Goal: Task Accomplishment & Management: Manage account settings

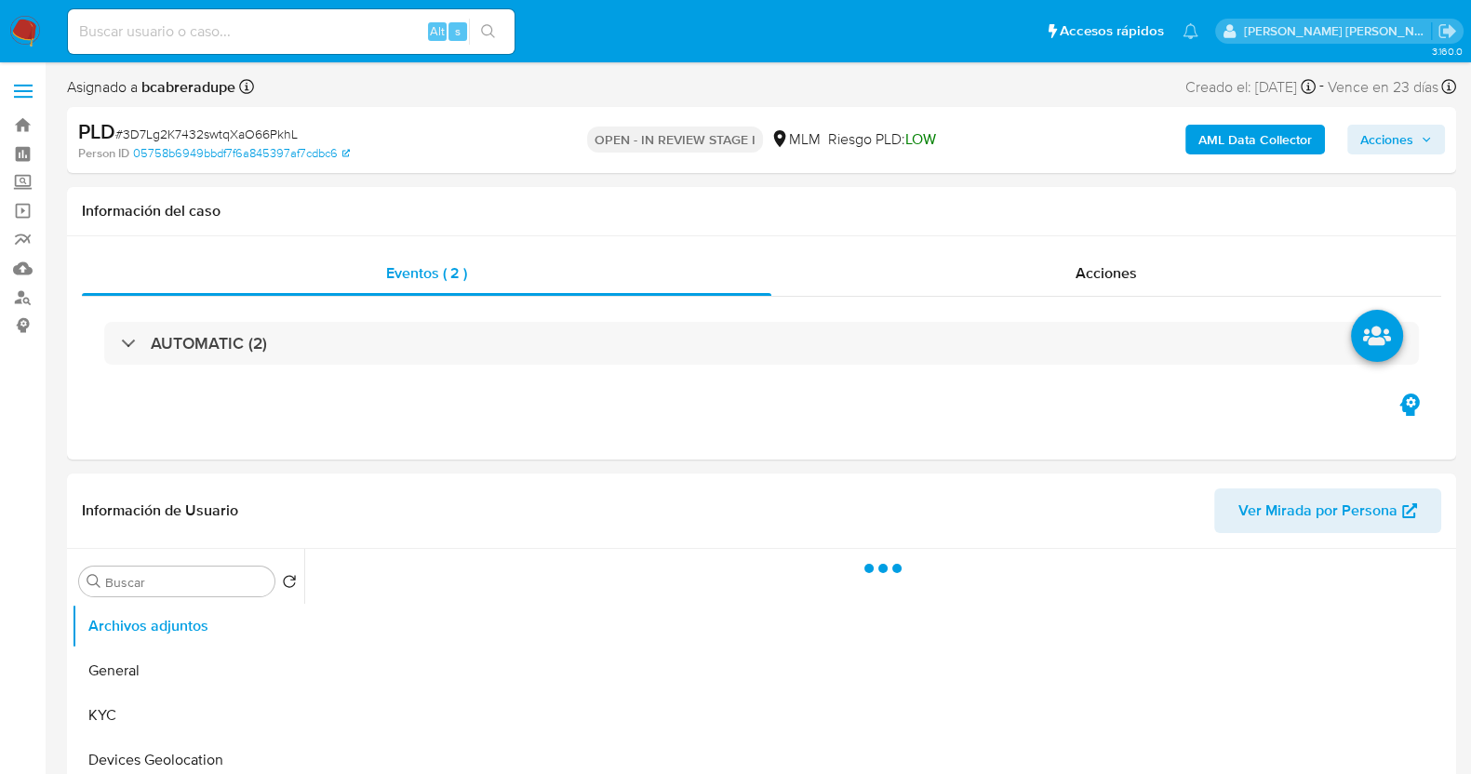
select select "10"
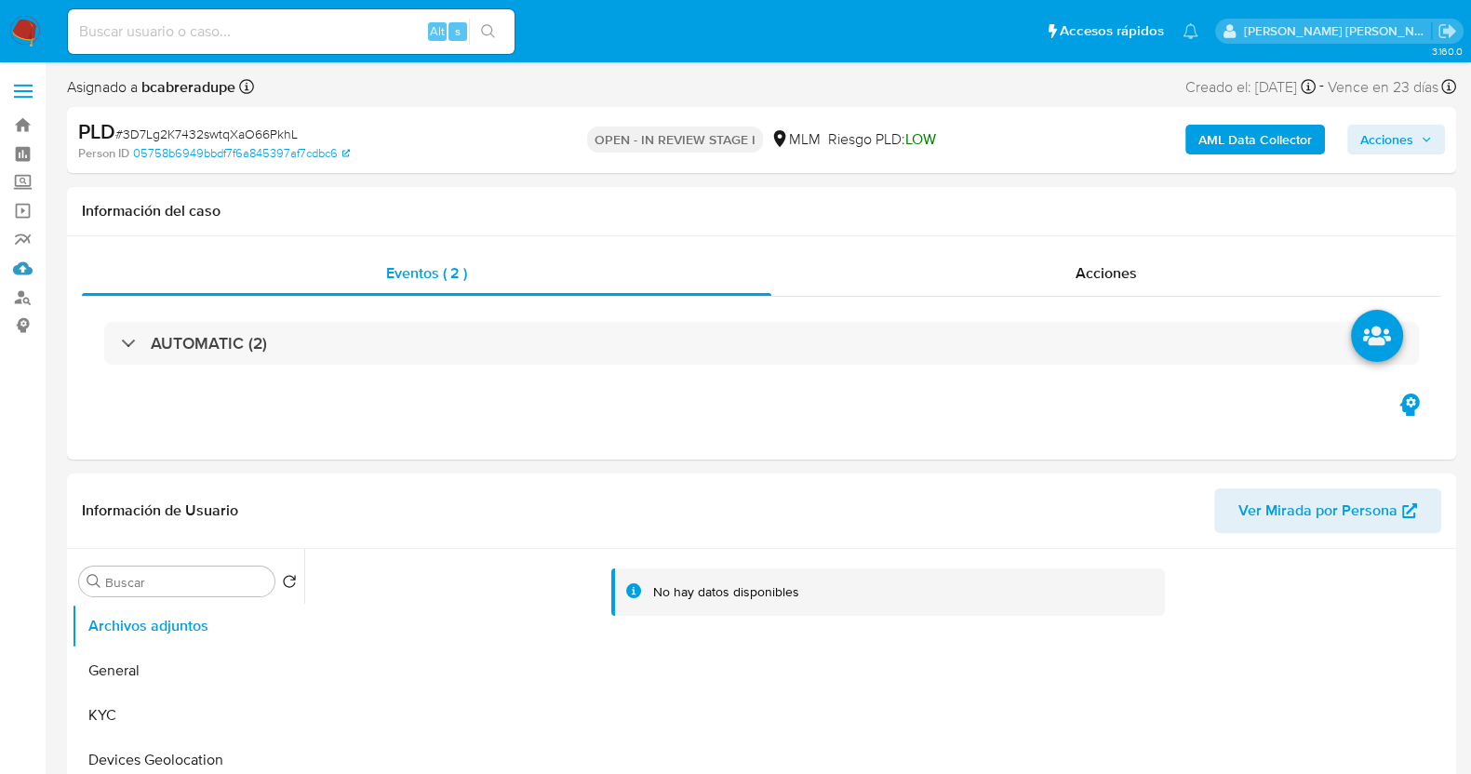
drag, startPoint x: 21, startPoint y: 263, endPoint x: 58, endPoint y: 277, distance: 38.9
click at [21, 263] on link "Mulan" at bounding box center [110, 268] width 221 height 29
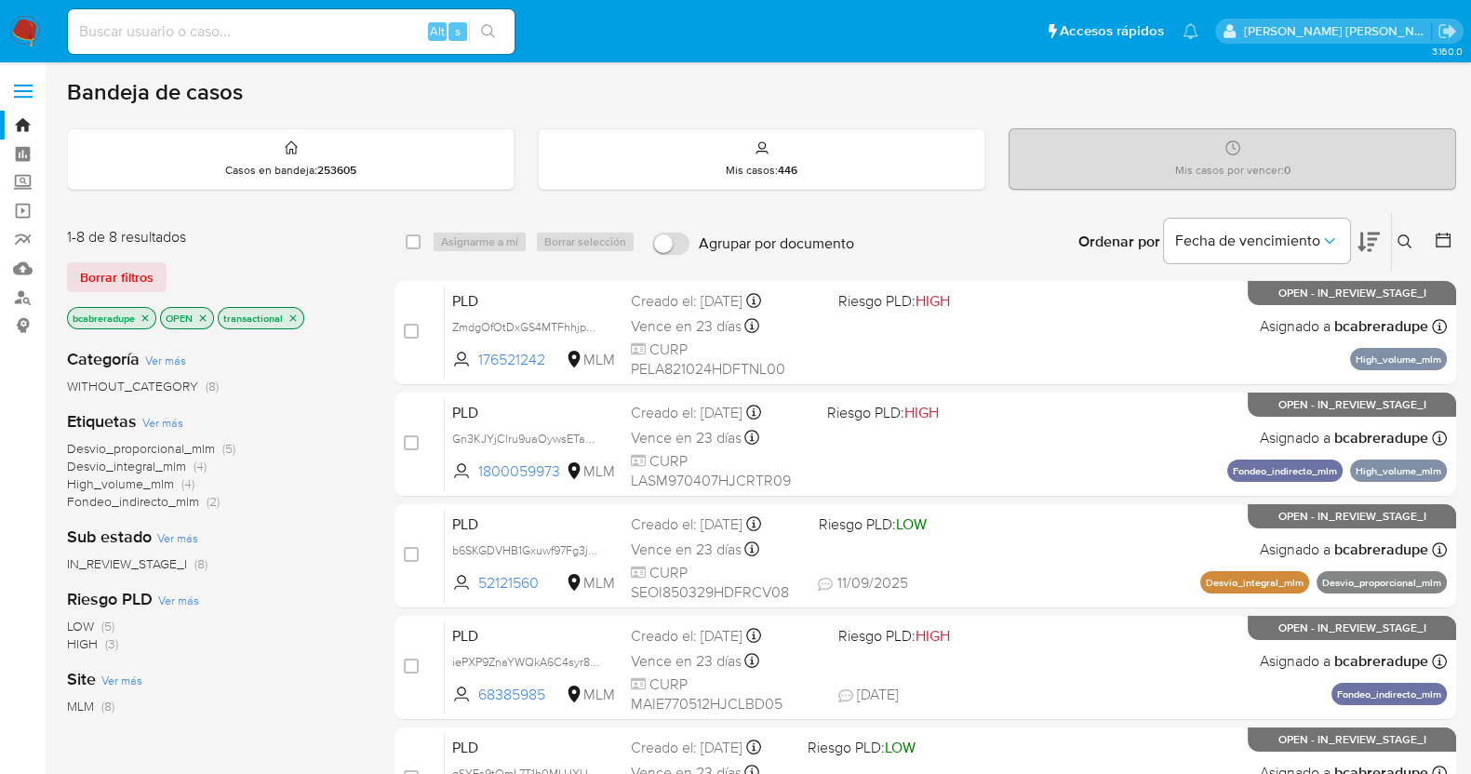
click at [146, 314] on icon "close-filter" at bounding box center [145, 318] width 11 height 11
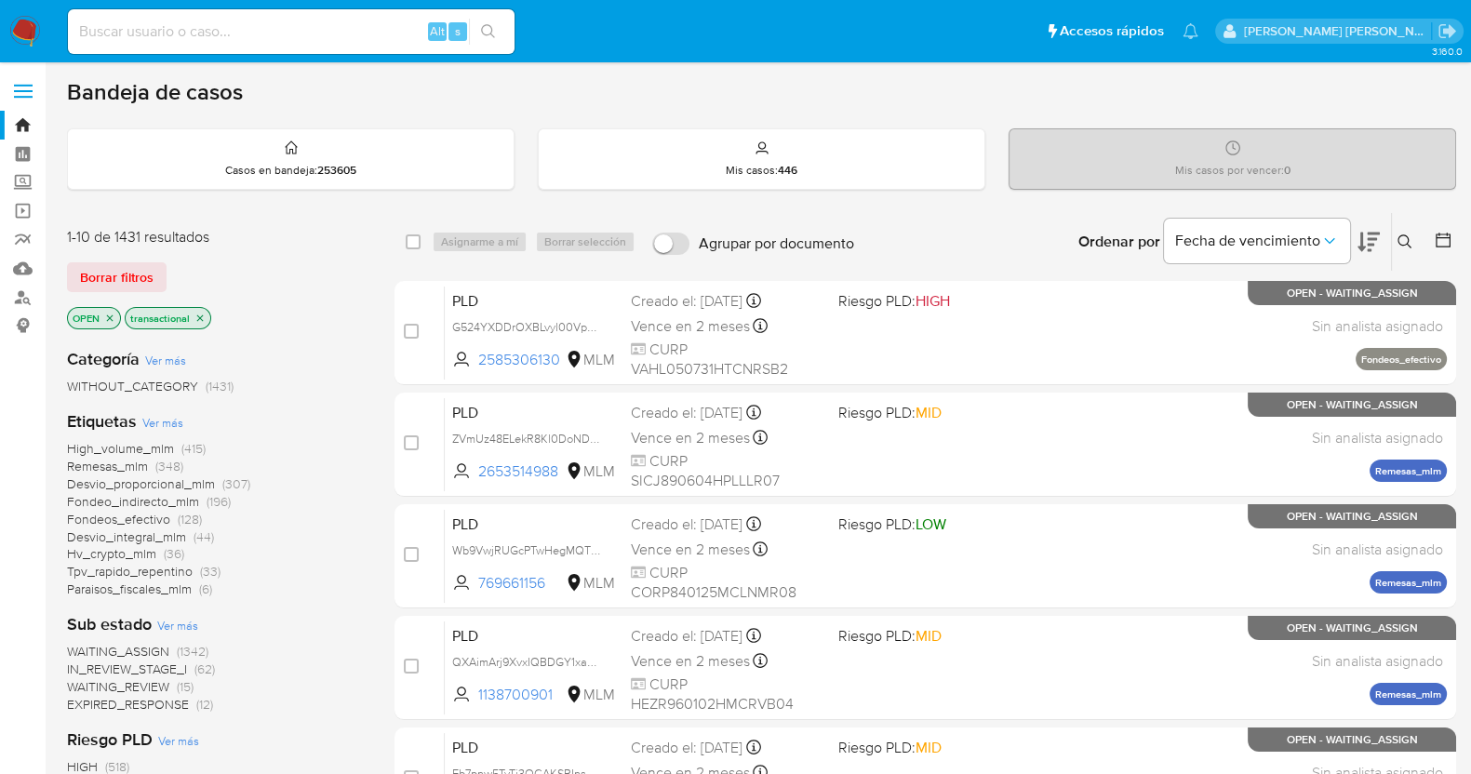
click at [1403, 240] on icon at bounding box center [1404, 241] width 15 height 15
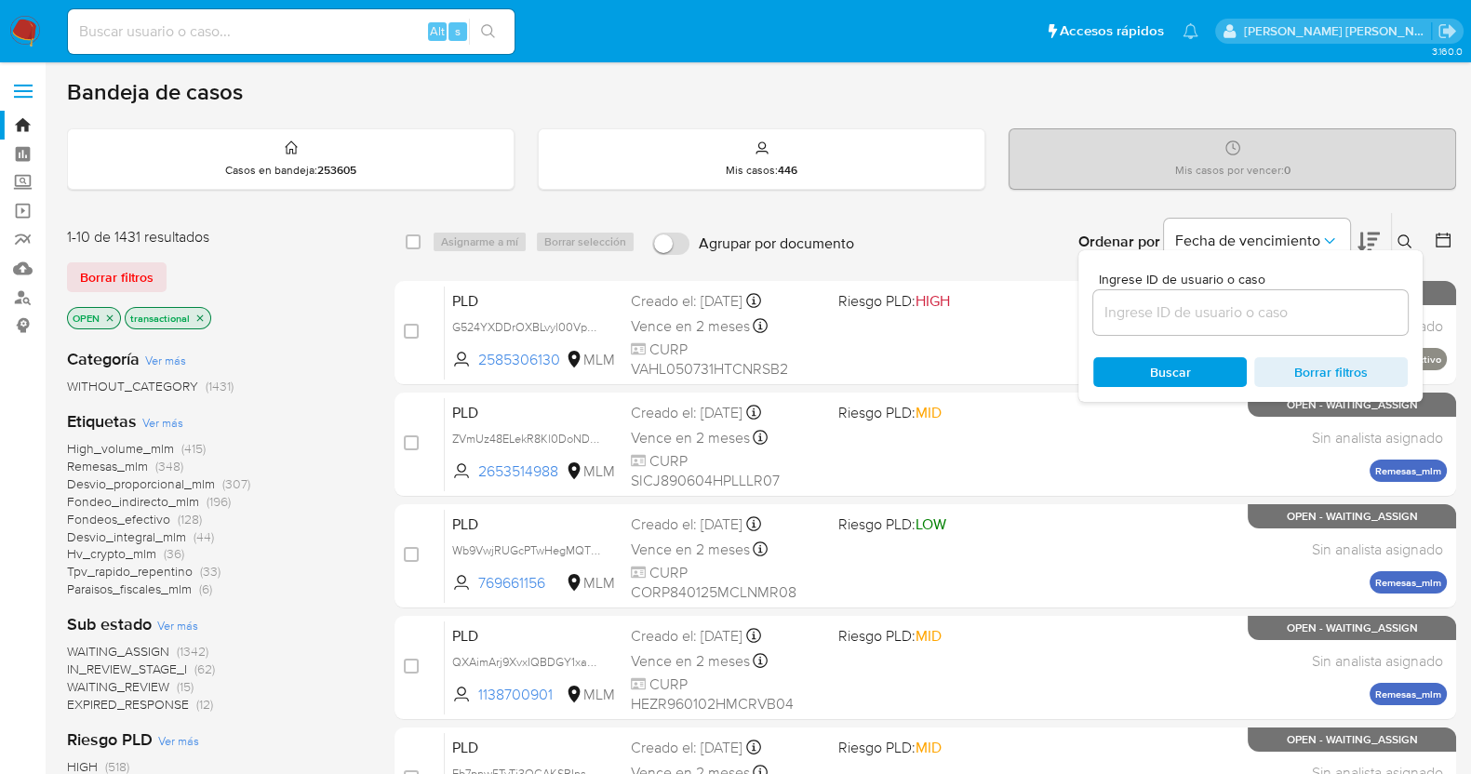
click at [1216, 303] on input at bounding box center [1250, 312] width 314 height 24
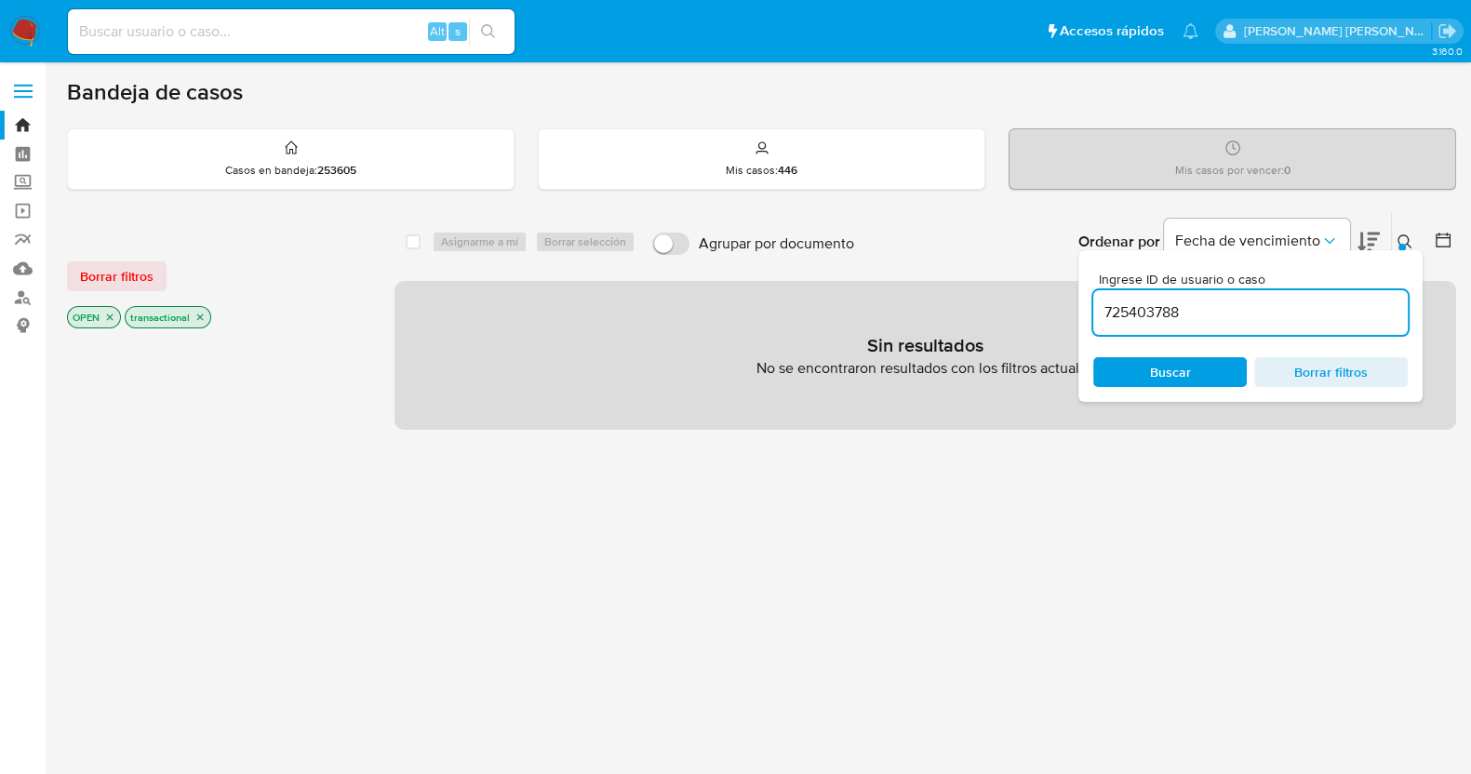
click at [1207, 315] on input "725403788" at bounding box center [1250, 312] width 314 height 24
type input "725403788"
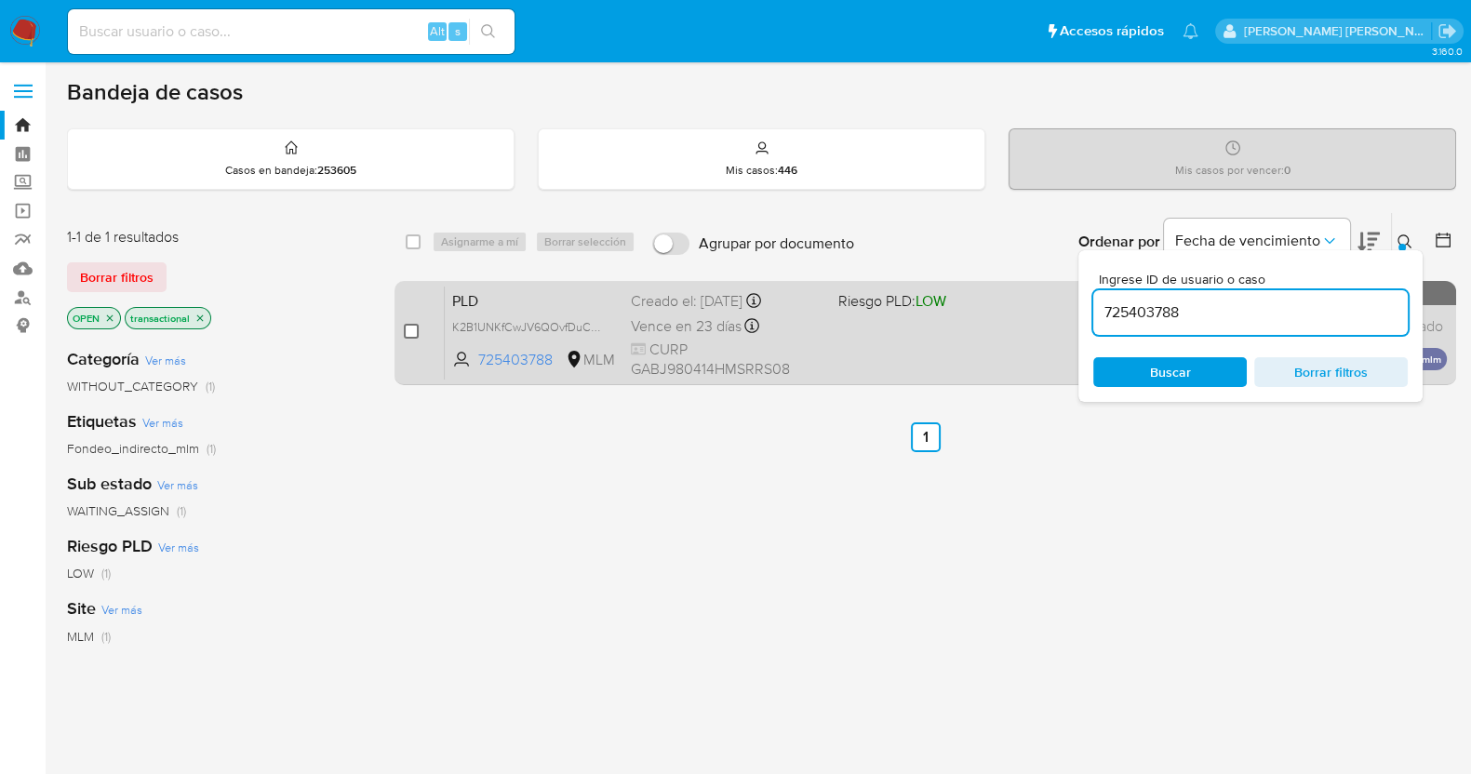
click at [413, 325] on input "checkbox" at bounding box center [411, 331] width 15 height 15
checkbox input "true"
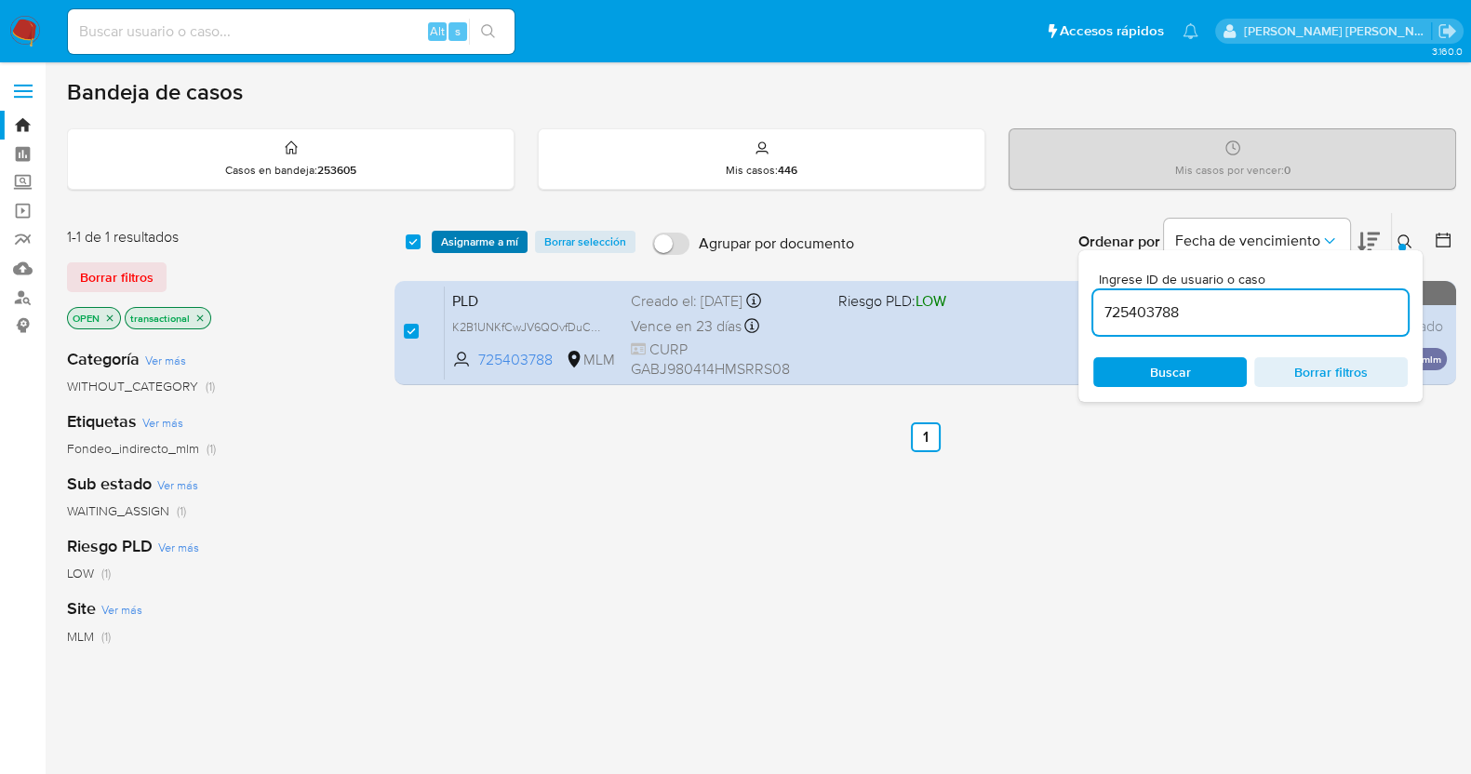
click at [471, 244] on span "Asignarme a mí" at bounding box center [479, 242] width 77 height 19
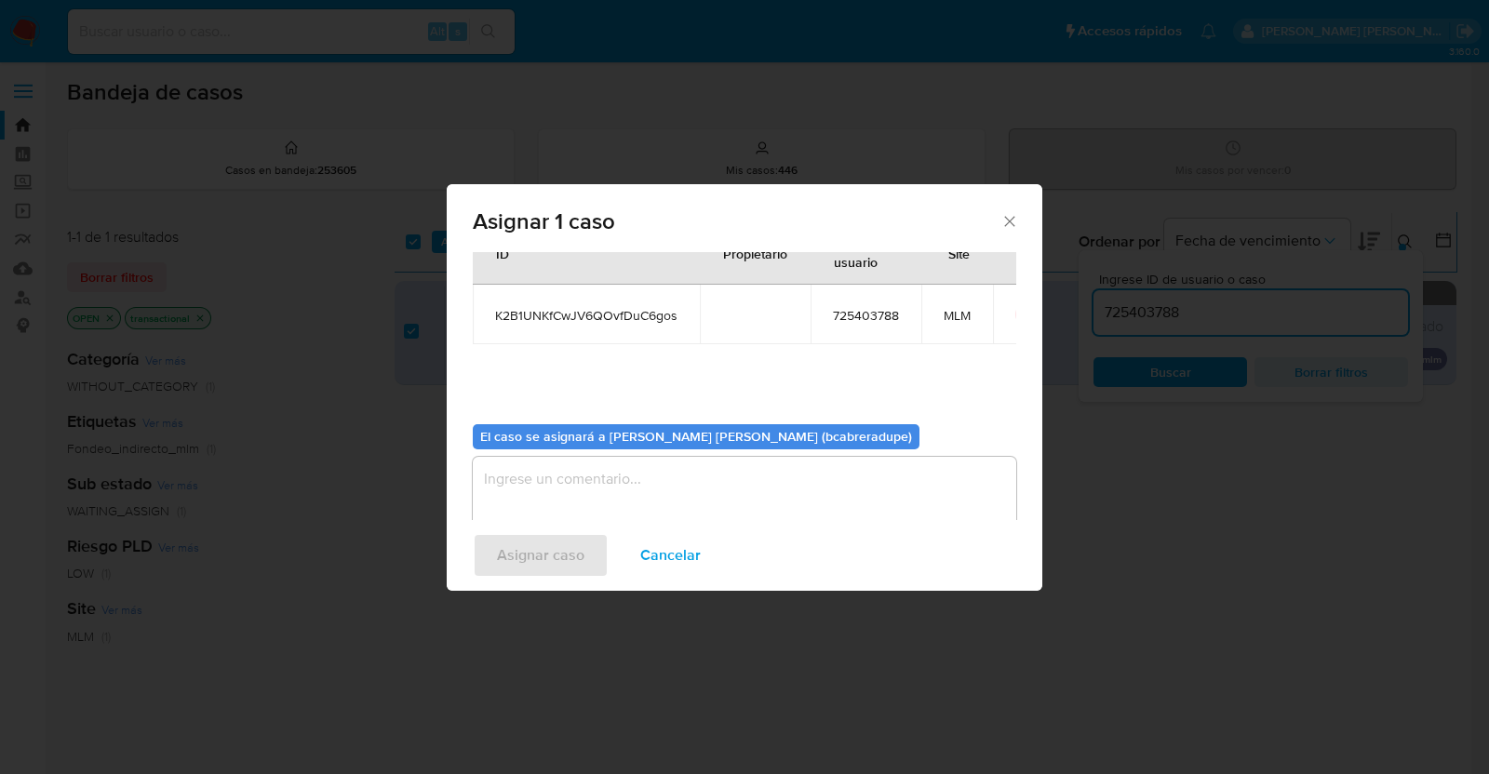
scroll to position [96, 0]
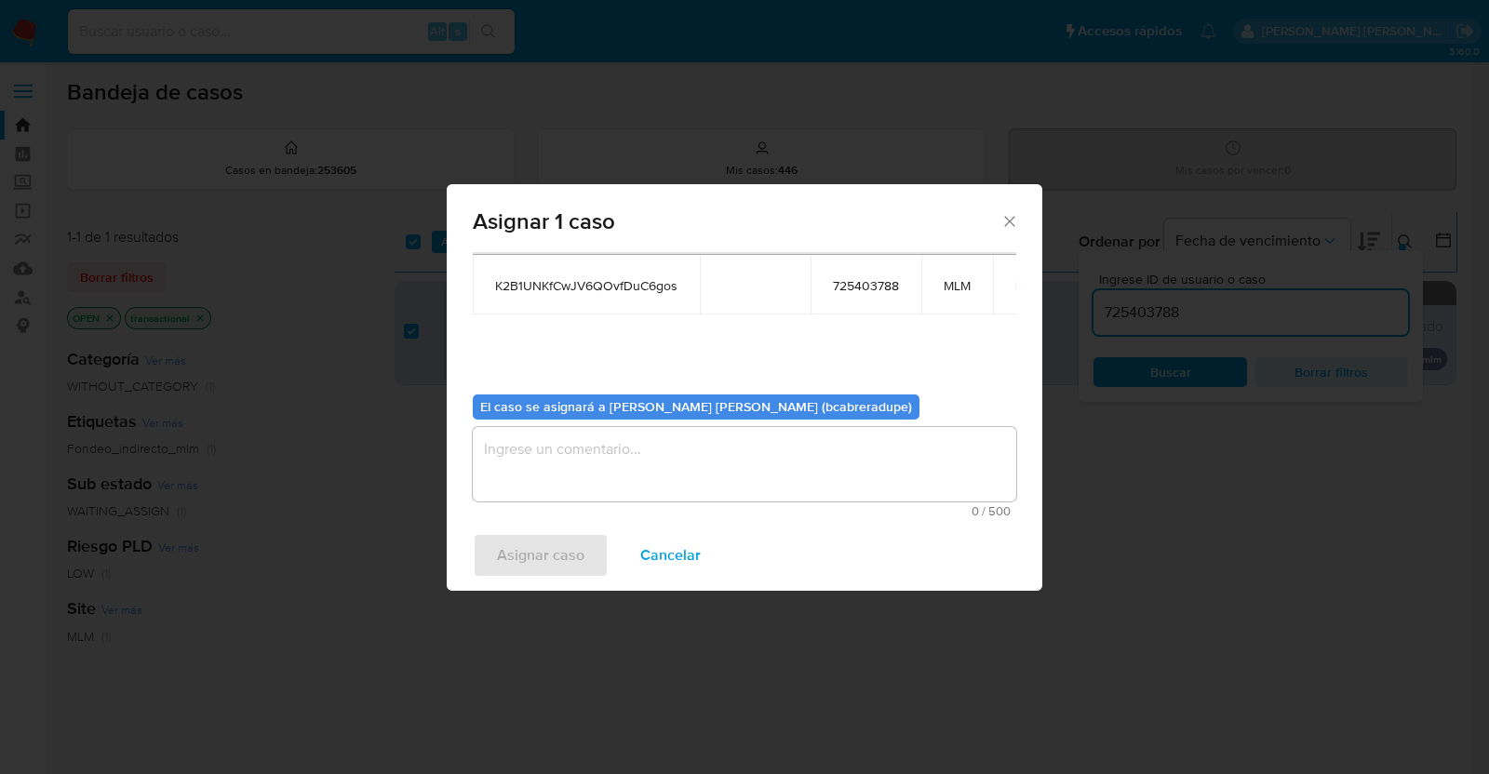
click at [728, 461] on textarea "assign-modal" at bounding box center [744, 464] width 543 height 74
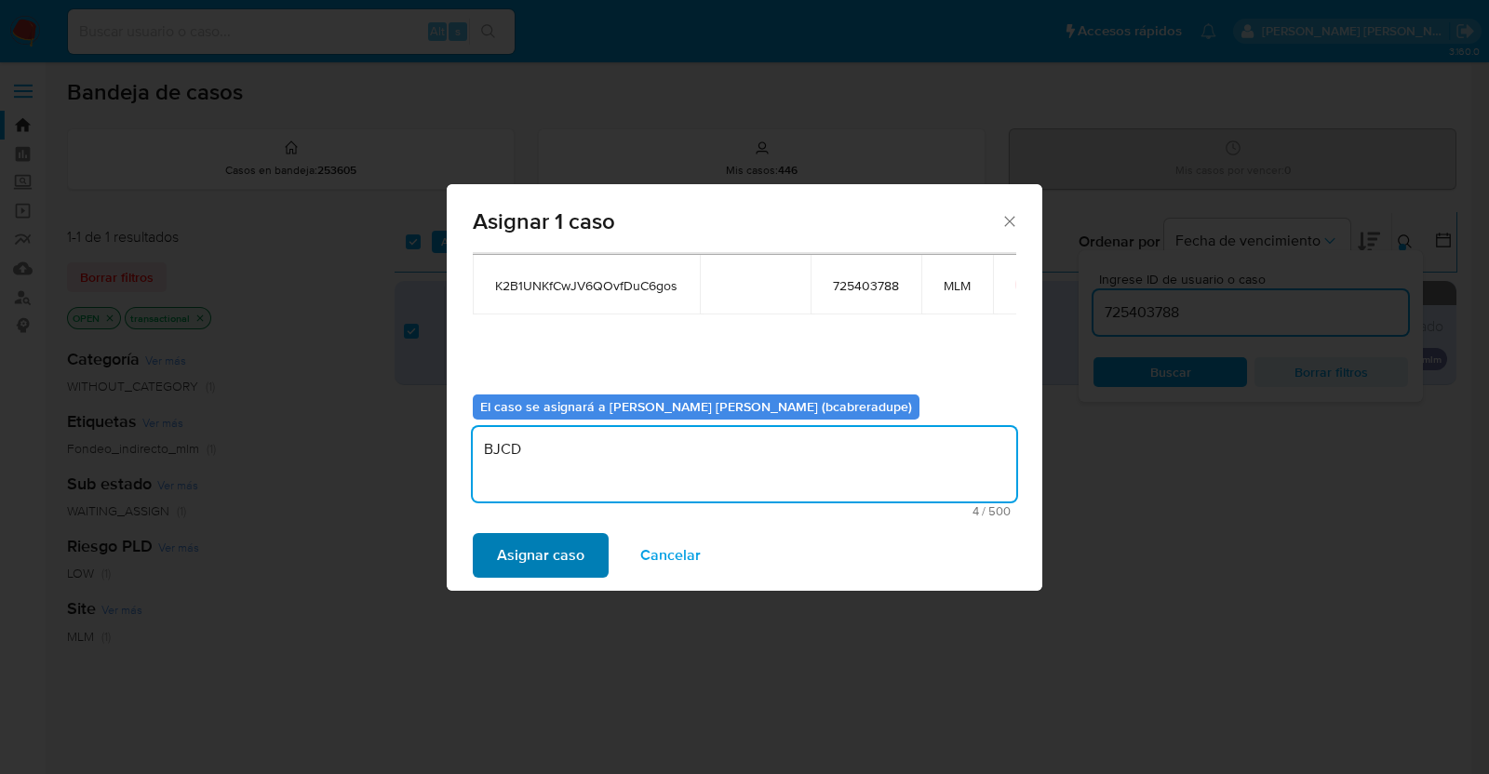
type textarea "BJCD"
click at [568, 545] on span "Asignar caso" at bounding box center [540, 555] width 87 height 41
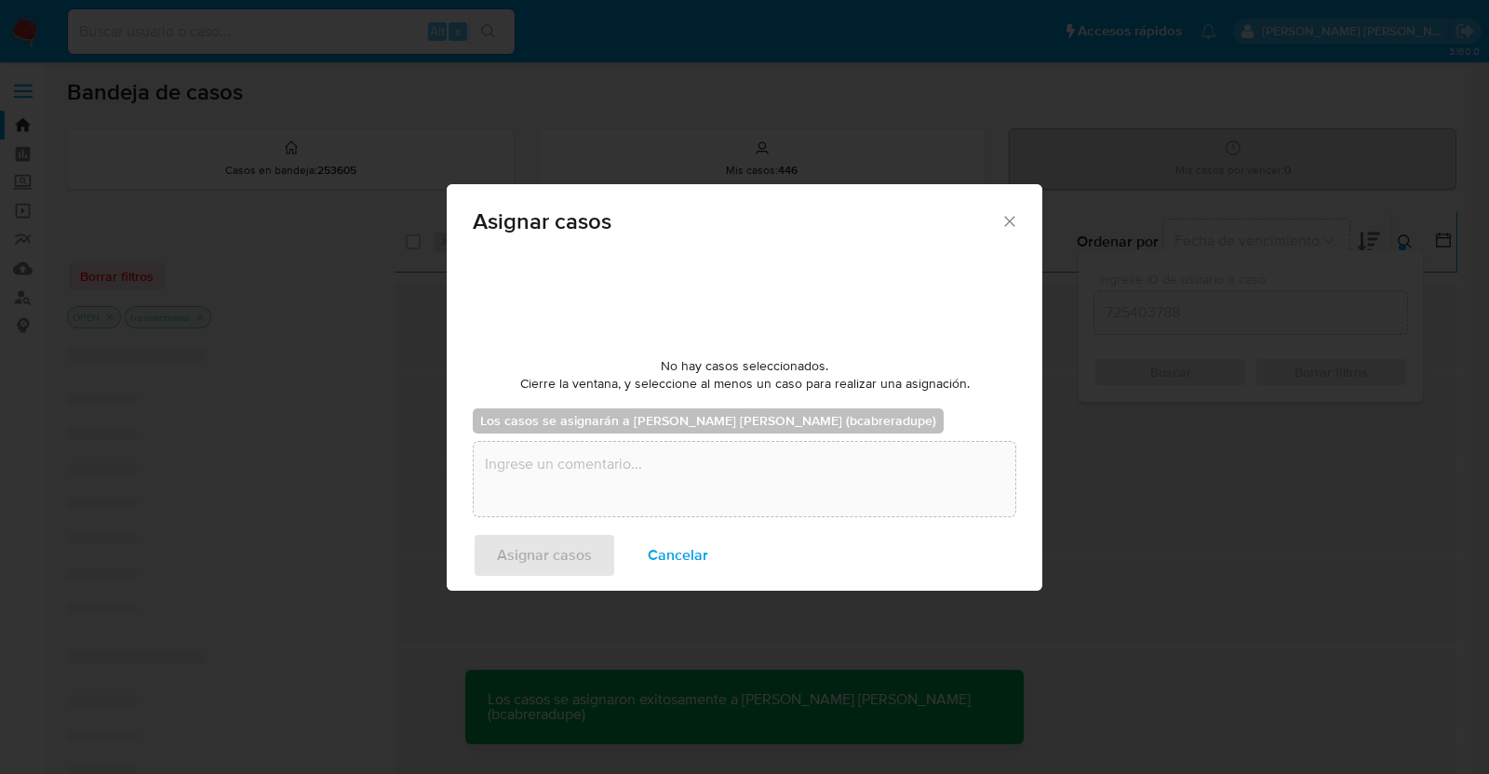
checkbox input "false"
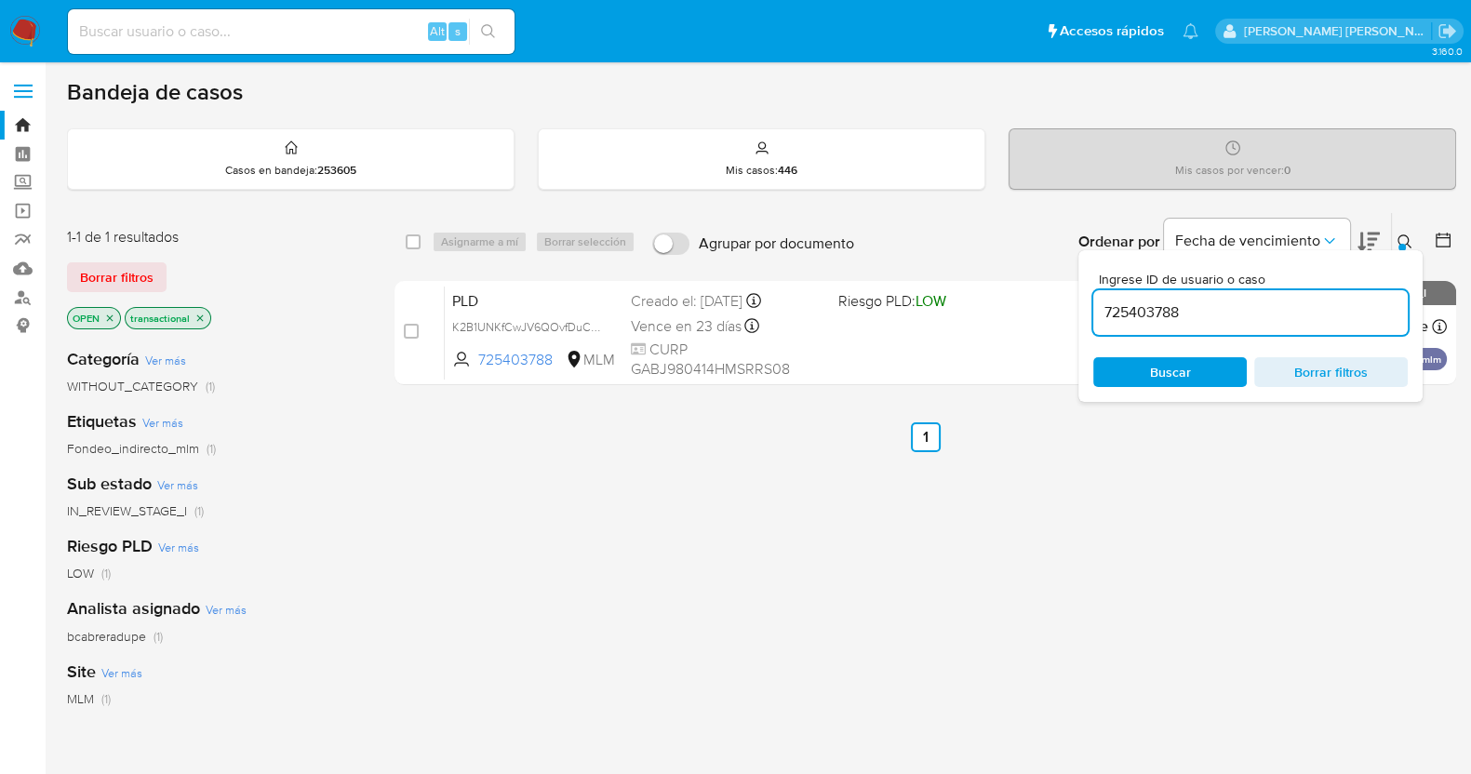
click at [1155, 311] on input "725403788" at bounding box center [1250, 312] width 314 height 24
paste input "2460988677"
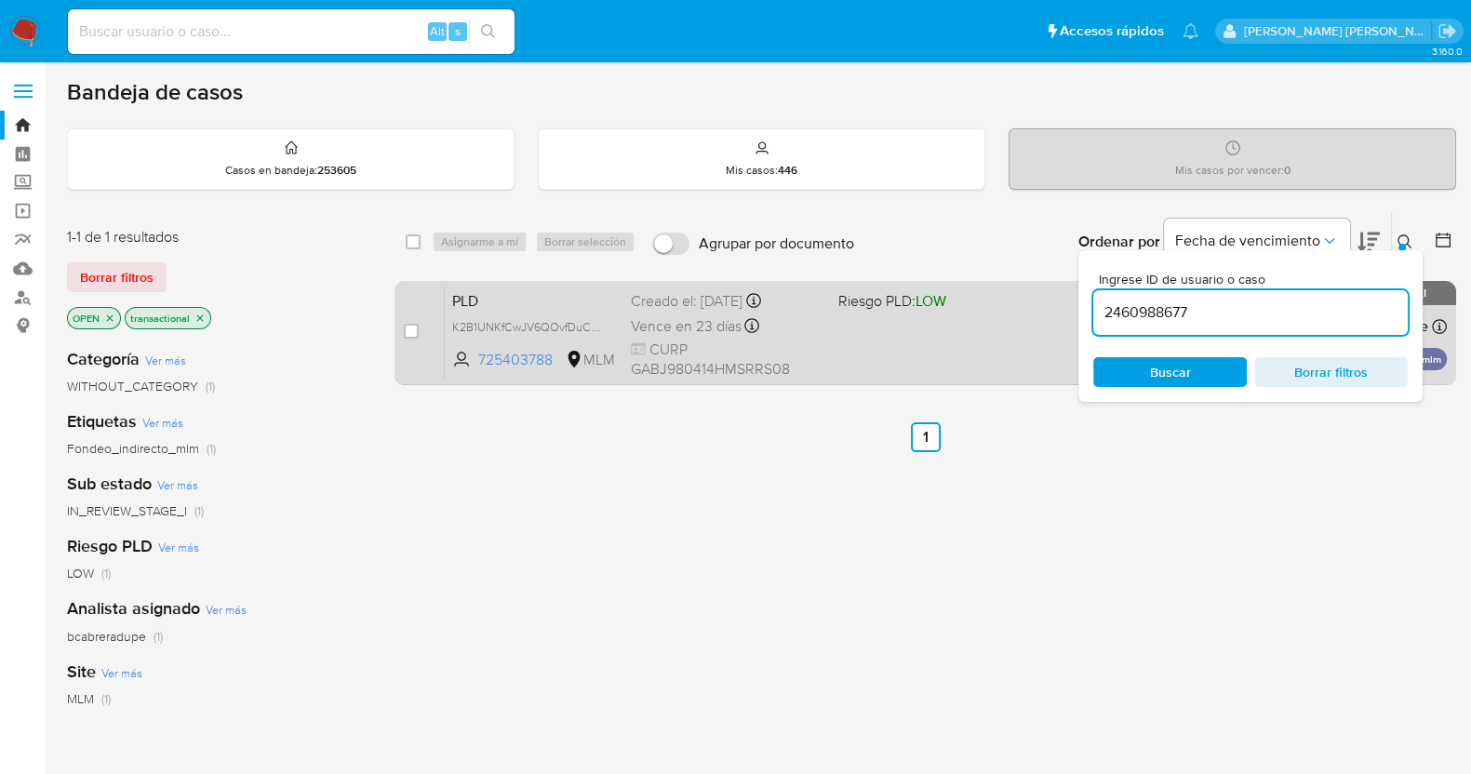
type input "2460988677"
click at [409, 332] on input "checkbox" at bounding box center [411, 331] width 15 height 15
checkbox input "true"
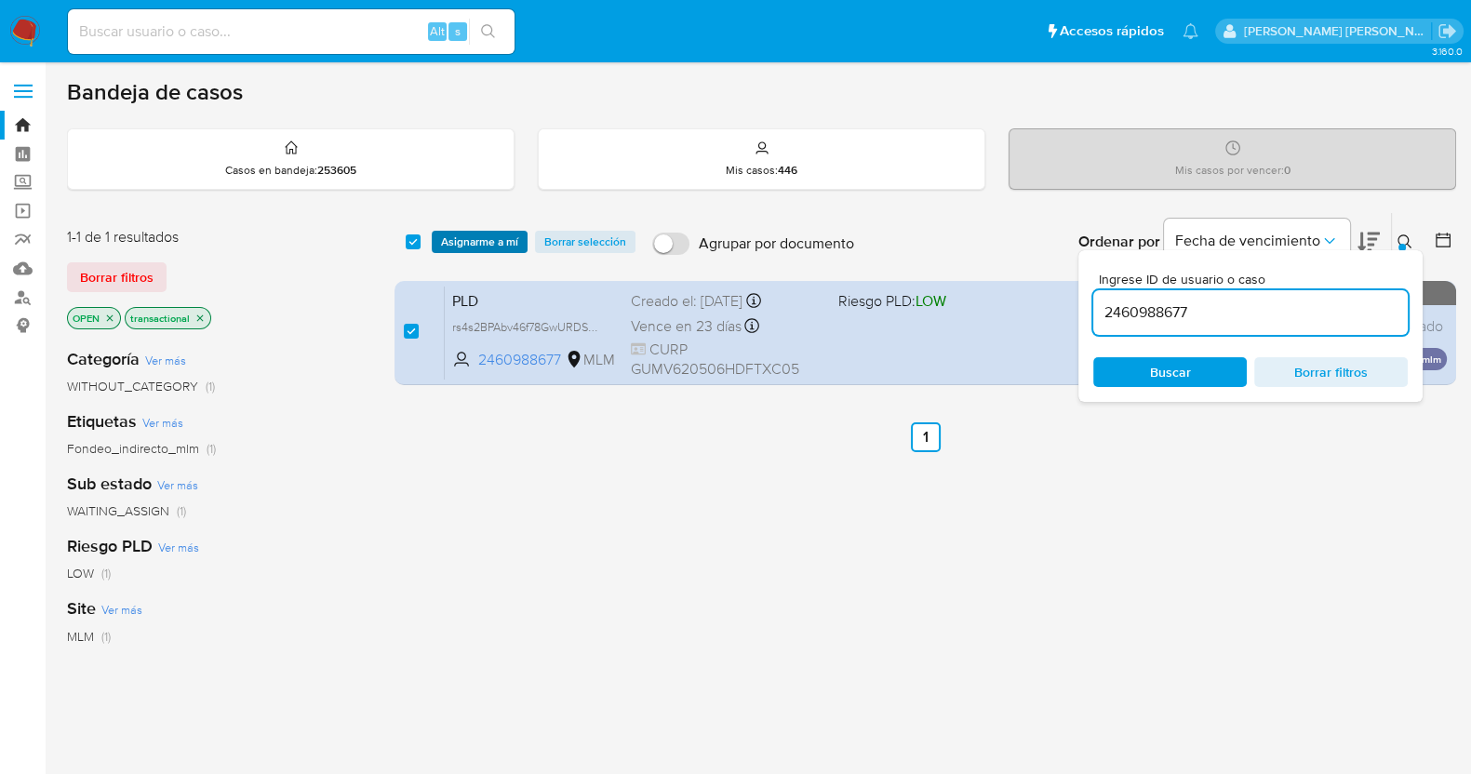
click at [476, 236] on span "Asignarme a mí" at bounding box center [479, 242] width 77 height 19
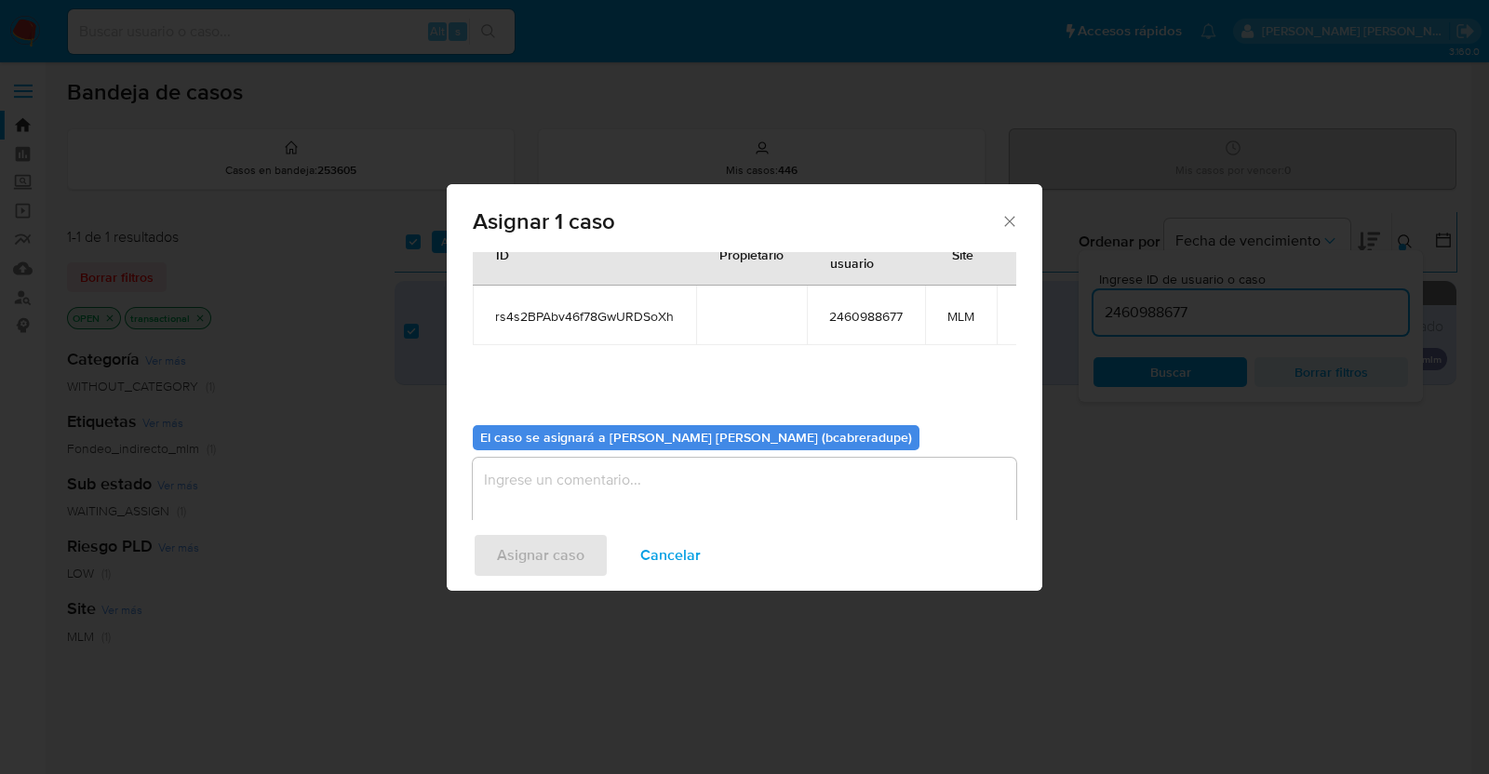
scroll to position [96, 0]
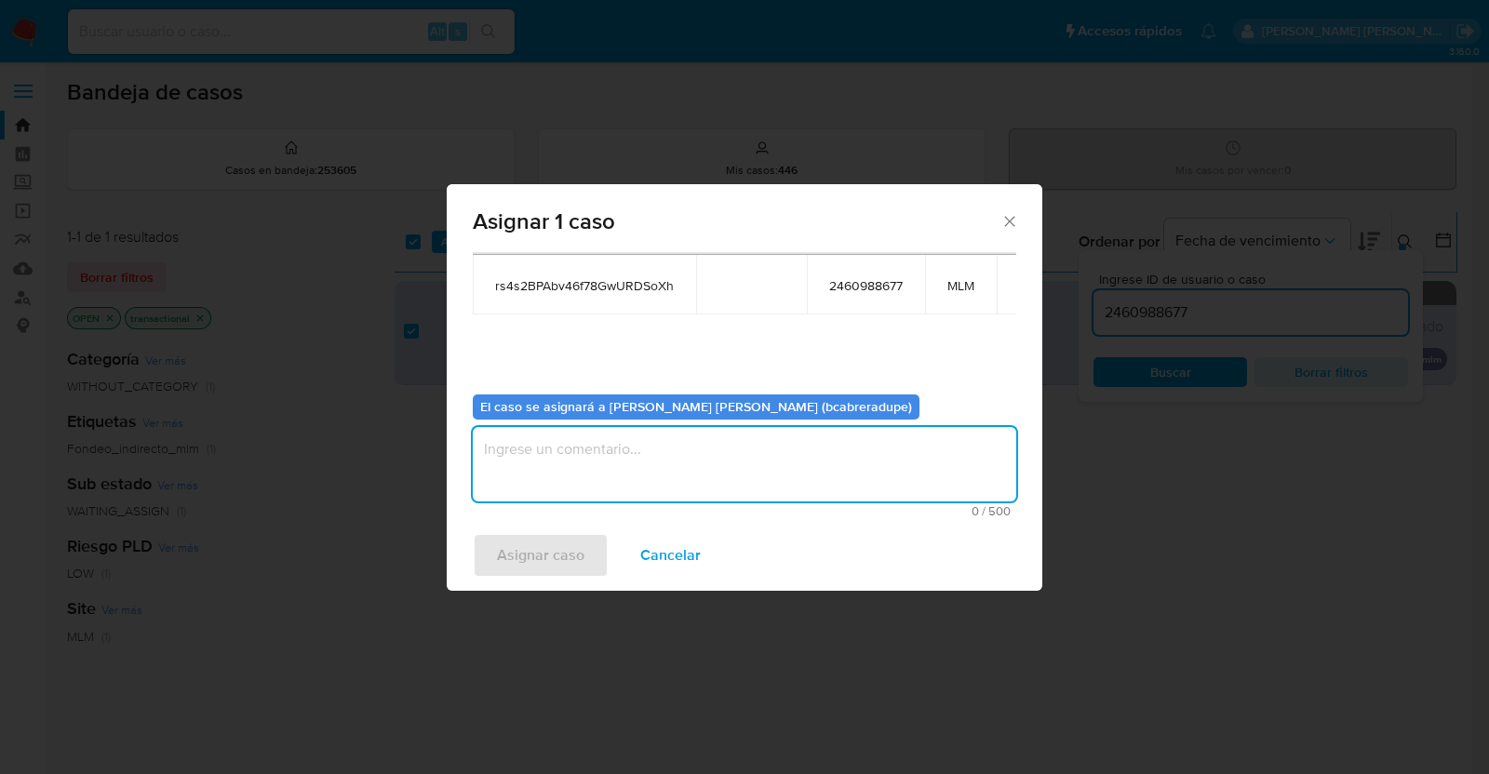
click at [794, 462] on textarea "assign-modal" at bounding box center [744, 464] width 543 height 74
type textarea "BJCD"
click at [531, 559] on span "Asignar caso" at bounding box center [540, 555] width 87 height 41
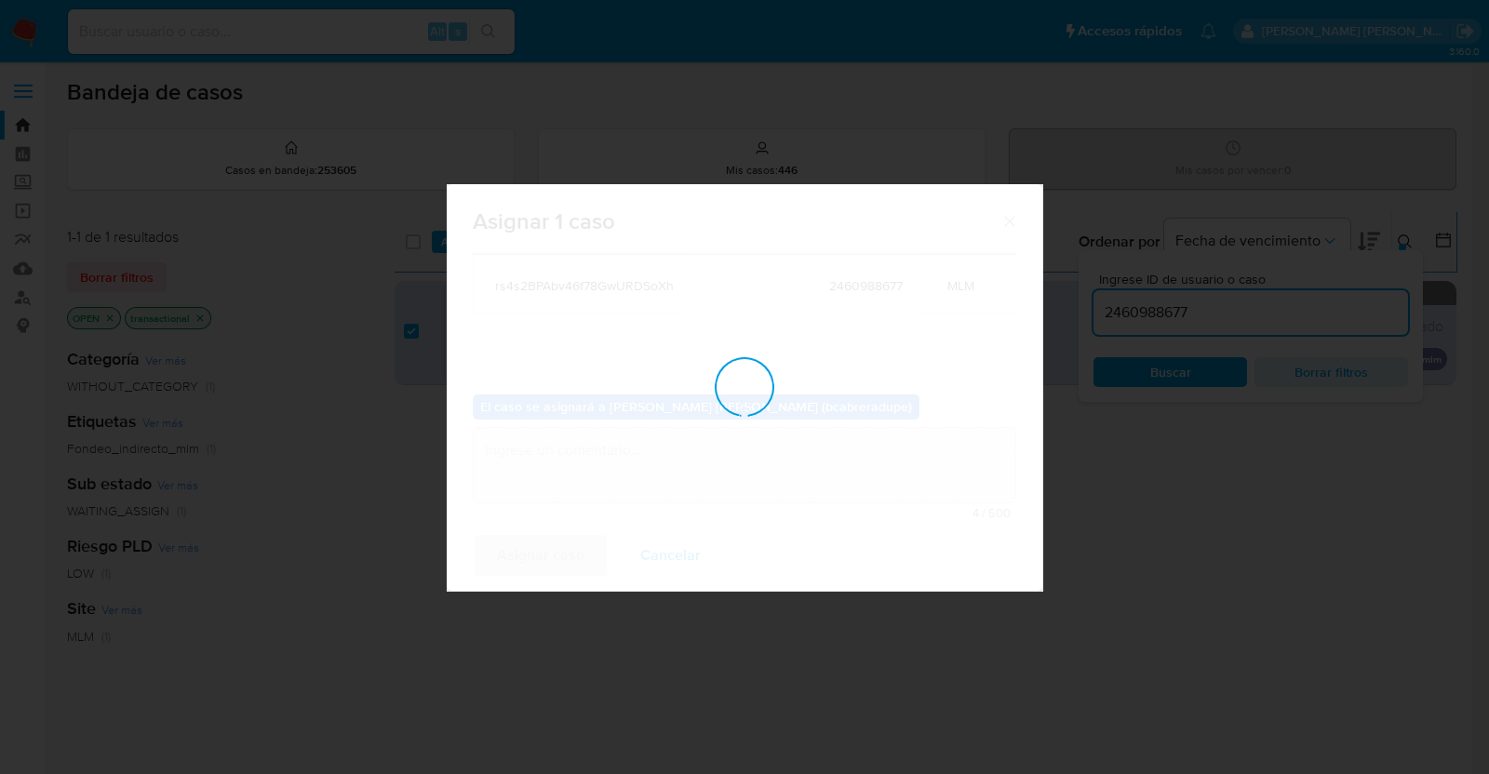
checkbox input "false"
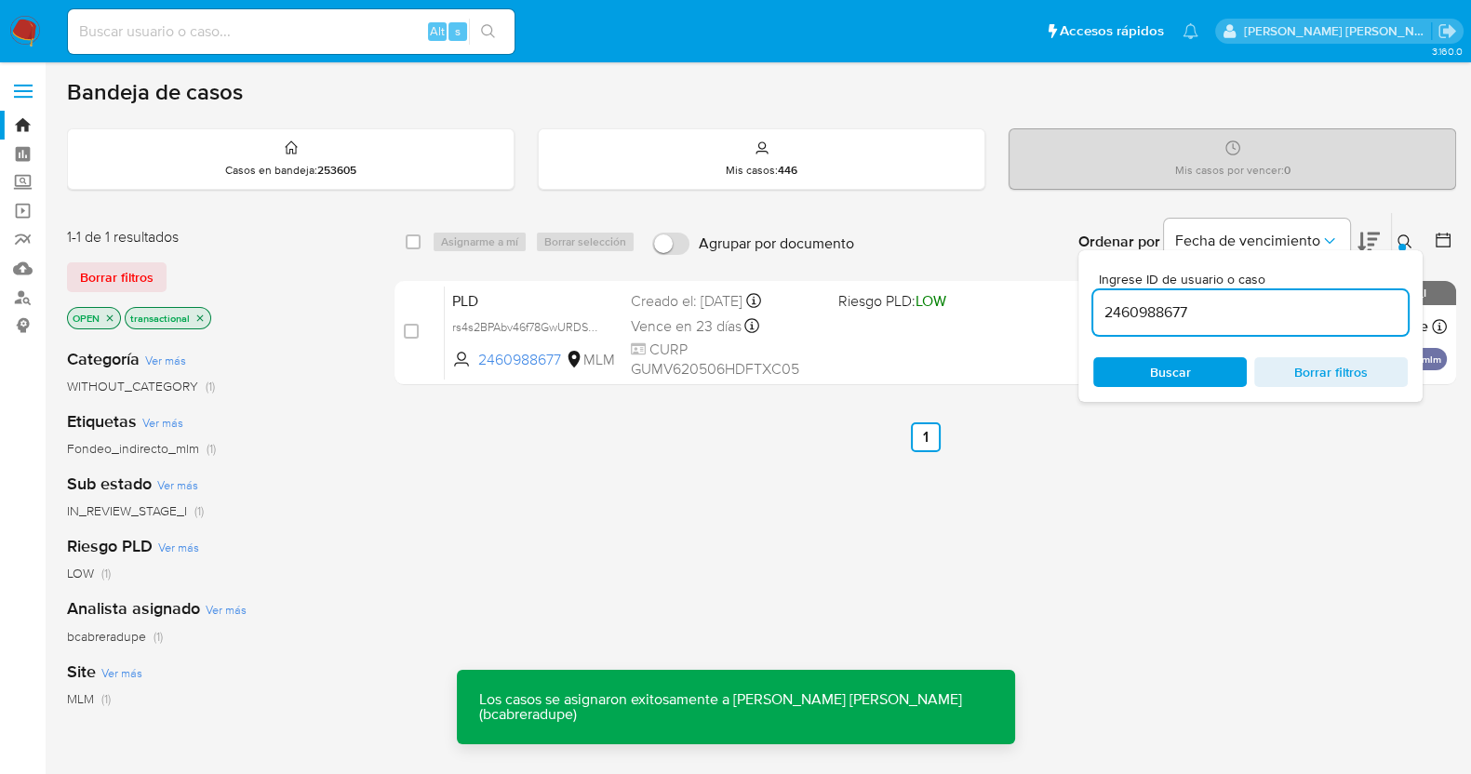
click at [1169, 311] on input "2460988677" at bounding box center [1250, 312] width 314 height 24
paste input "1157869445"
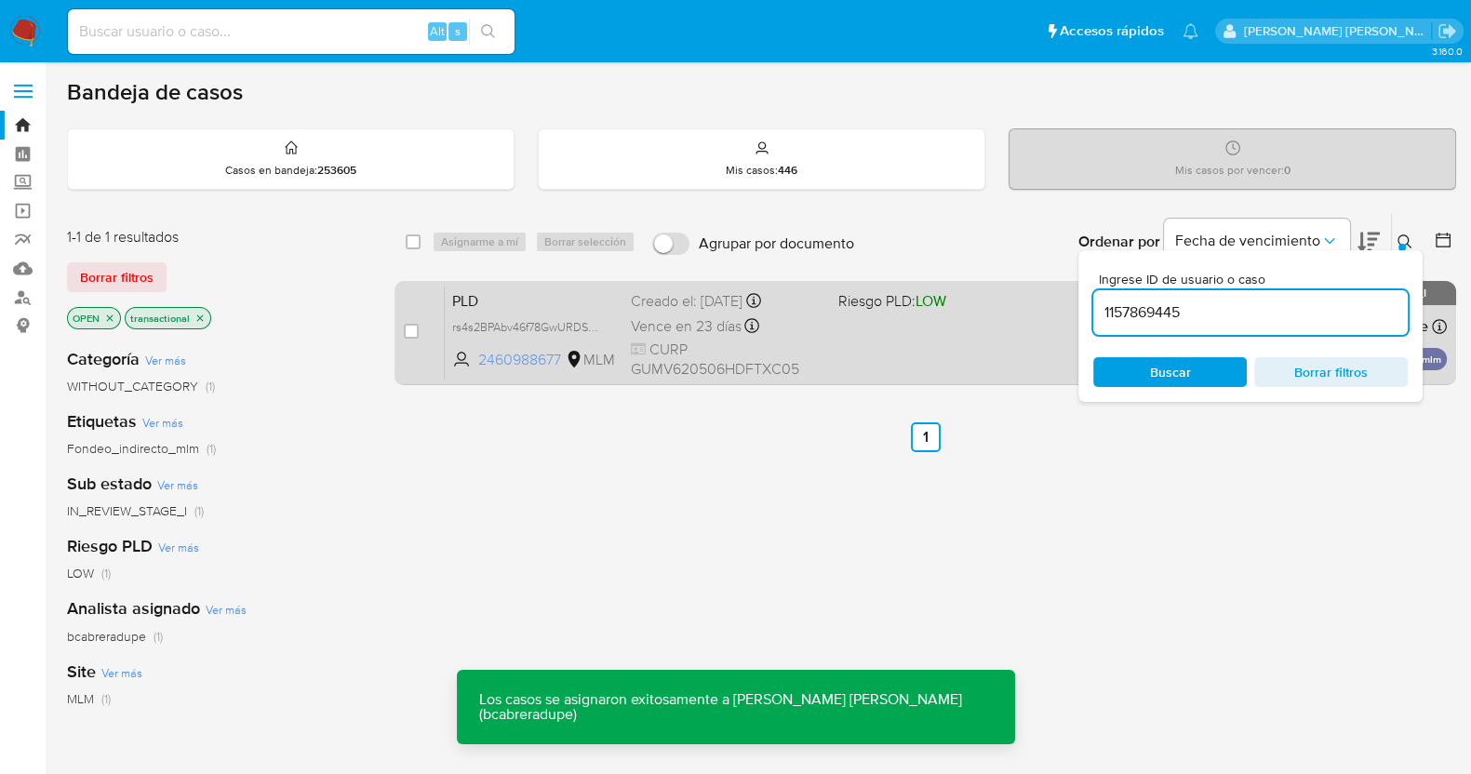
type input "1157869445"
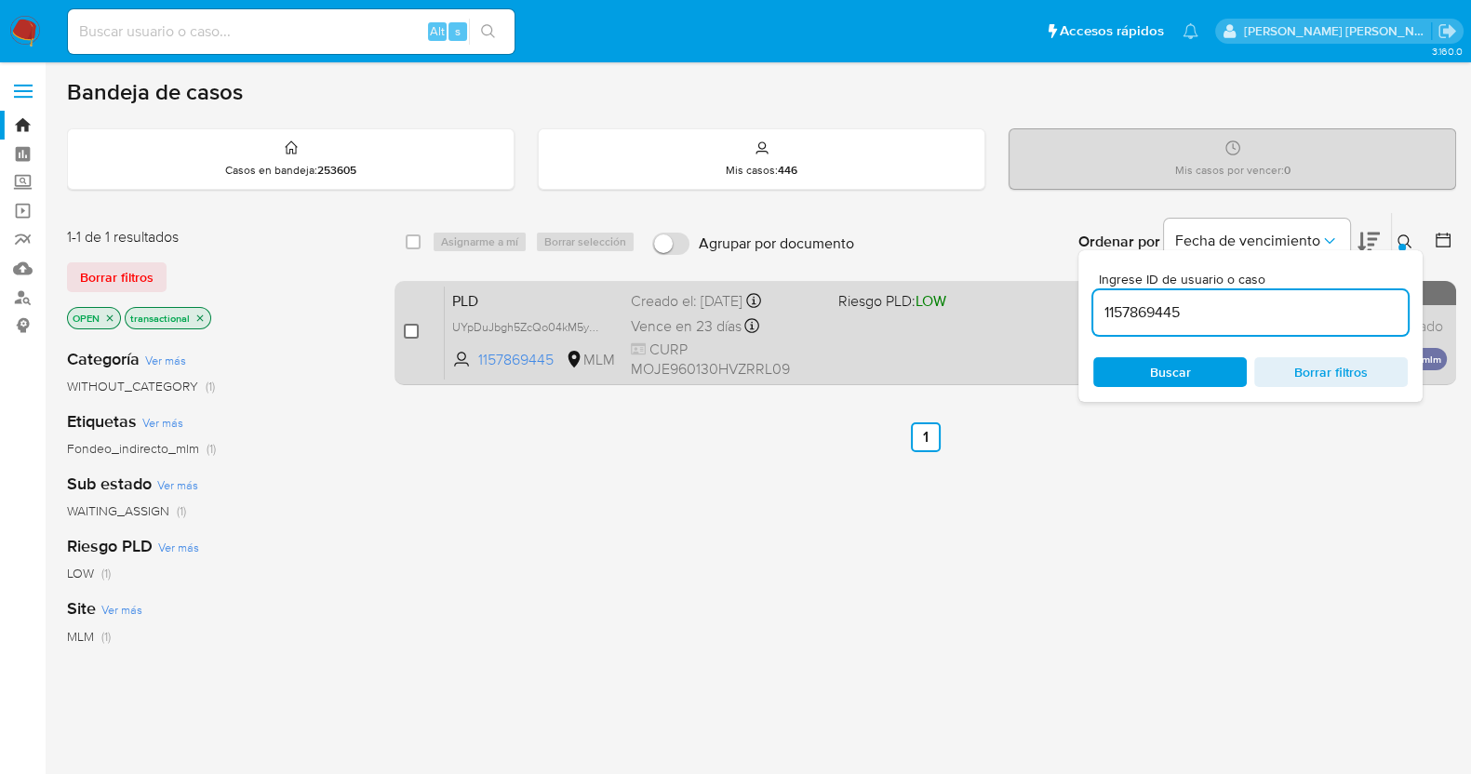
click at [413, 330] on input "checkbox" at bounding box center [411, 331] width 15 height 15
checkbox input "true"
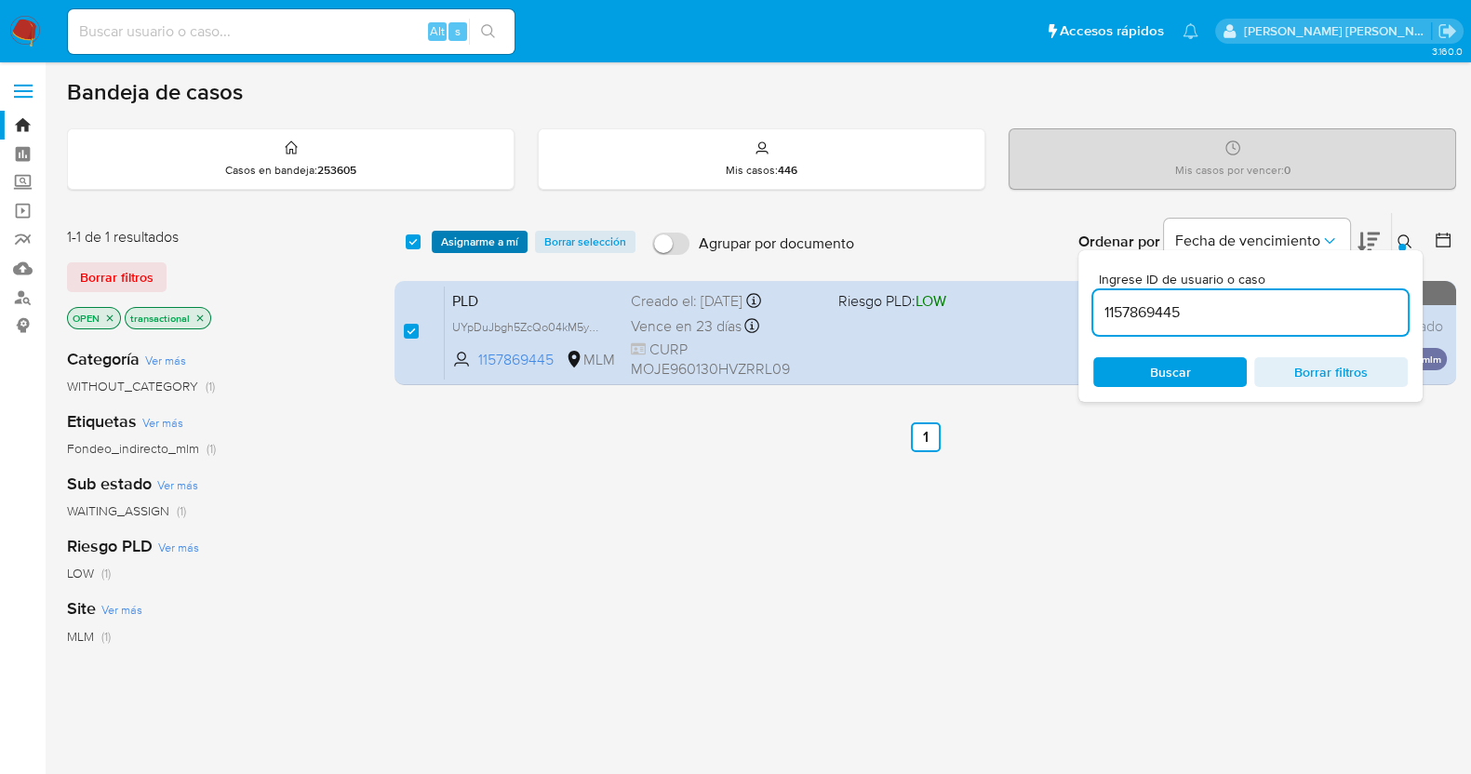
click at [494, 247] on span "Asignarme a mí" at bounding box center [479, 242] width 77 height 19
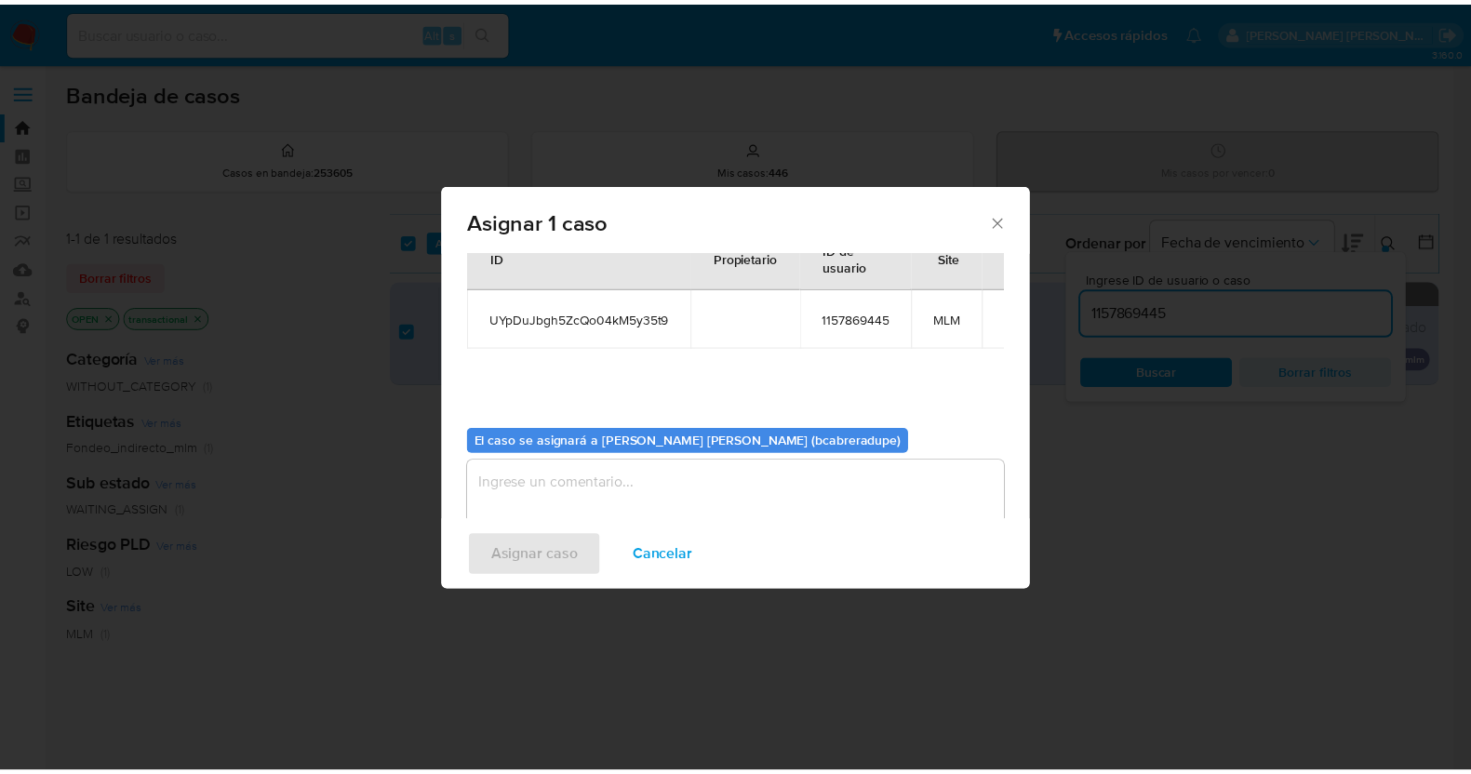
scroll to position [96, 0]
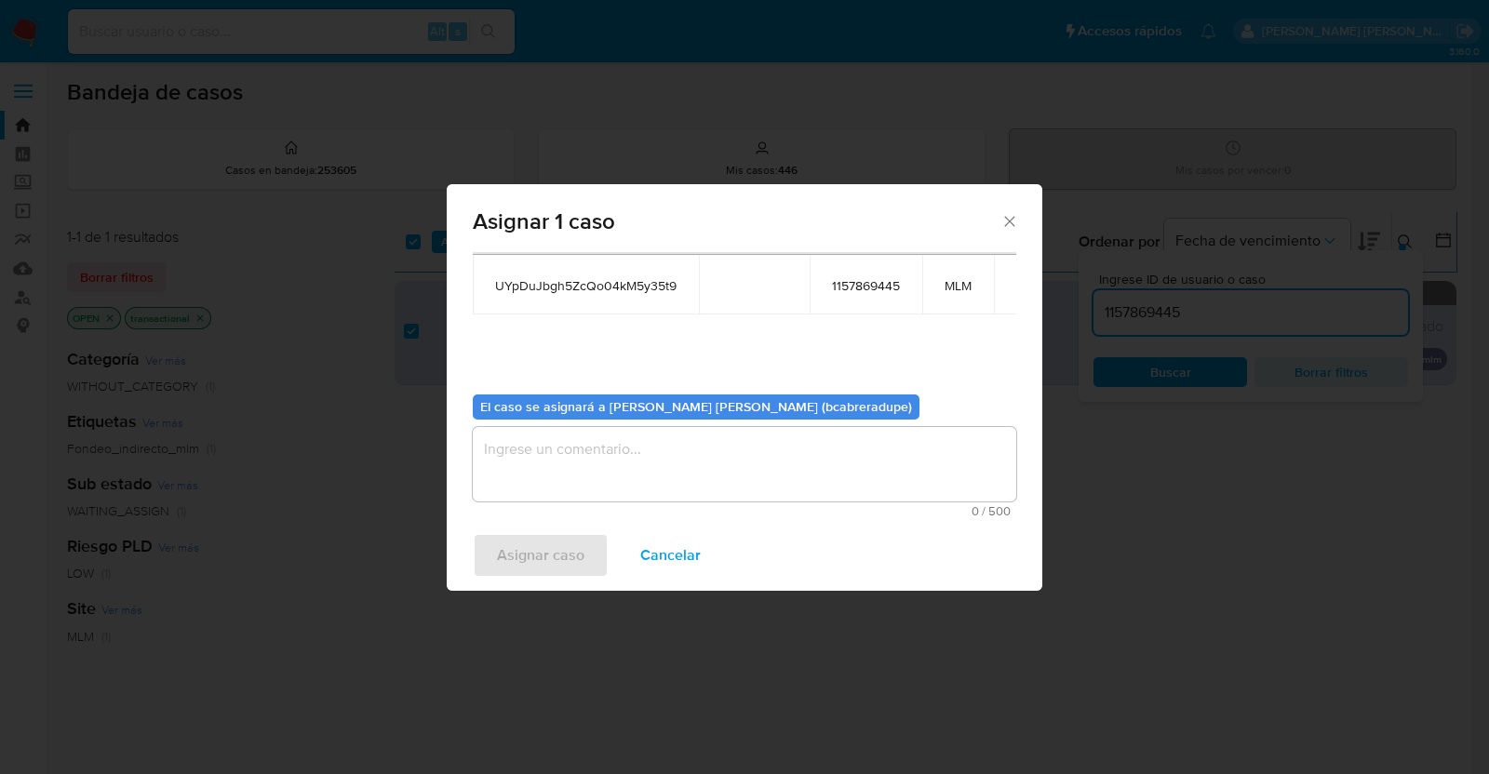
click at [702, 477] on textarea "assign-modal" at bounding box center [744, 464] width 543 height 74
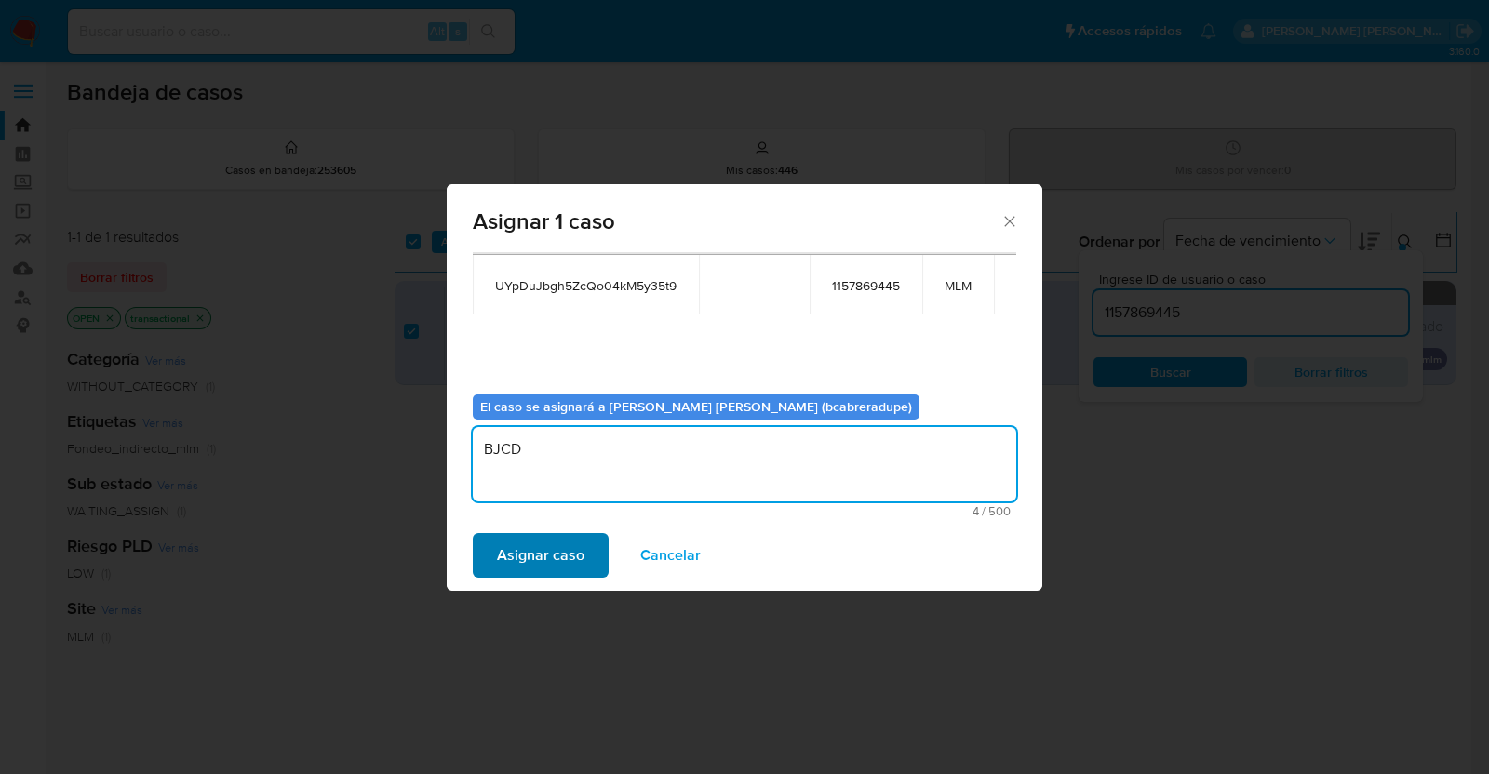
type textarea "BJCD"
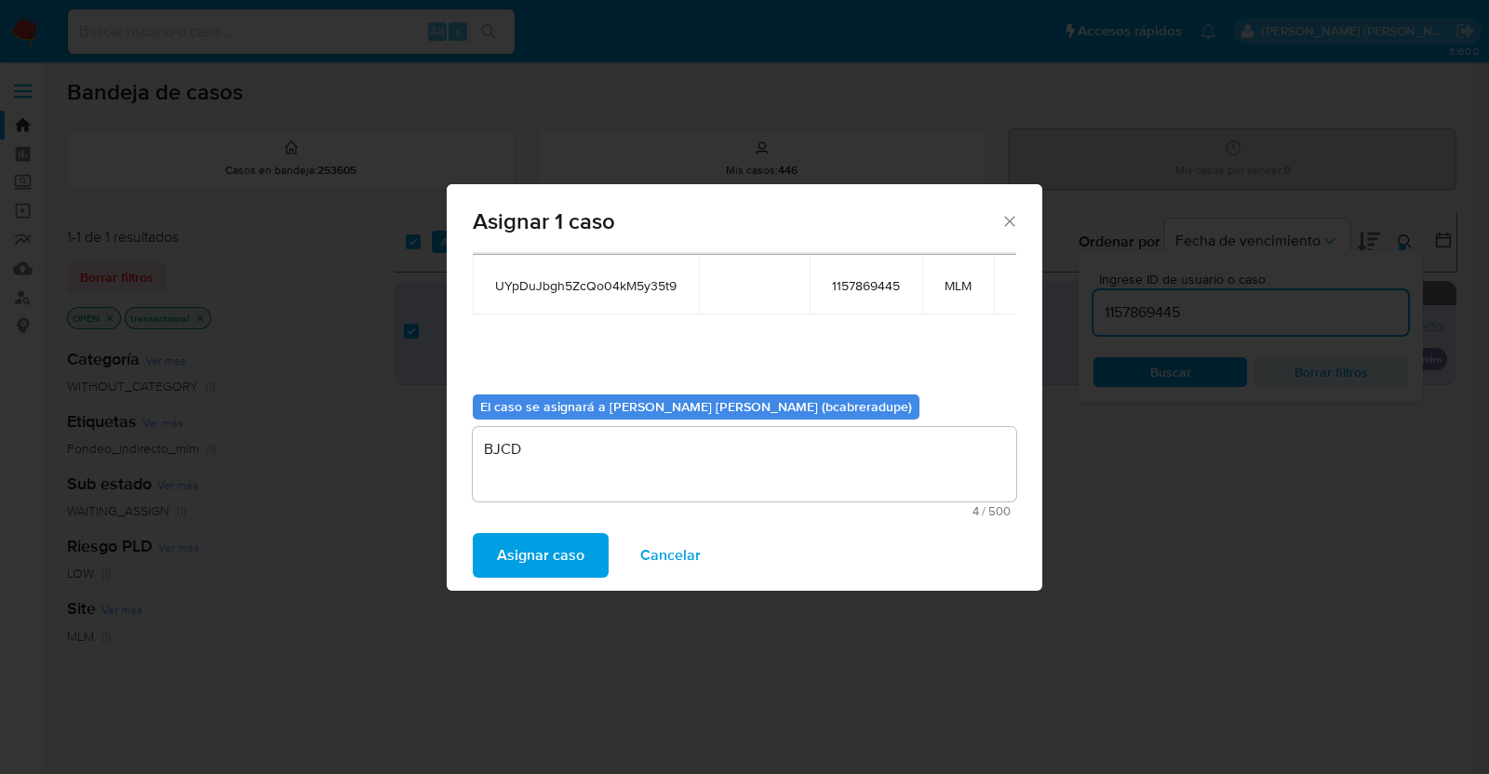
click at [551, 563] on span "Asignar caso" at bounding box center [540, 555] width 87 height 41
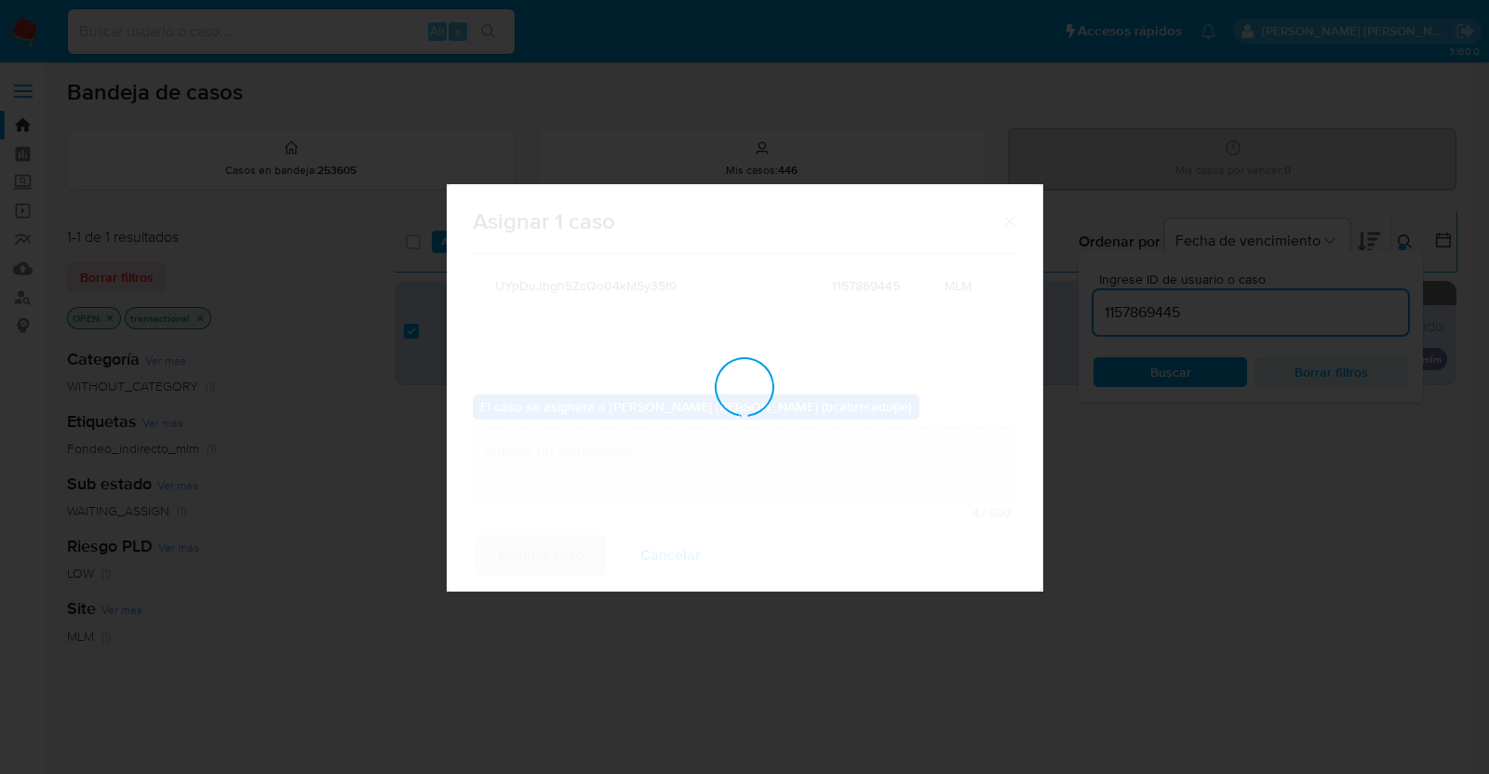
checkbox input "false"
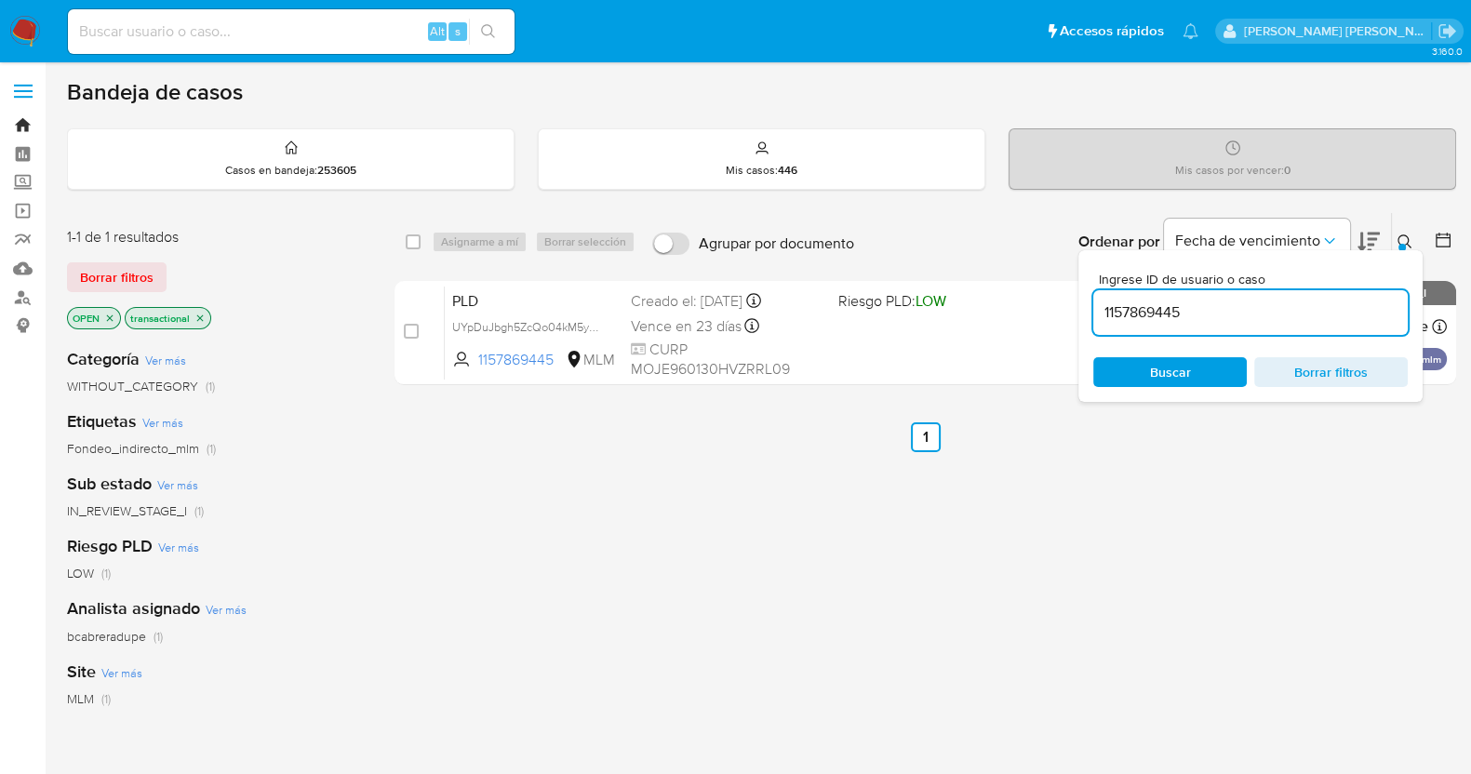
click at [23, 126] on link "Bandeja" at bounding box center [110, 125] width 221 height 29
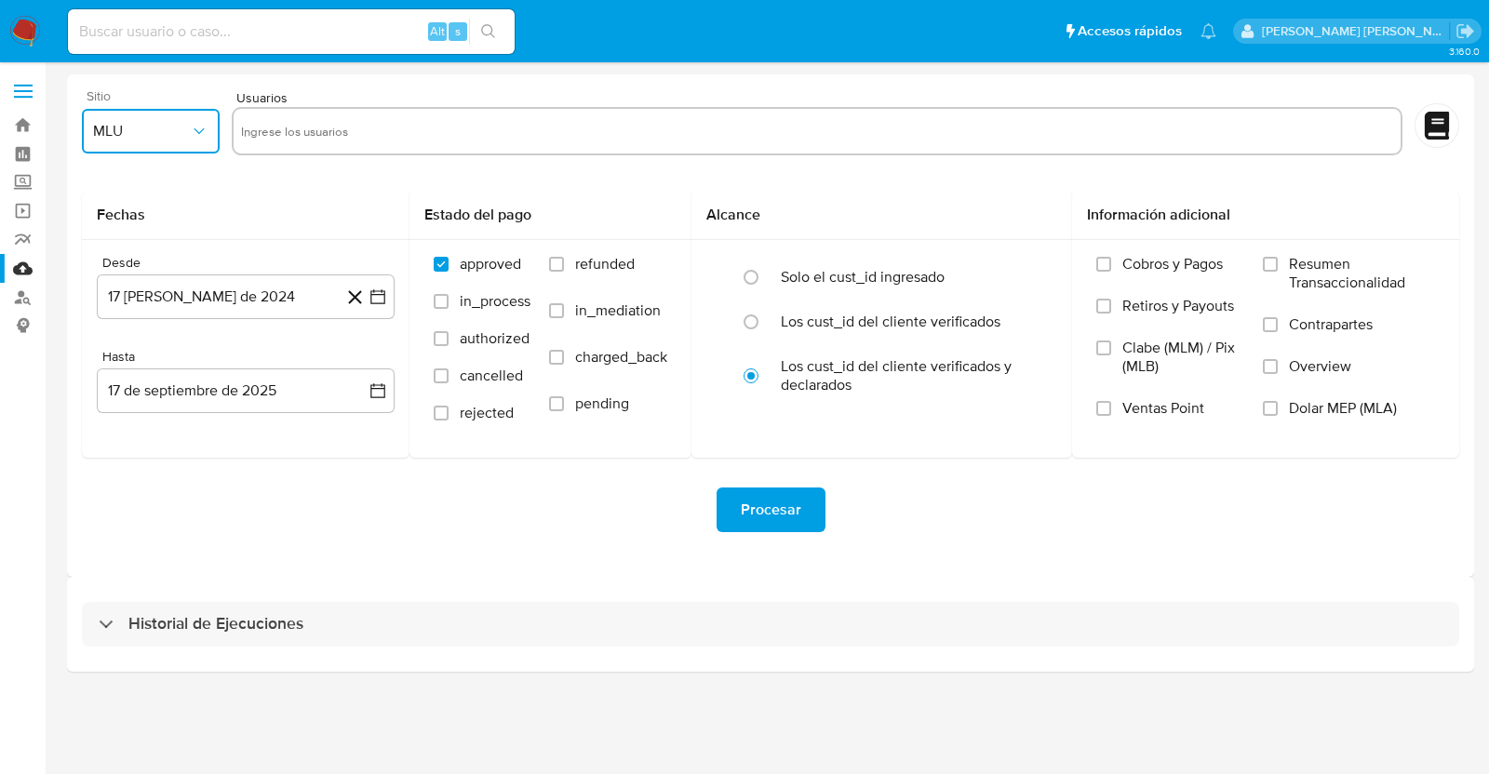
click at [173, 138] on span "MLU" at bounding box center [141, 131] width 97 height 19
click at [140, 402] on div "MLM" at bounding box center [145, 404] width 104 height 45
click at [387, 123] on input "text" at bounding box center [817, 131] width 1152 height 30
type input "6835383"
click at [235, 300] on button "17 de agosto de 2024" at bounding box center [246, 296] width 298 height 45
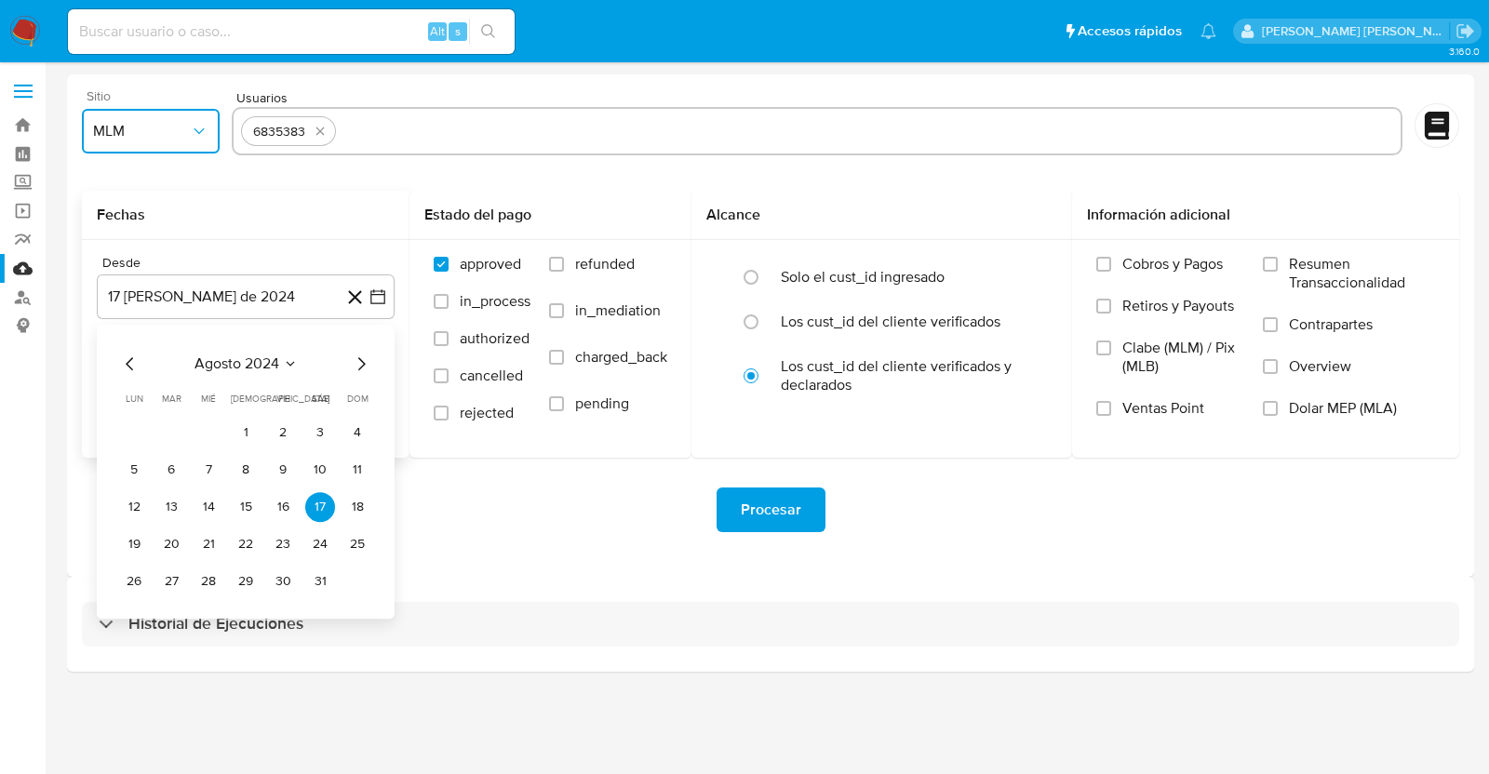
click at [260, 363] on span "agosto 2024" at bounding box center [236, 363] width 85 height 19
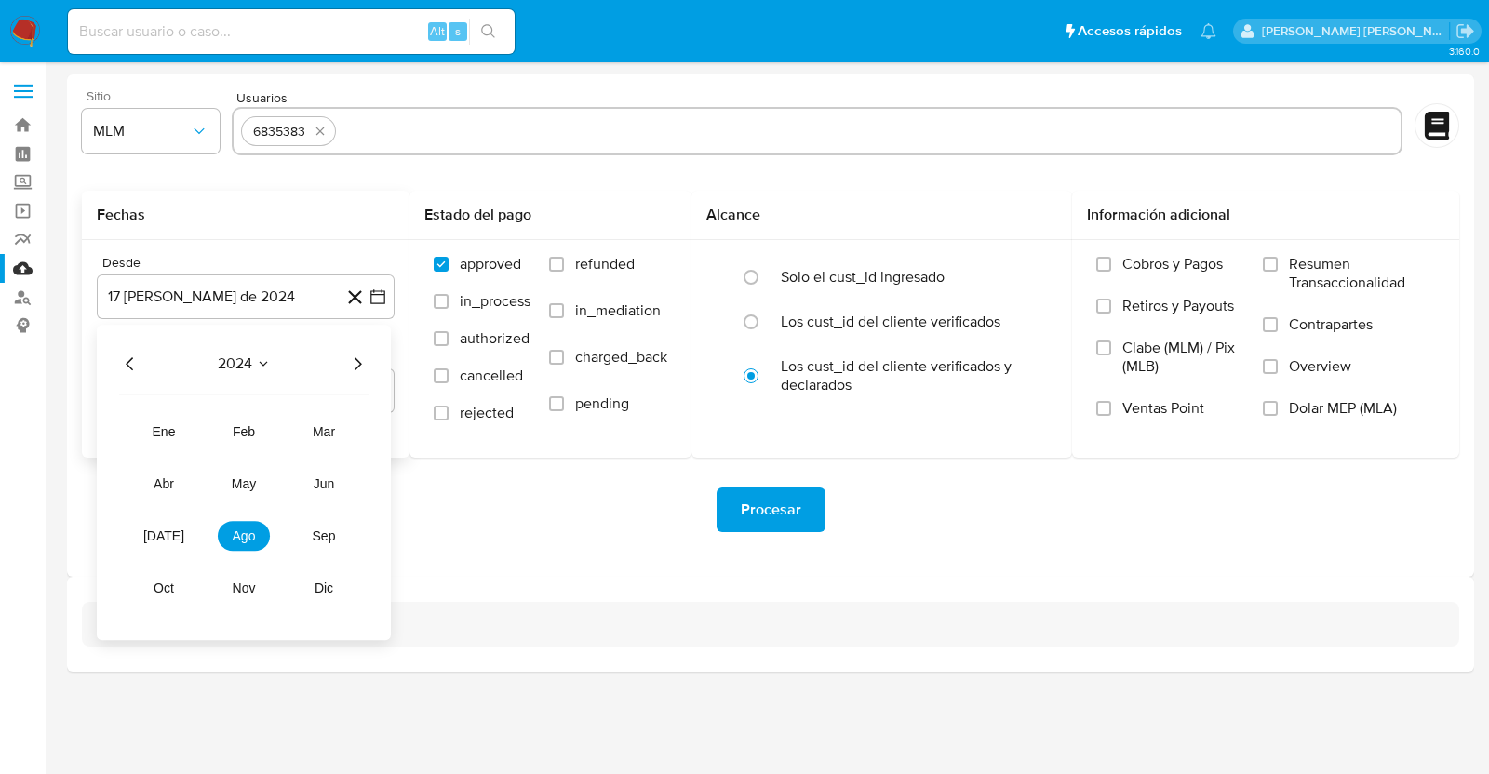
click at [251, 363] on span "2024" at bounding box center [235, 363] width 34 height 19
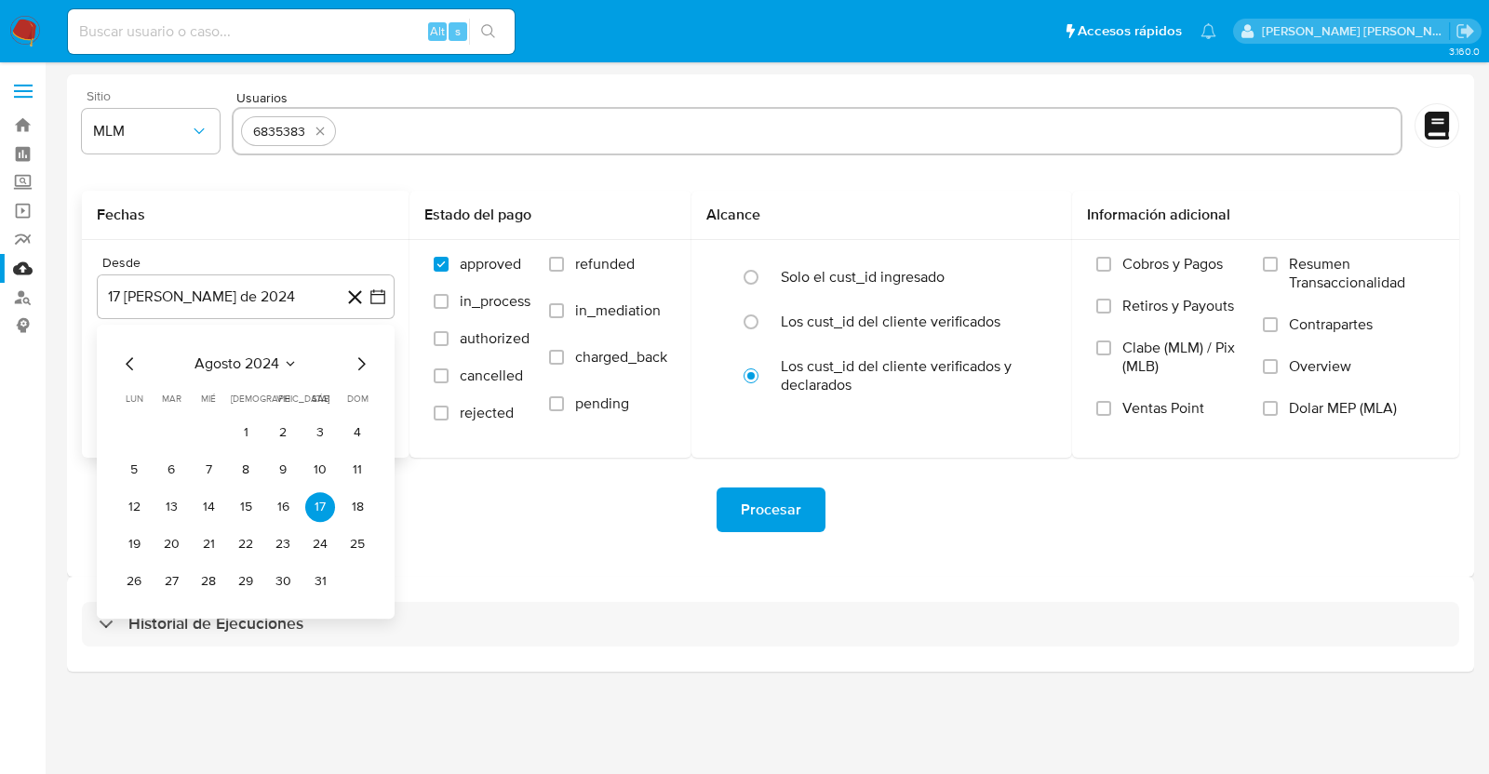
click at [289, 360] on icon "Seleccionar mes y año" at bounding box center [290, 363] width 15 height 15
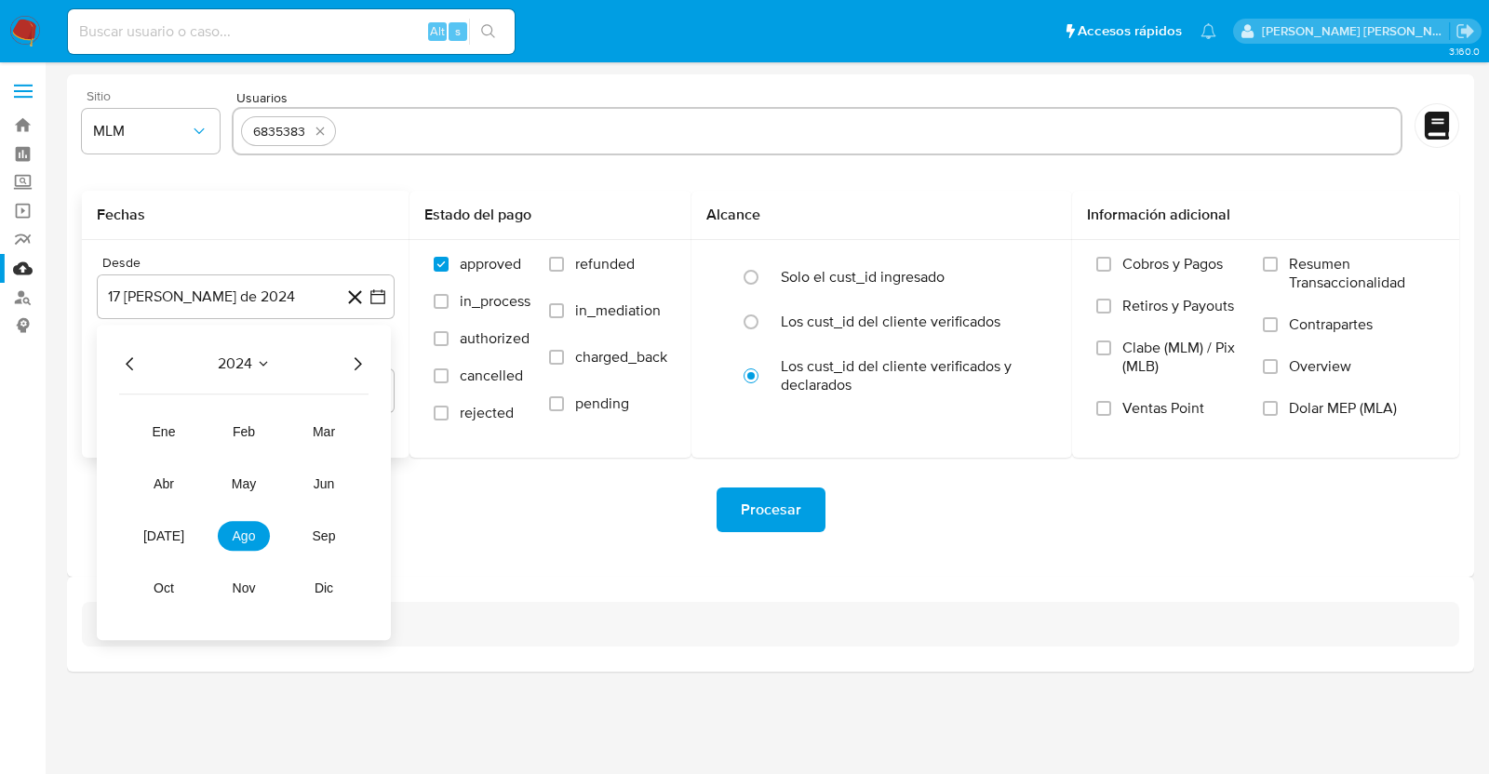
click at [358, 368] on icon "Año siguiente" at bounding box center [357, 364] width 22 height 22
click at [150, 482] on button "abr" at bounding box center [164, 484] width 52 height 30
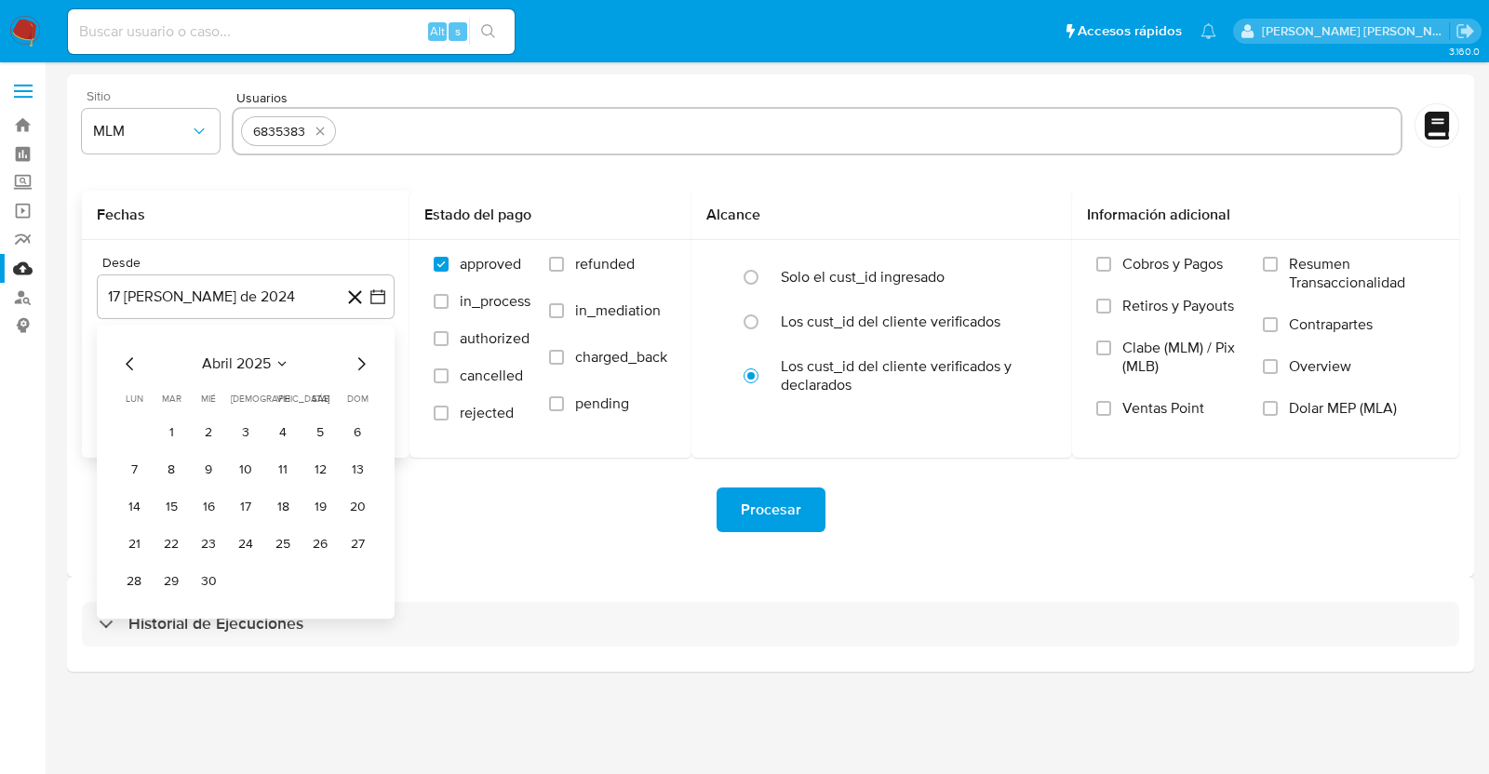
click at [135, 365] on icon "Mes anterior" at bounding box center [130, 364] width 22 height 22
click at [133, 365] on icon "Mes anterior" at bounding box center [130, 364] width 22 height 22
click at [327, 433] on button "1" at bounding box center [320, 433] width 30 height 30
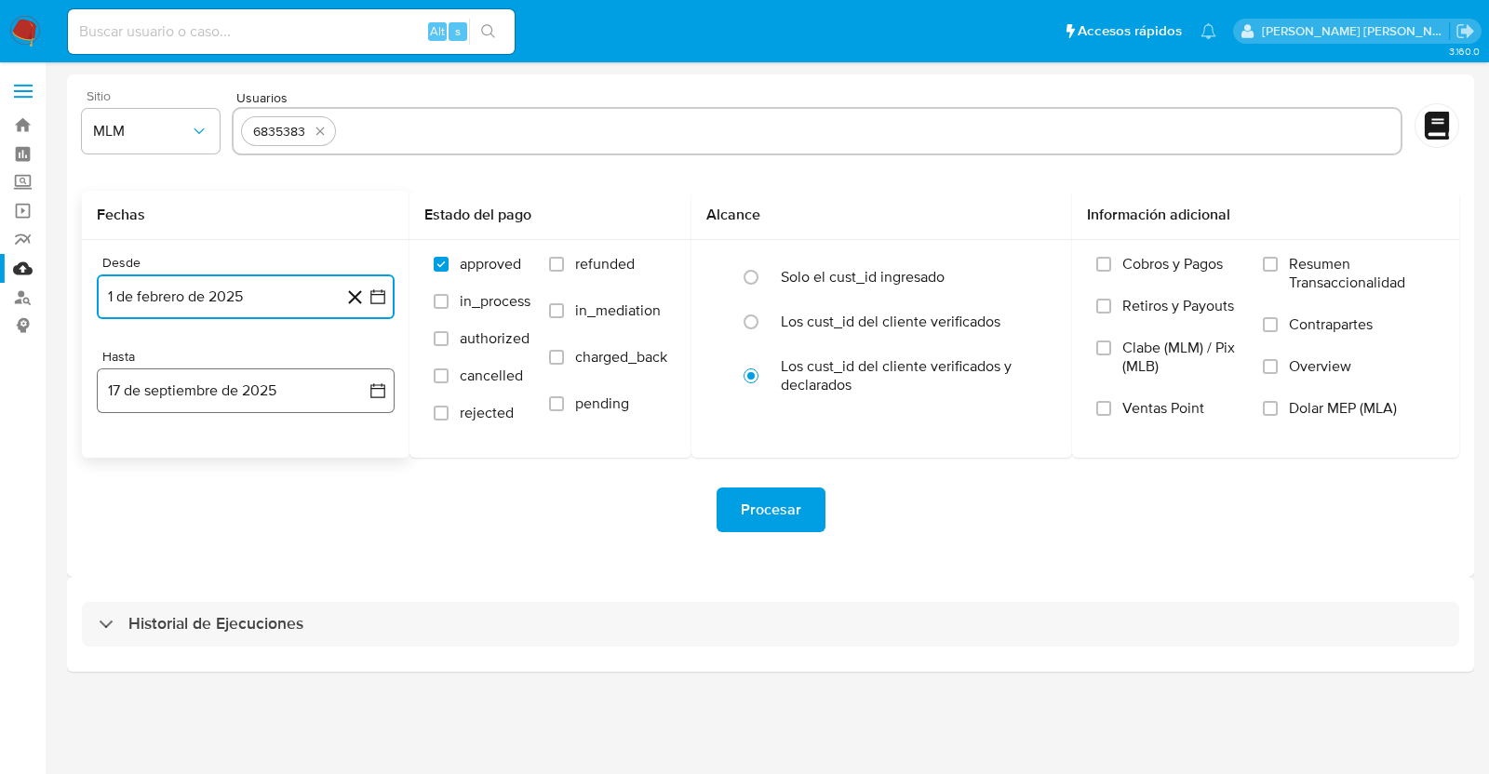
click at [326, 393] on button "17 de septiembre de 2025" at bounding box center [246, 390] width 298 height 45
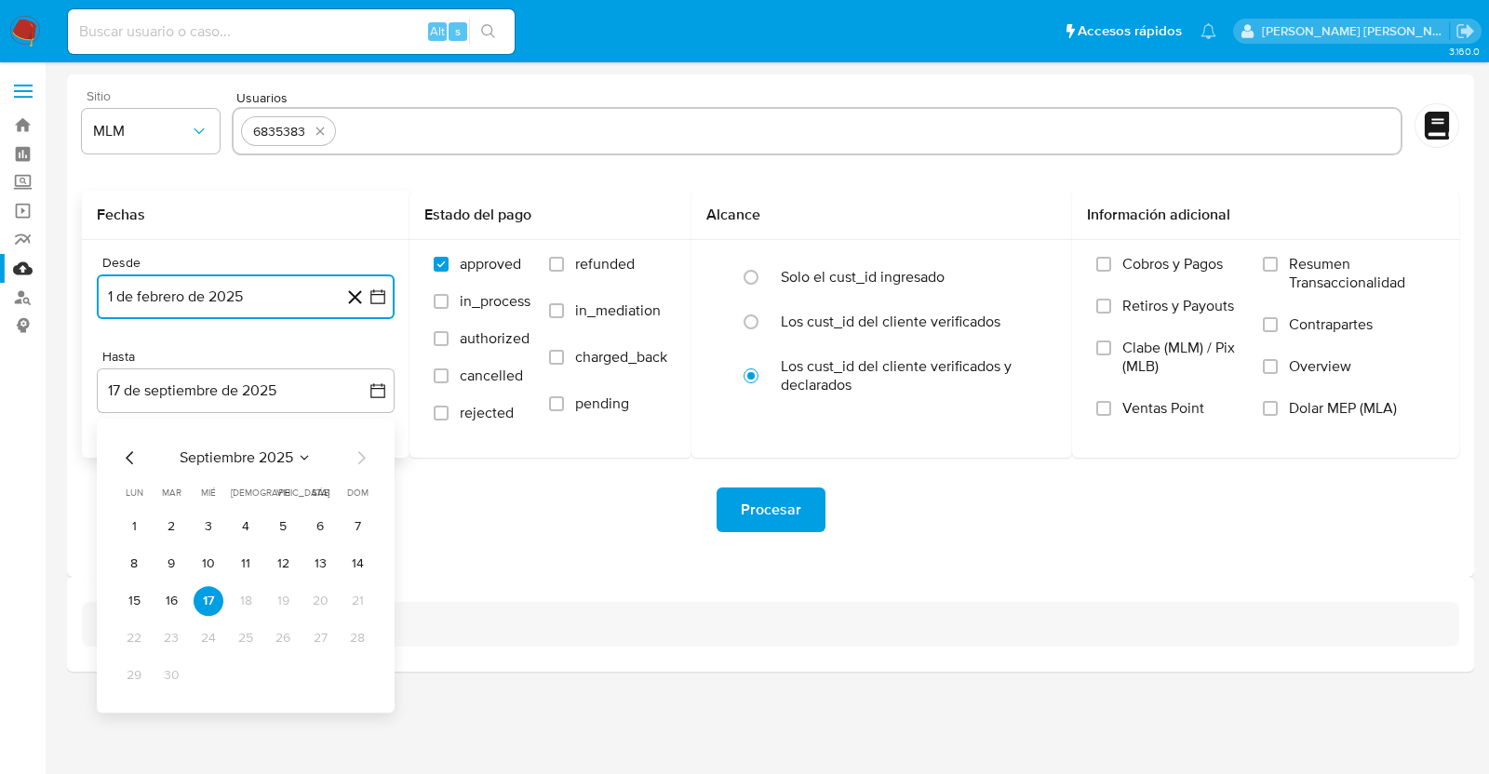
click at [130, 458] on icon "Mes anterior" at bounding box center [130, 458] width 22 height 22
click at [247, 674] on button "31" at bounding box center [246, 676] width 30 height 30
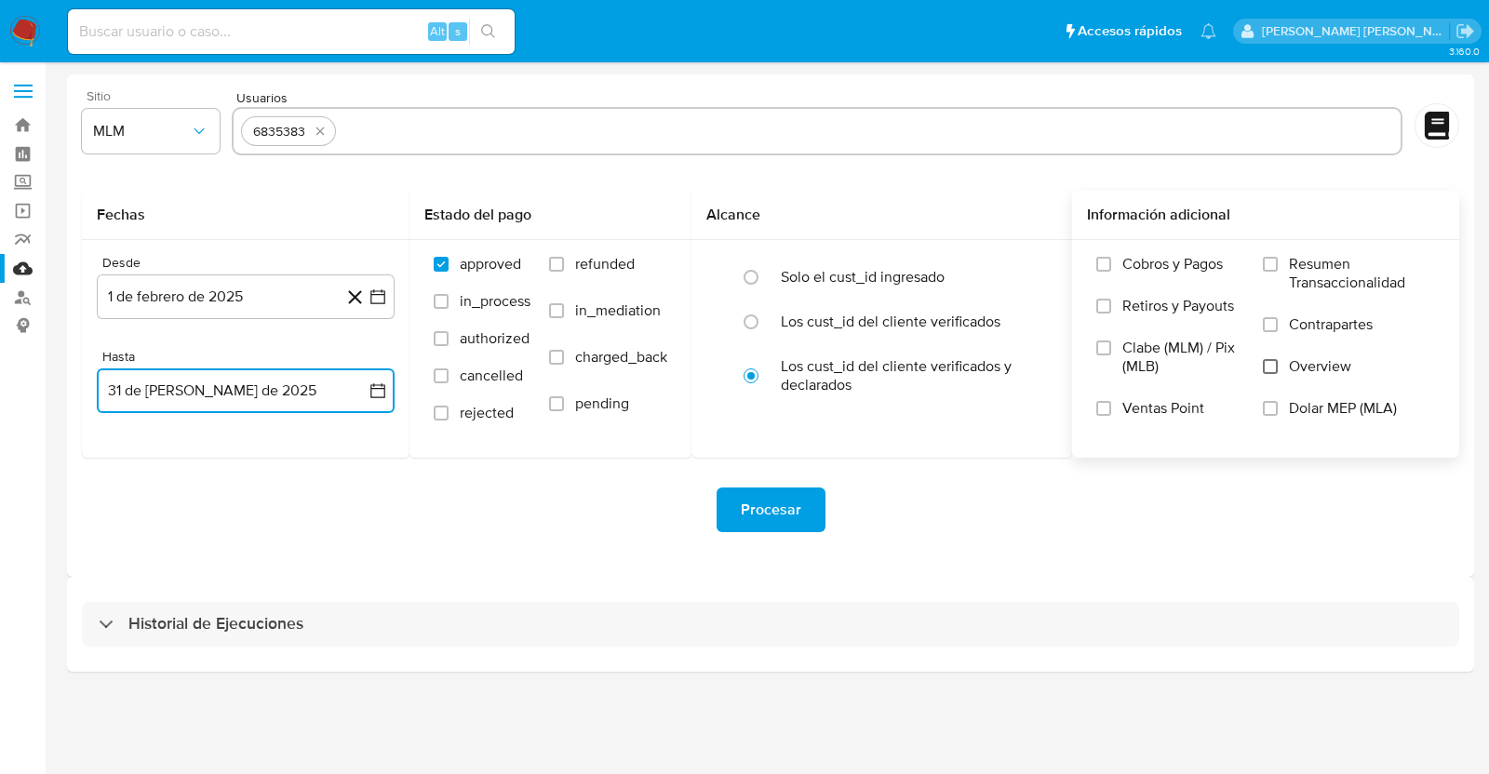
click at [1276, 372] on input "Overview" at bounding box center [1269, 366] width 15 height 15
drag, startPoint x: 474, startPoint y: 135, endPoint x: 554, endPoint y: 174, distance: 88.2
click at [474, 135] on input "text" at bounding box center [867, 131] width 1049 height 30
paste input "19642990"
type input "19642990"
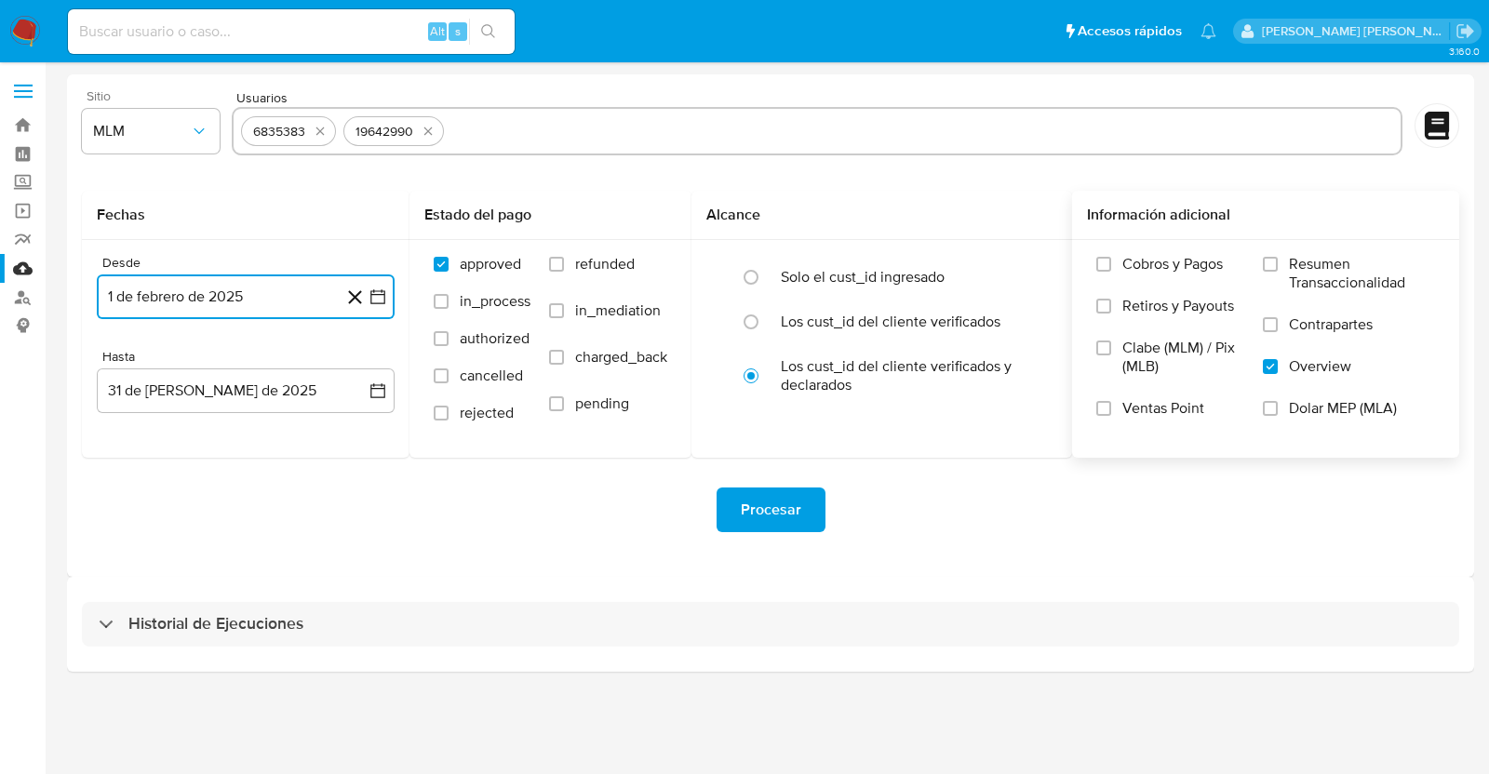
click at [633, 126] on input "text" at bounding box center [922, 131] width 942 height 30
type input "45070150"
click at [638, 128] on input "text" at bounding box center [976, 131] width 833 height 30
type input "82105256"
click at [699, 124] on input "text" at bounding box center [1030, 131] width 725 height 30
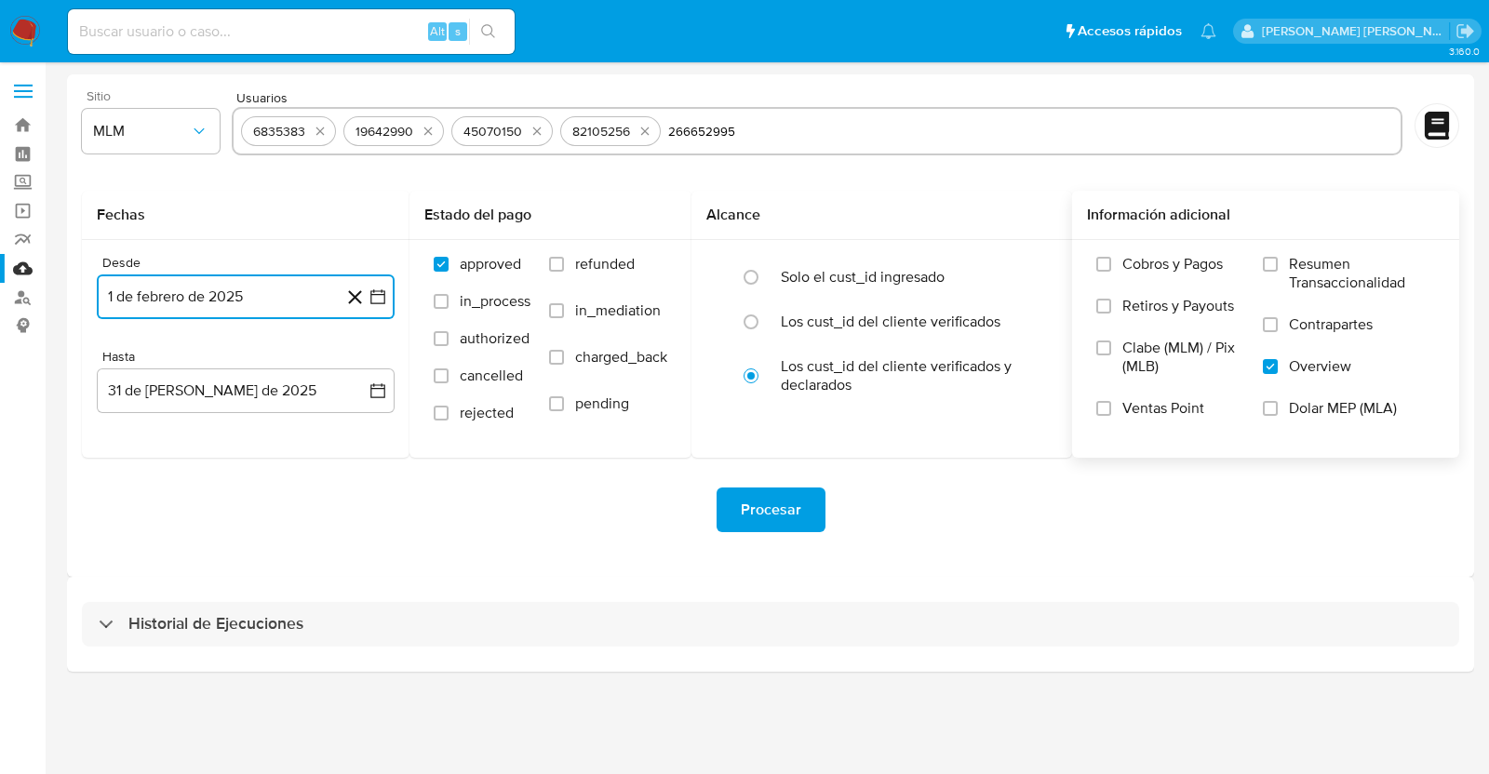
type input "266652995"
click at [834, 123] on input "text" at bounding box center [1089, 131] width 608 height 30
type input "296167982"
click at [1001, 129] on input "text" at bounding box center [1146, 131] width 494 height 30
type input "308806311"
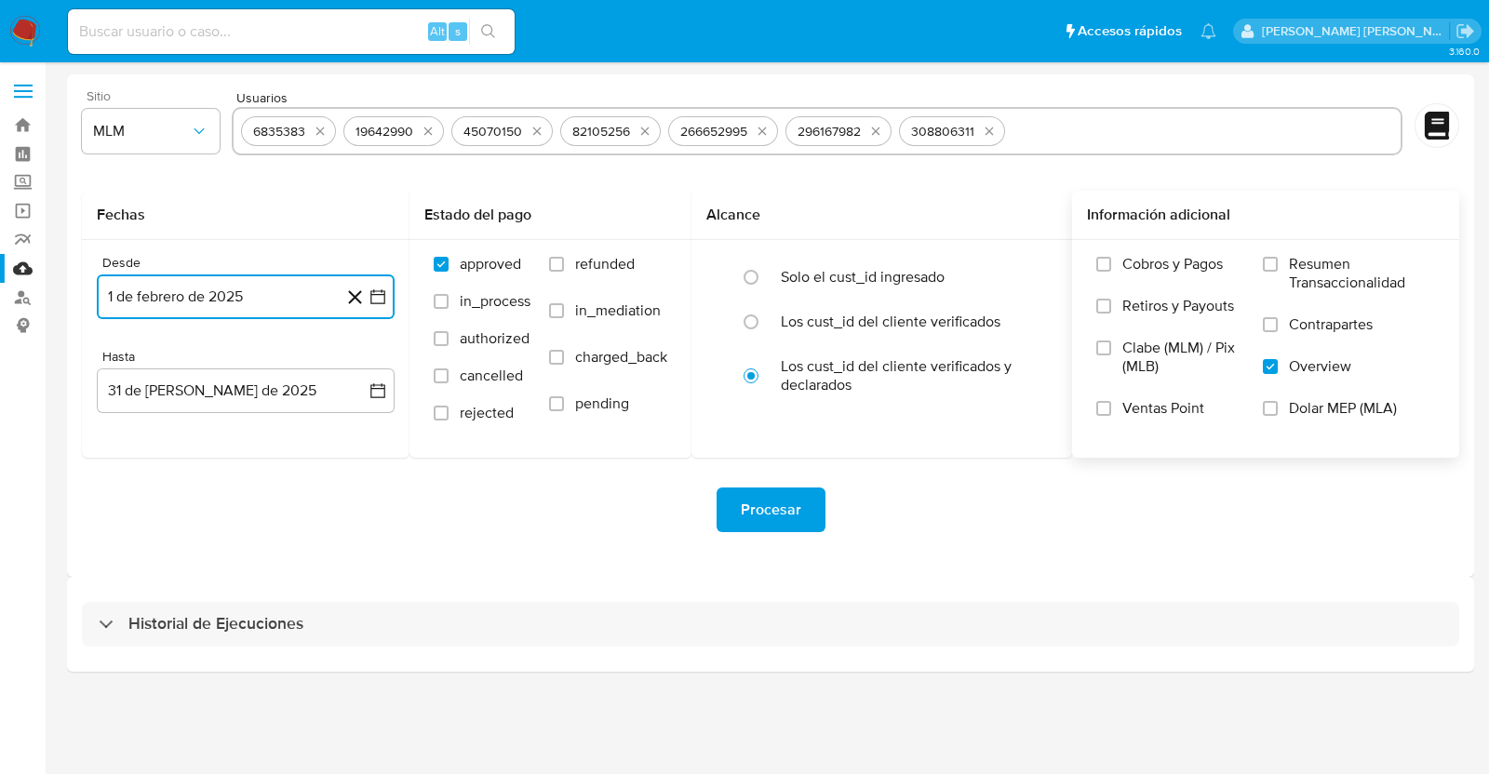
click at [1051, 129] on input "text" at bounding box center [1202, 131] width 381 height 30
type input "564226850"
click at [1181, 137] on input "text" at bounding box center [1261, 131] width 262 height 30
type input "643771112"
click at [1276, 129] on input "text" at bounding box center [1314, 131] width 155 height 30
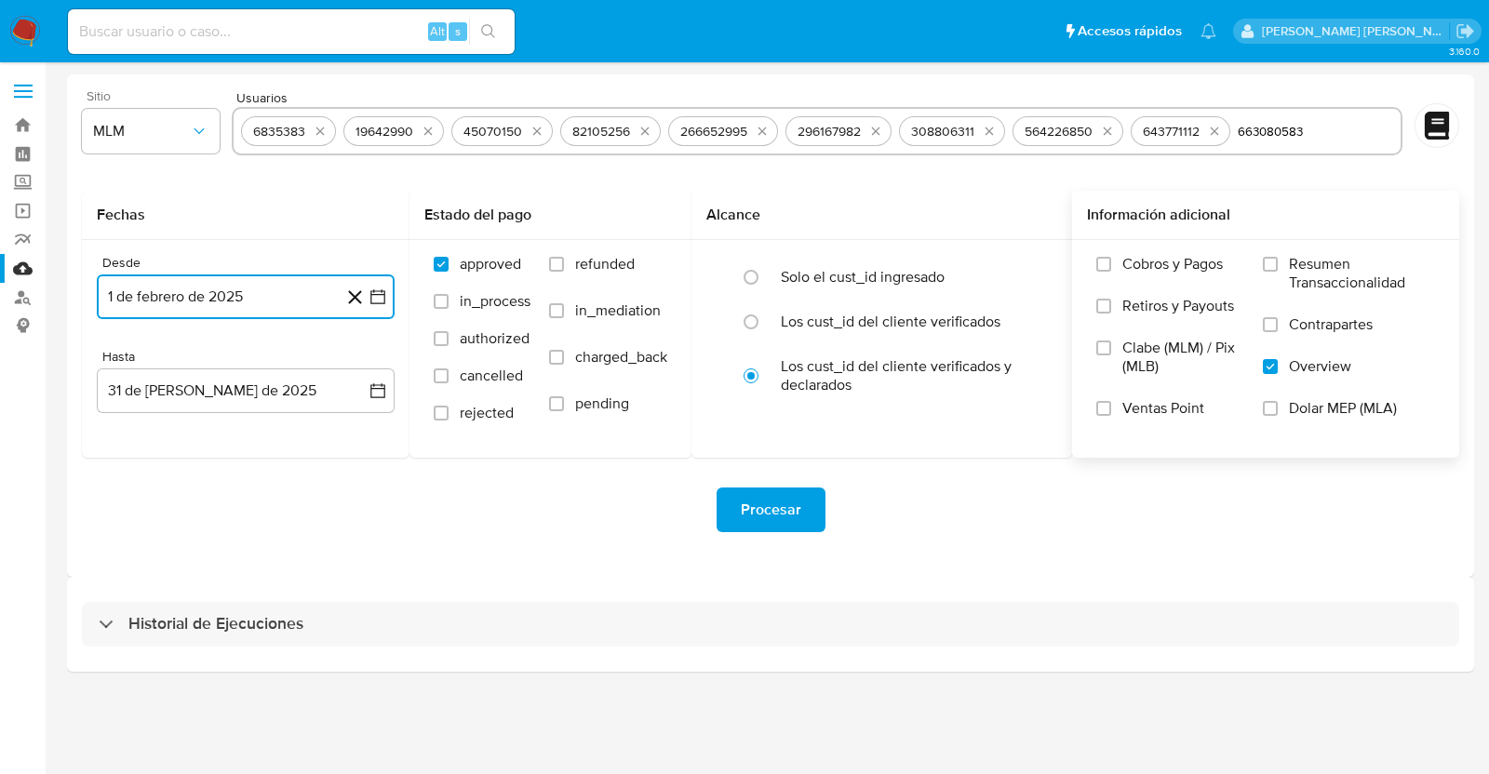
type input "663080583"
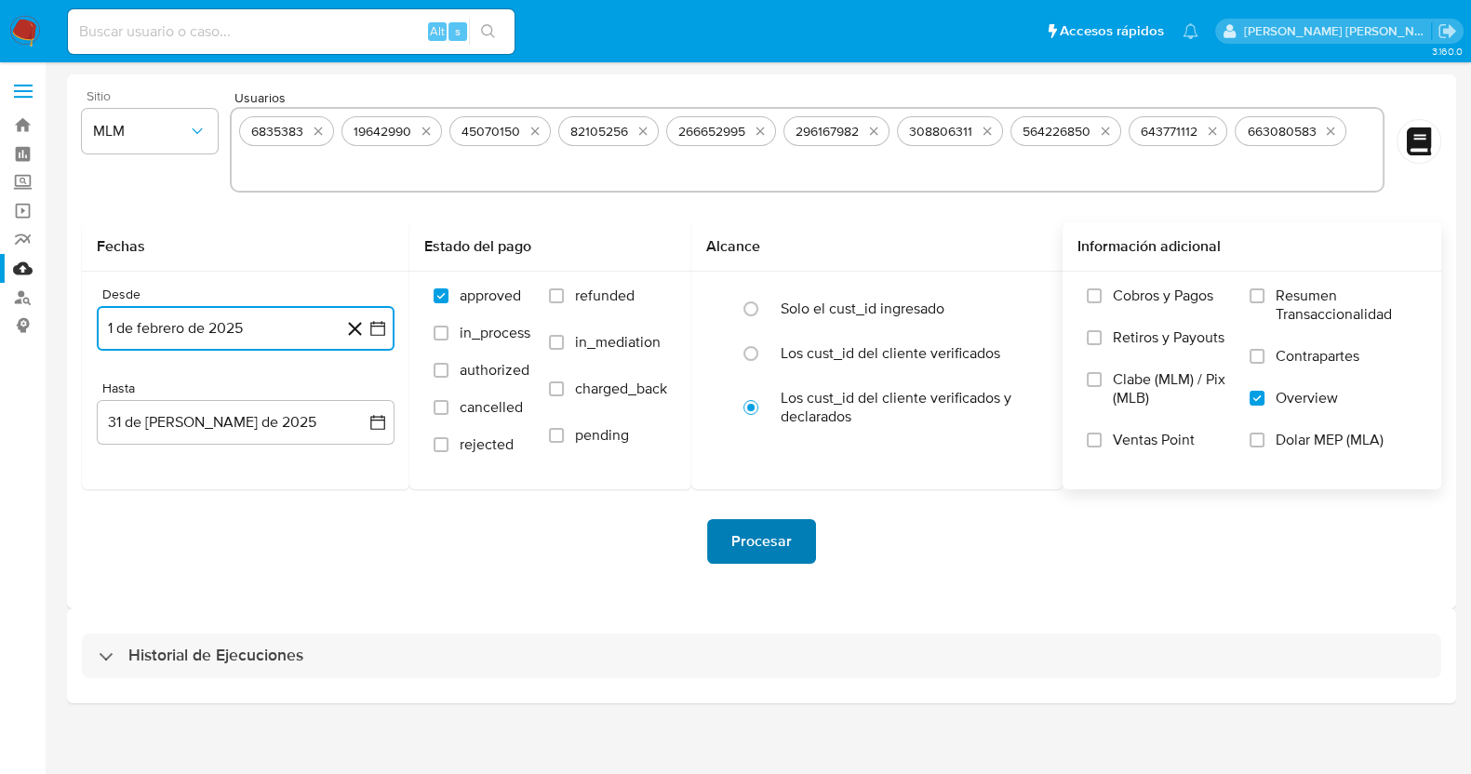
click at [770, 541] on span "Procesar" at bounding box center [761, 541] width 60 height 41
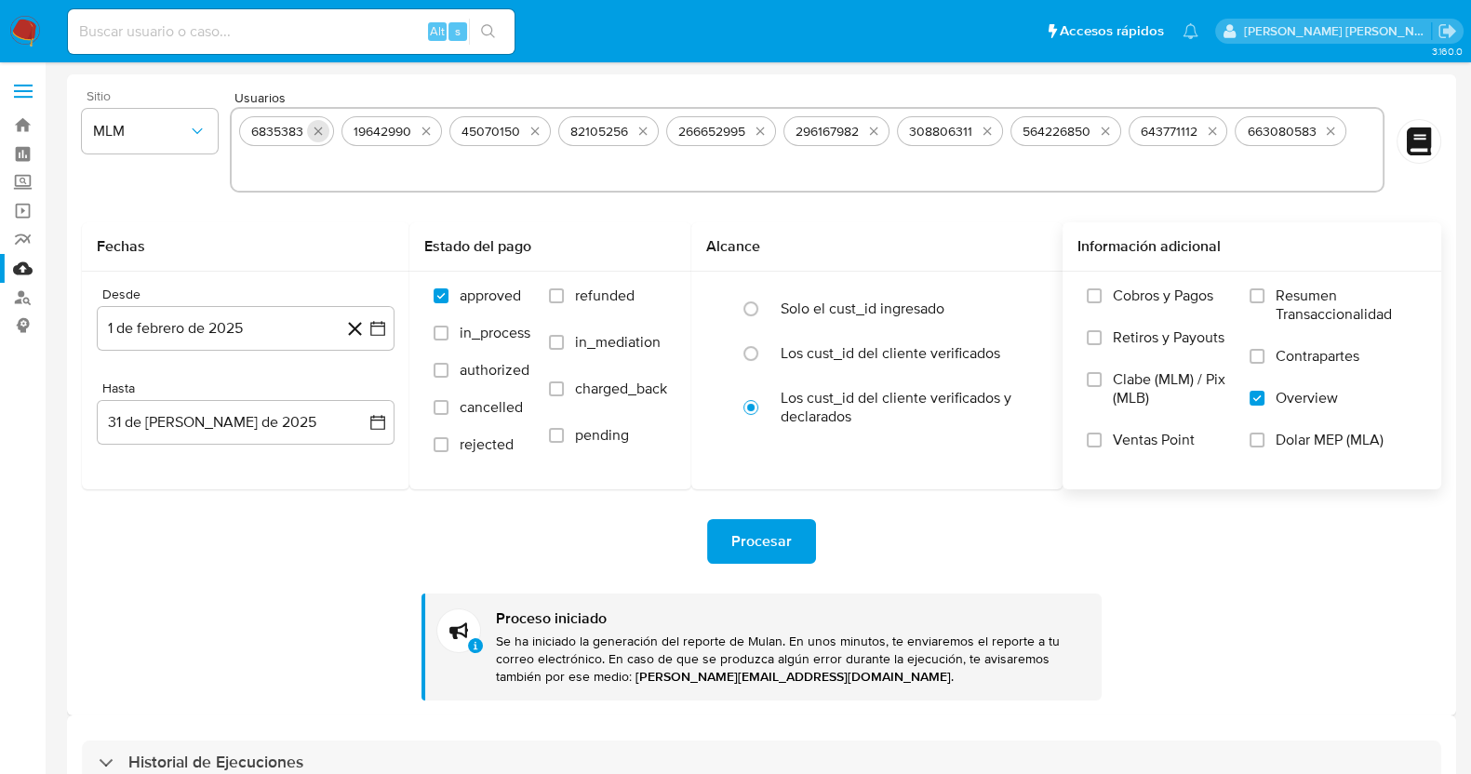
click at [322, 131] on icon "quitar 6835383" at bounding box center [318, 131] width 15 height 15
click at [318, 132] on icon "quitar 19642990" at bounding box center [323, 131] width 15 height 15
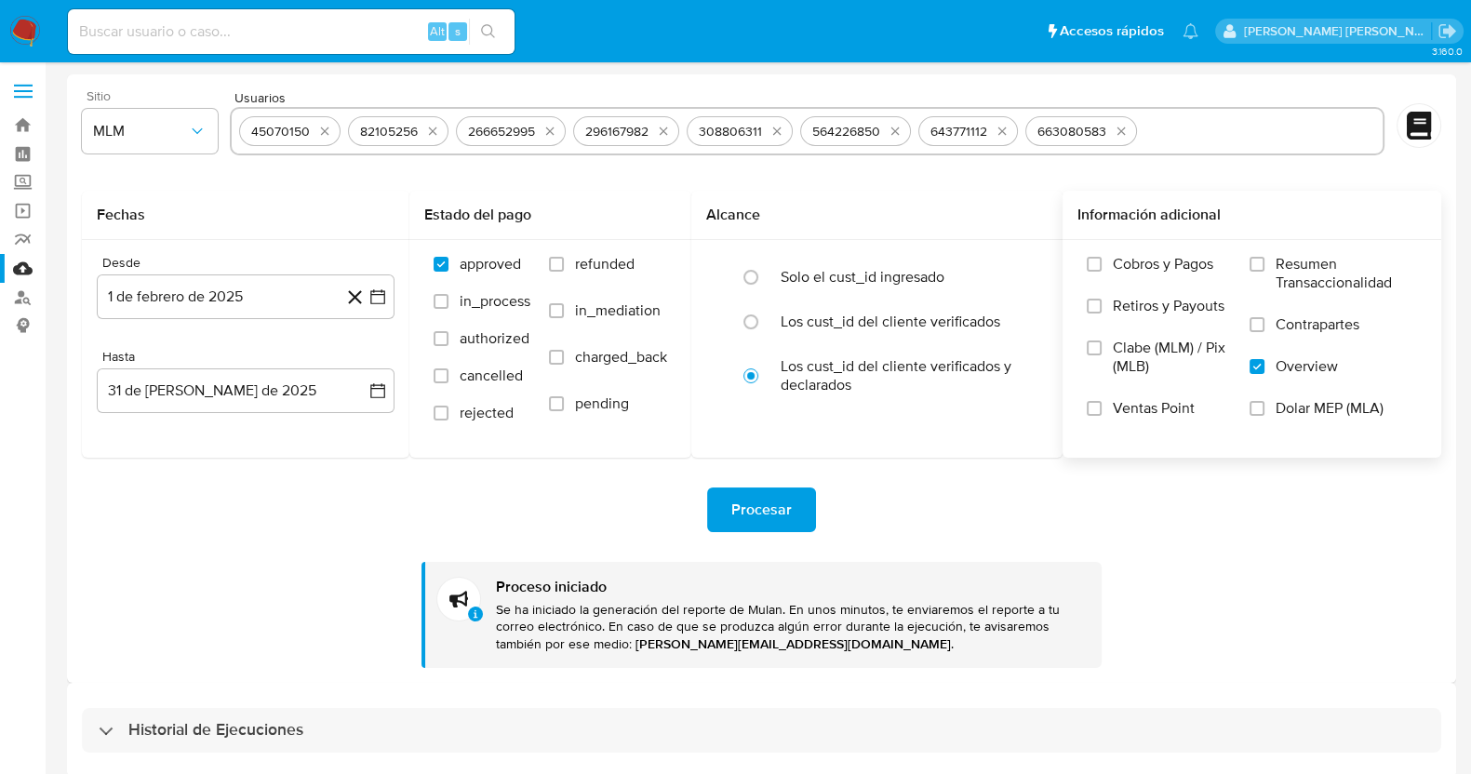
click at [318, 132] on icon "quitar 45070150" at bounding box center [324, 131] width 15 height 15
click at [318, 132] on icon "quitar 82105256" at bounding box center [323, 131] width 15 height 15
click at [318, 132] on div "266652995" at bounding box center [285, 132] width 82 height 18
click at [339, 132] on icon "quitar 266652995" at bounding box center [333, 131] width 15 height 15
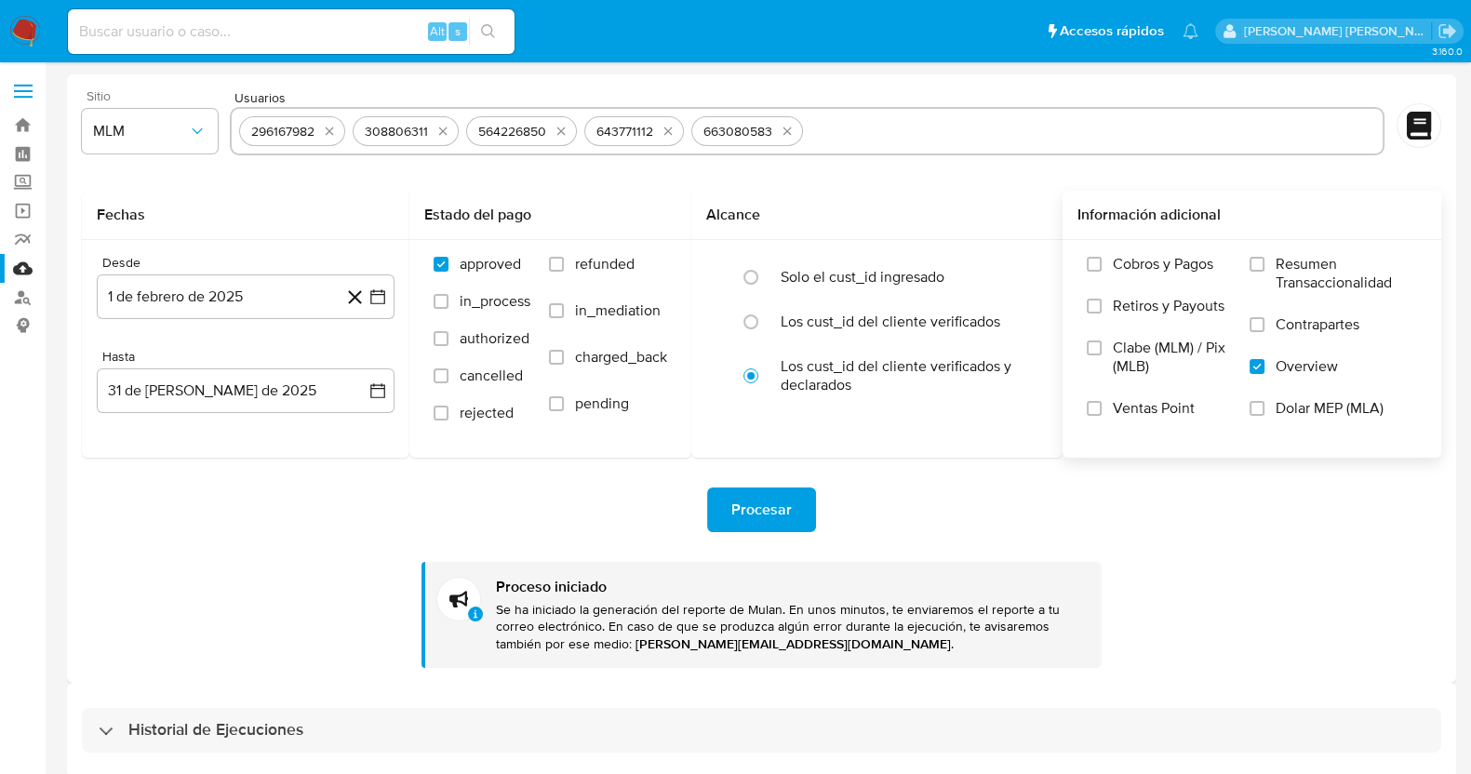
click at [340, 133] on button "quitar 296167982" at bounding box center [329, 131] width 22 height 22
click at [329, 133] on icon "quitar 308806311" at bounding box center [329, 131] width 8 height 8
click at [329, 133] on icon "quitar 564226850" at bounding box center [334, 131] width 15 height 15
click at [329, 133] on button "quitar 643771112" at bounding box center [323, 131] width 22 height 22
click at [329, 133] on icon "quitar 663080583" at bounding box center [334, 131] width 15 height 15
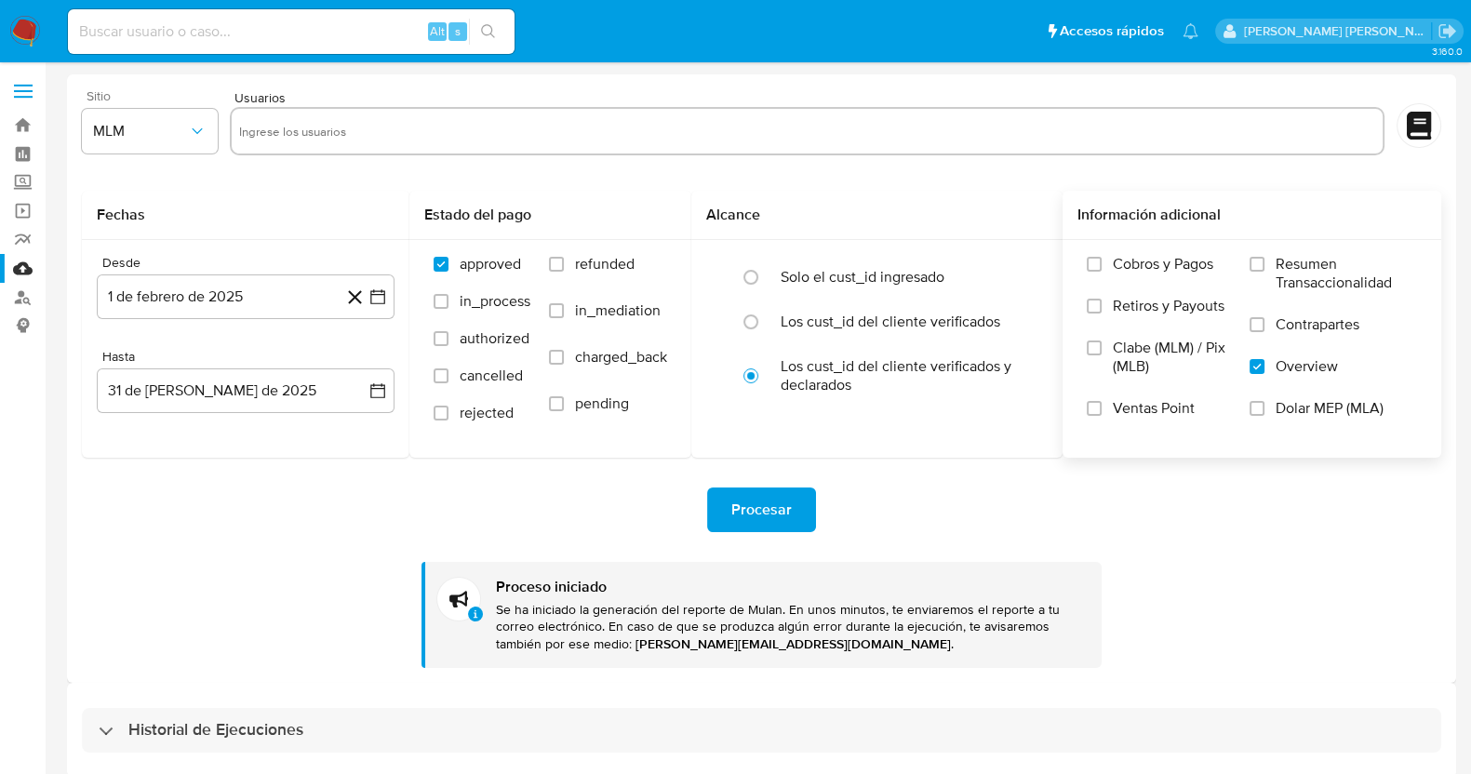
click at [442, 133] on input "text" at bounding box center [807, 131] width 1137 height 30
paste input "727306405"
type input "727306405"
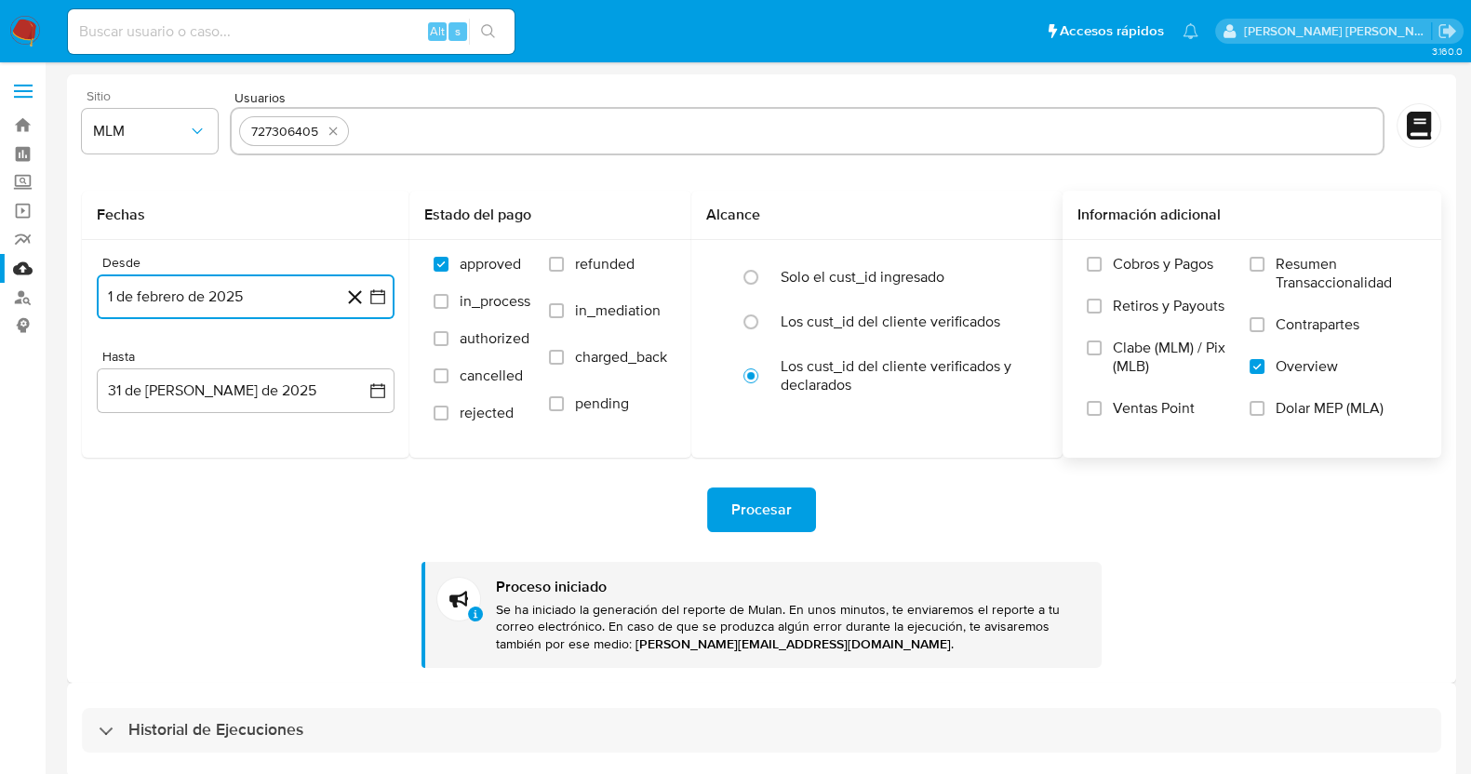
click at [484, 123] on input "text" at bounding box center [866, 131] width 1020 height 30
type input "731340617"
click at [628, 138] on input "text" at bounding box center [921, 131] width 909 height 30
type input "770220395"
click at [652, 127] on input "text" at bounding box center [980, 131] width 792 height 30
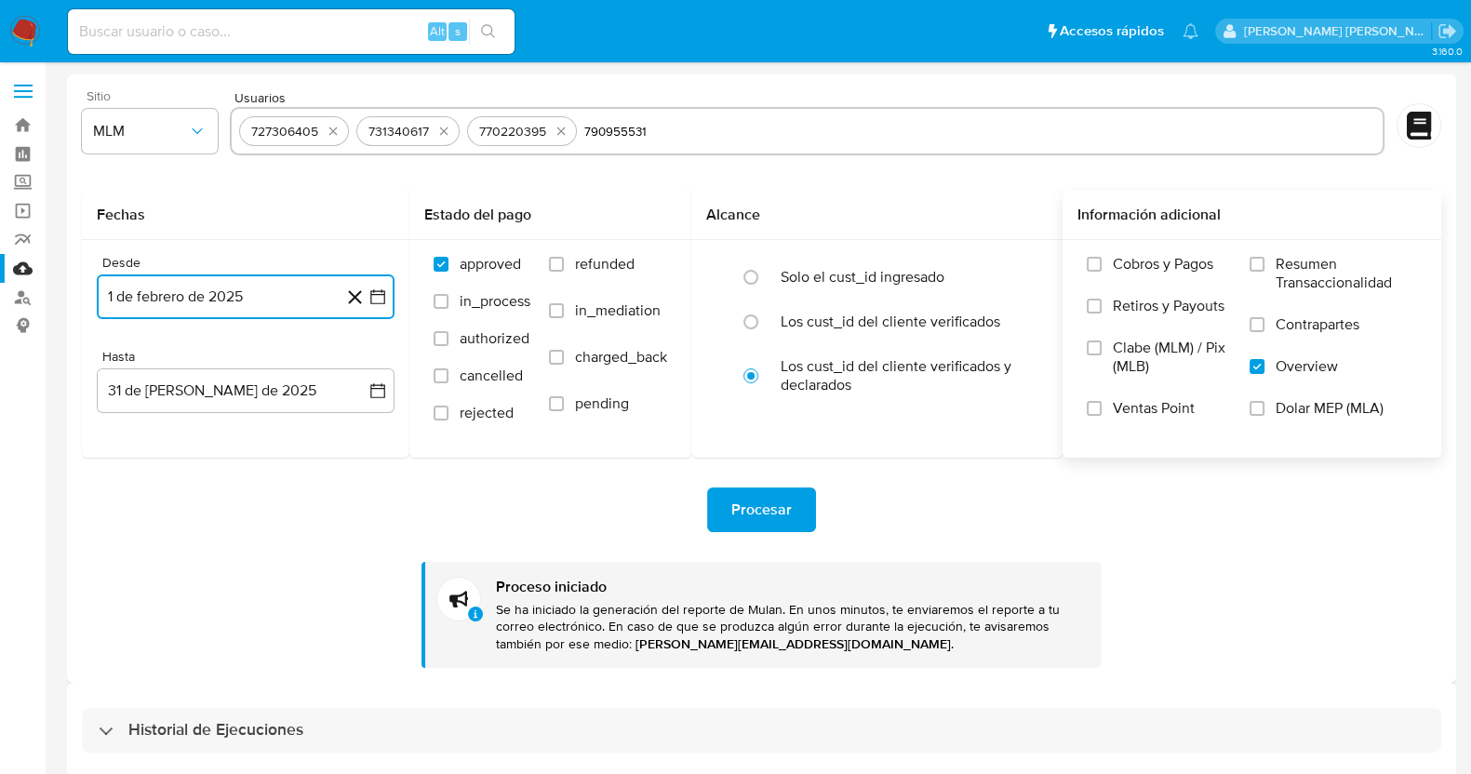
type input "790955531"
click at [756, 127] on input "text" at bounding box center [1037, 131] width 677 height 30
type input "1328630218"
click at [836, 132] on input "text" at bounding box center [1097, 131] width 557 height 30
type input "1882766294"
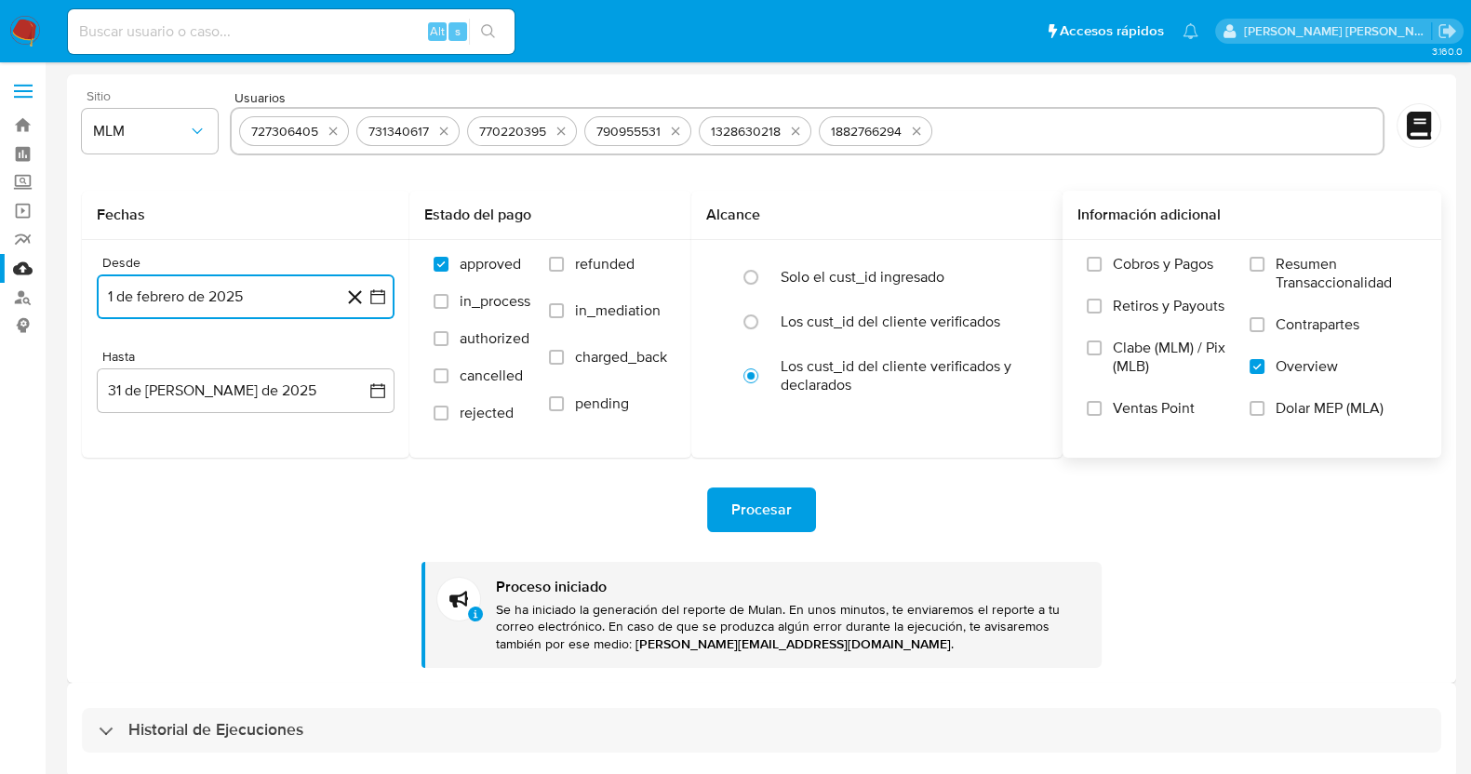
click at [976, 128] on input "text" at bounding box center [1158, 131] width 436 height 30
type input "1998316911"
click at [1126, 136] on input "text" at bounding box center [1214, 131] width 323 height 30
type input "2384858913"
click at [1206, 135] on input "text" at bounding box center [1275, 131] width 201 height 30
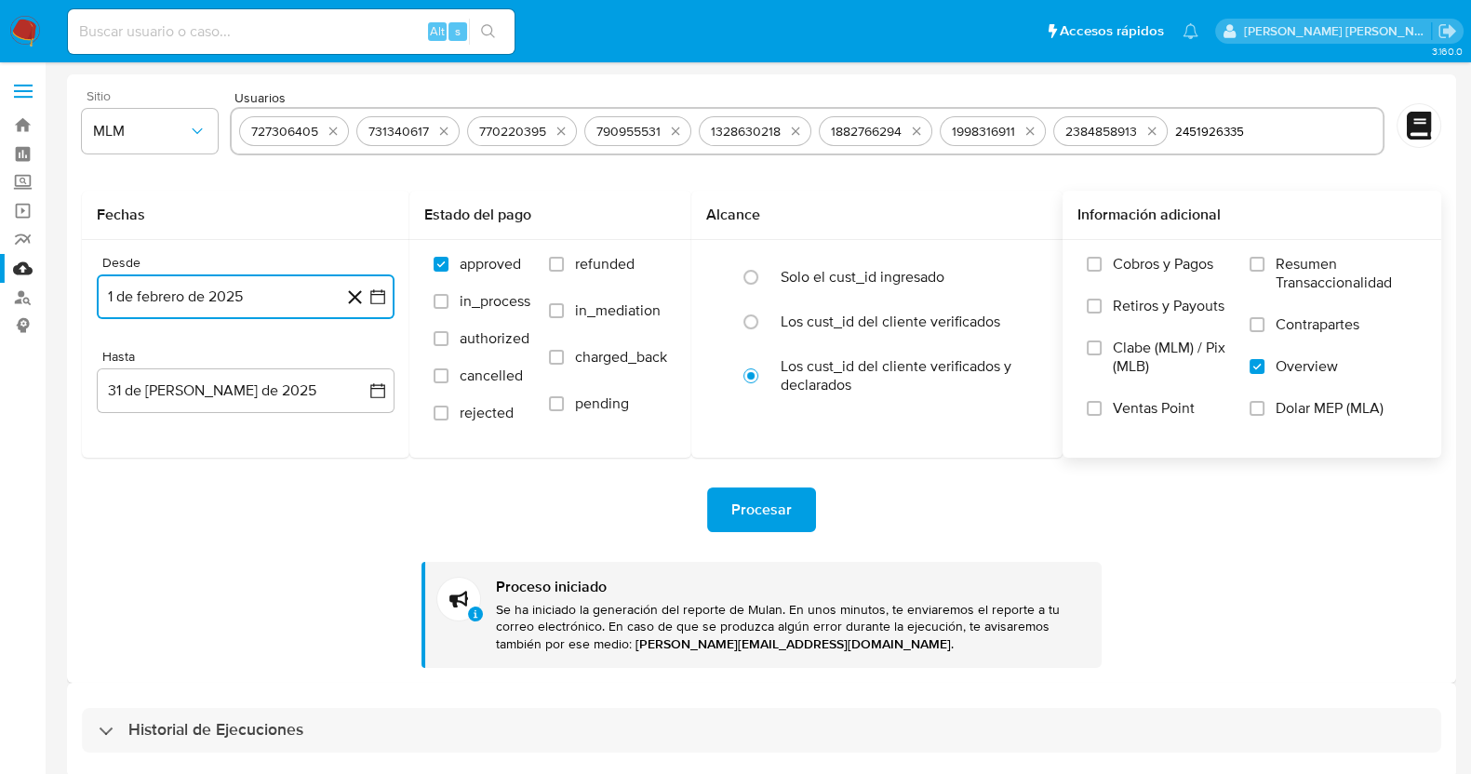
type input "2451926335"
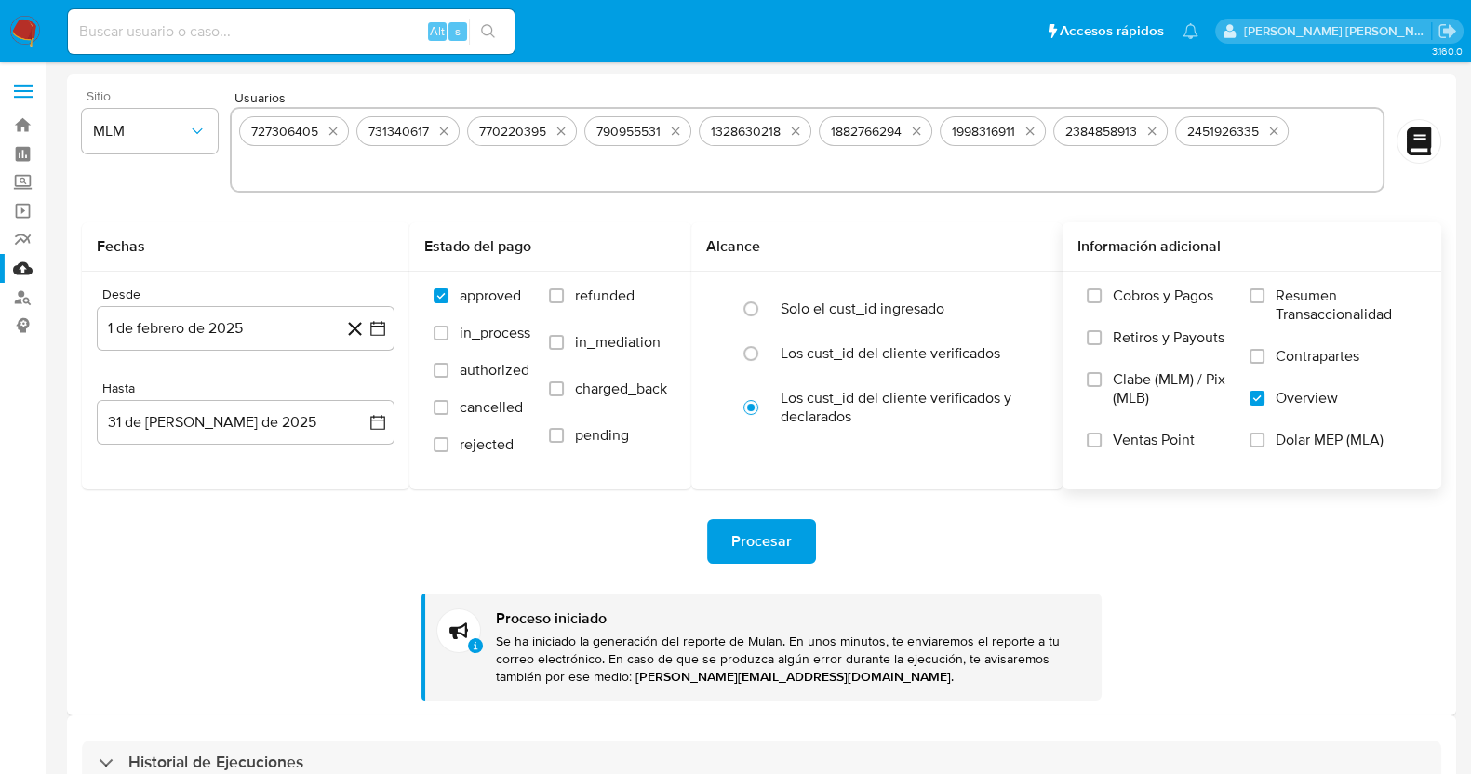
click at [1290, 141] on div "727306405 731340617 770220395 790955531 1328630218 1882766294 1998316911 238485…" at bounding box center [807, 150] width 1155 height 86
click at [1214, 172] on input "text" at bounding box center [807, 169] width 1137 height 30
paste input "2506185182"
type input "2506185182"
click at [787, 542] on span "Procesar" at bounding box center [761, 541] width 60 height 41
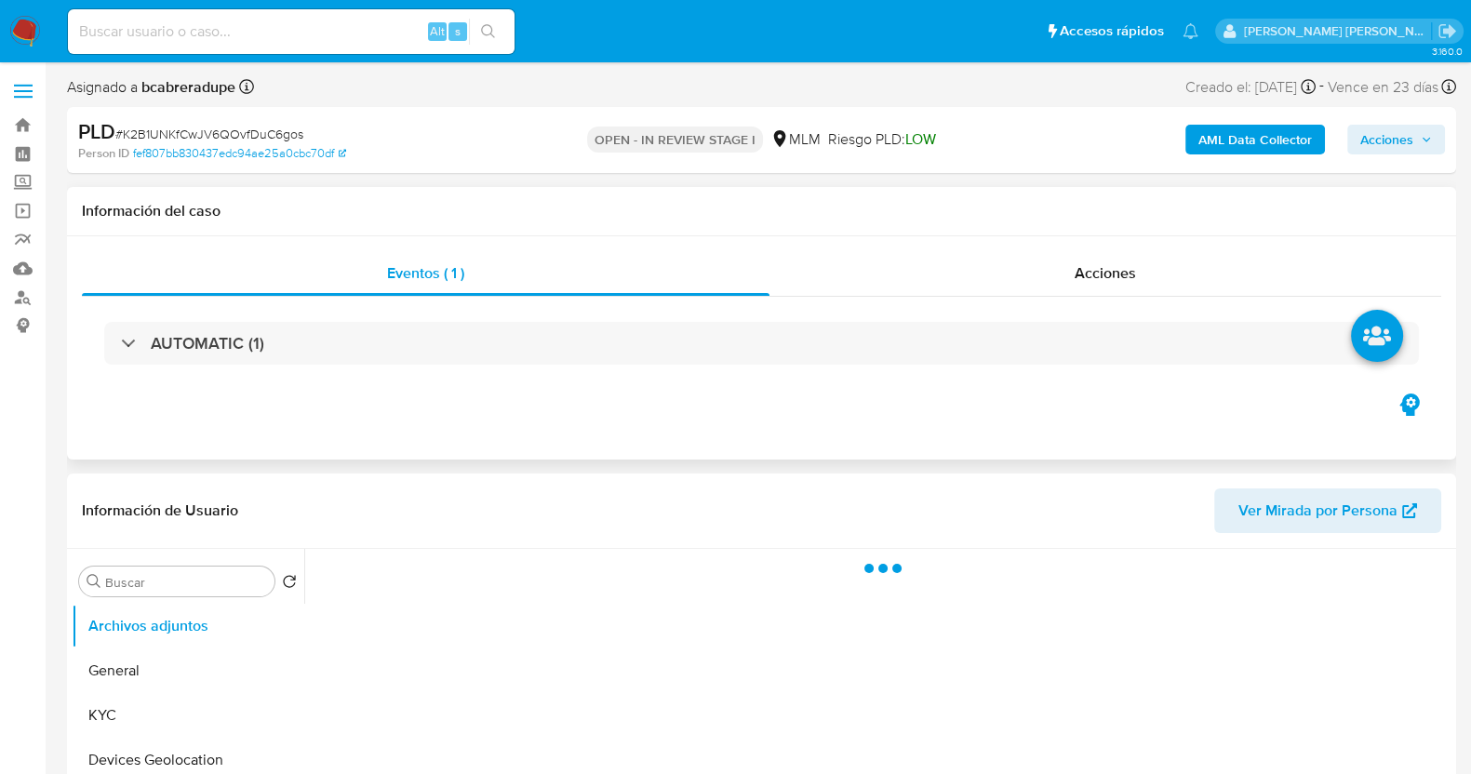
select select "10"
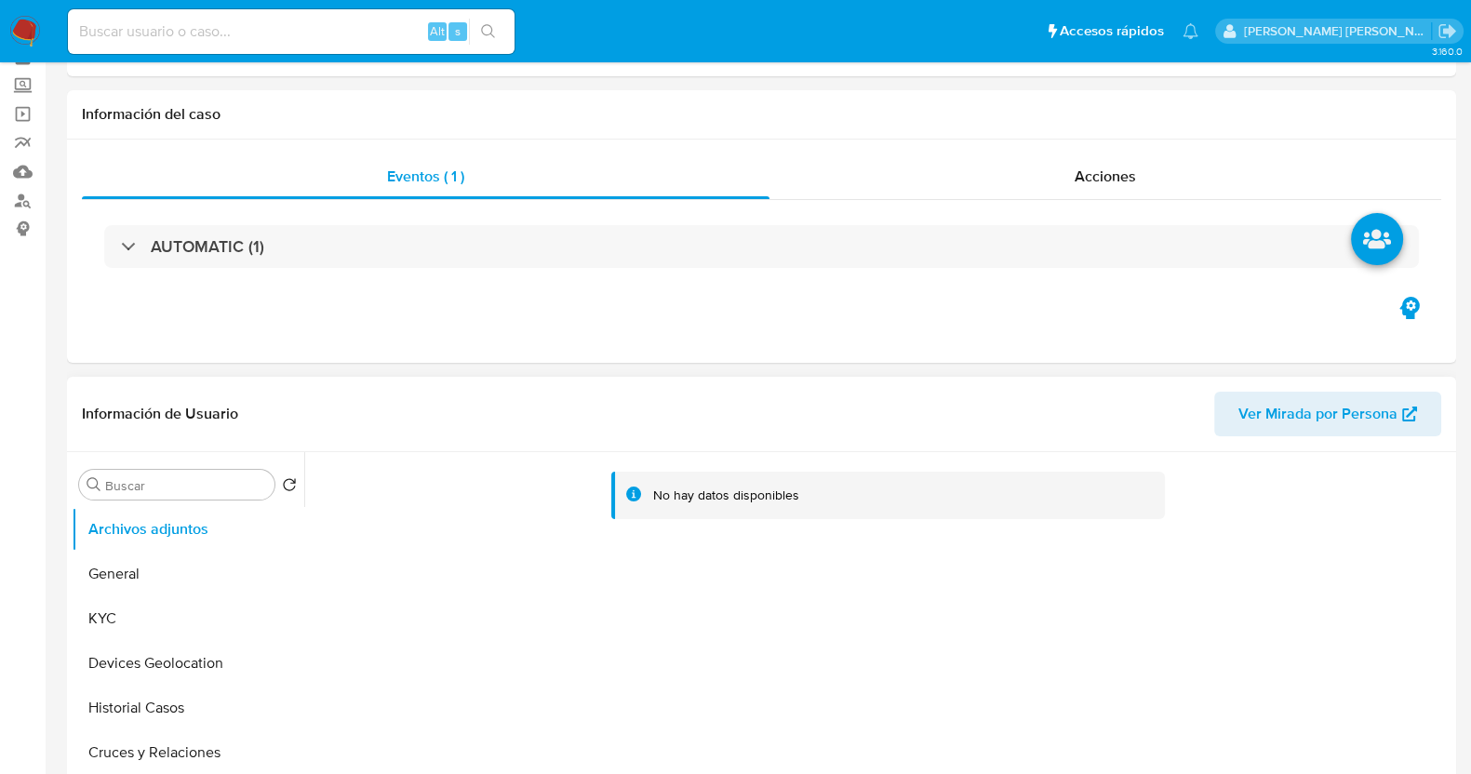
scroll to position [232, 0]
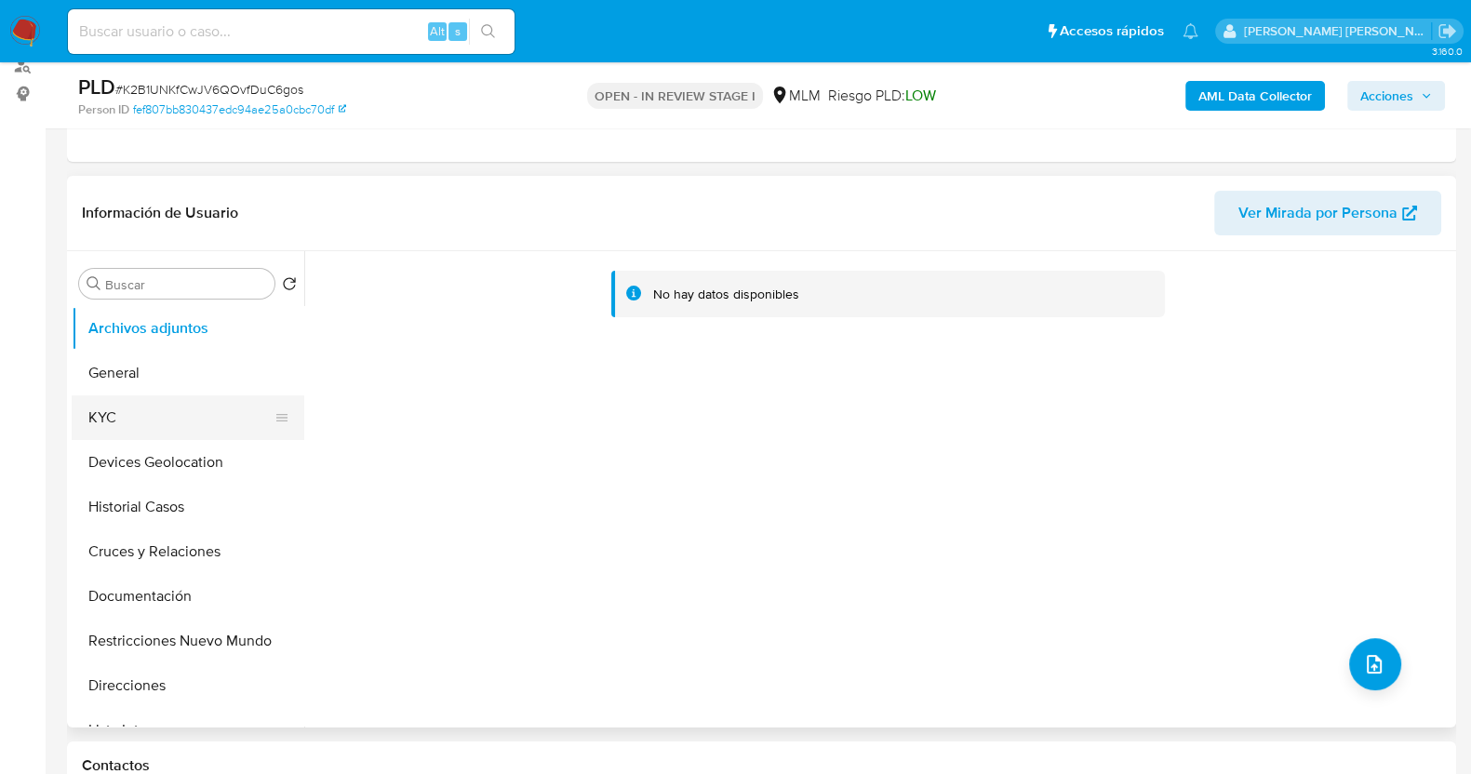
click at [154, 406] on button "KYC" at bounding box center [181, 417] width 218 height 45
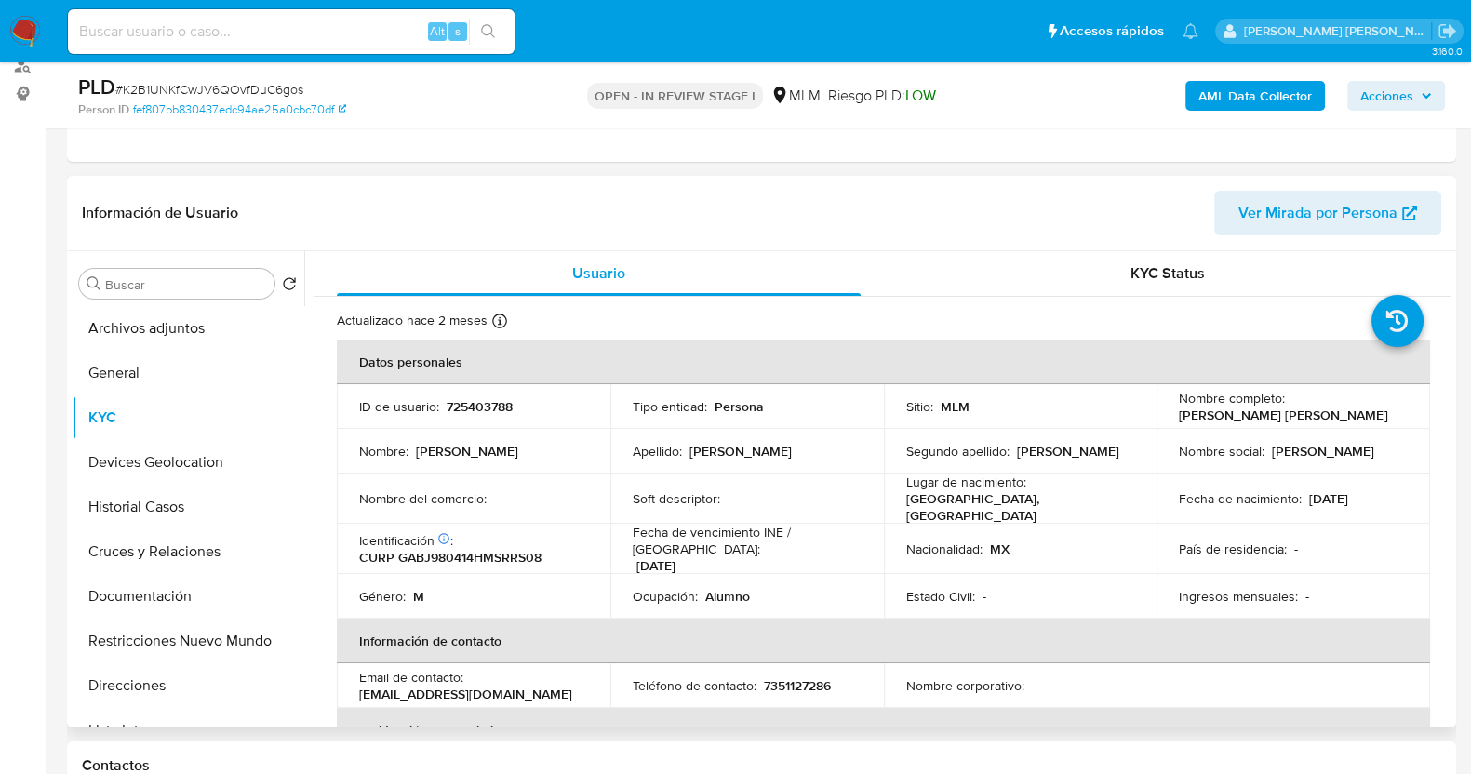
scroll to position [115, 0]
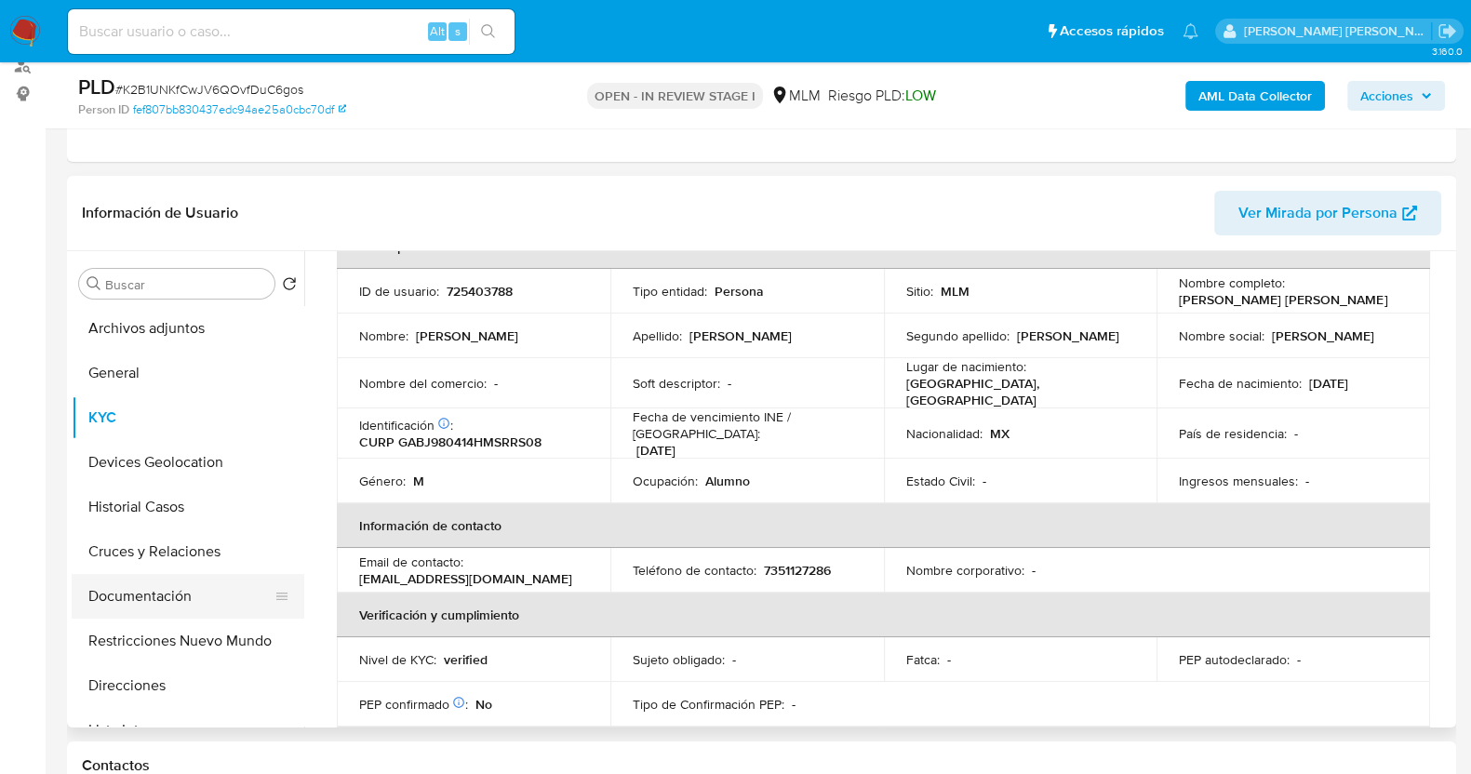
click at [161, 588] on button "Documentación" at bounding box center [181, 596] width 218 height 45
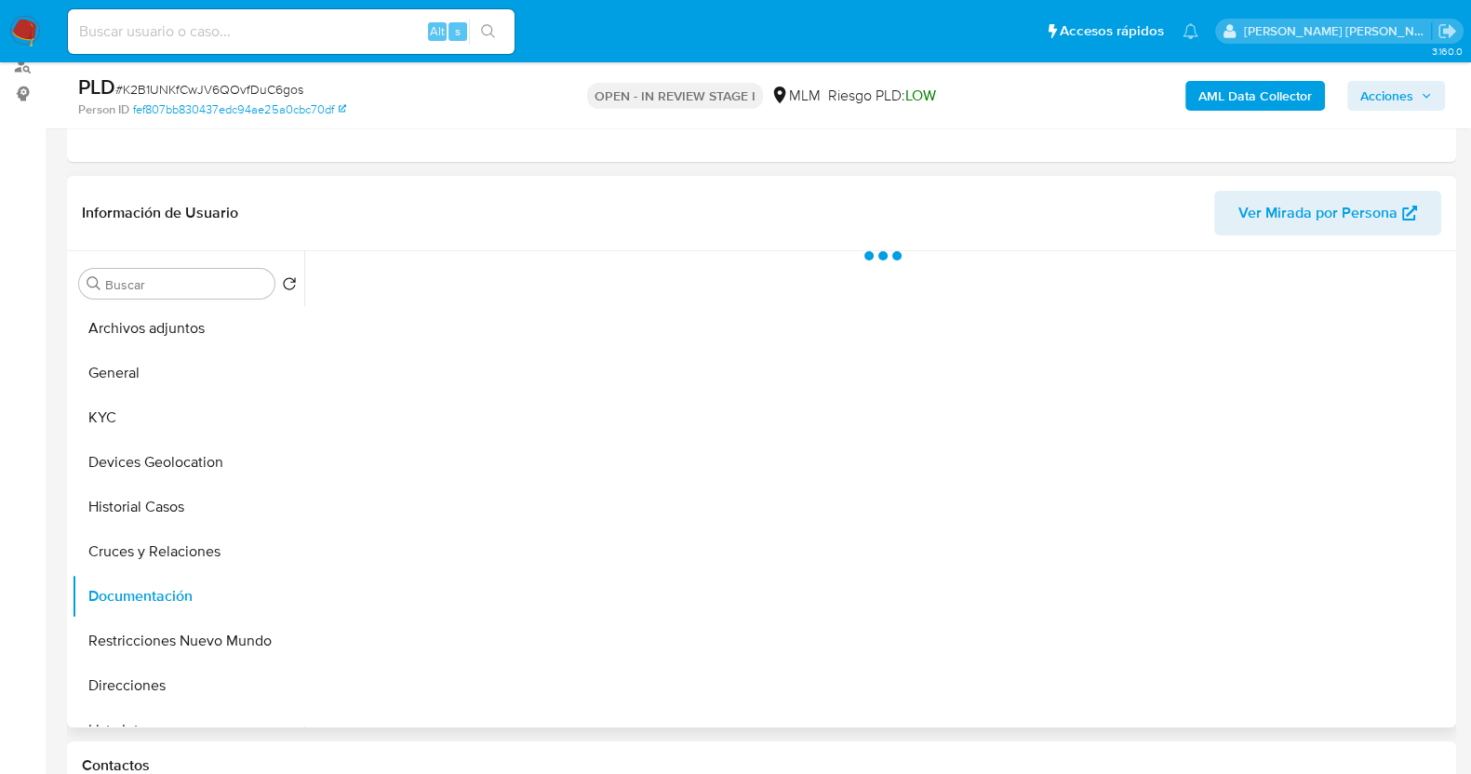
scroll to position [0, 0]
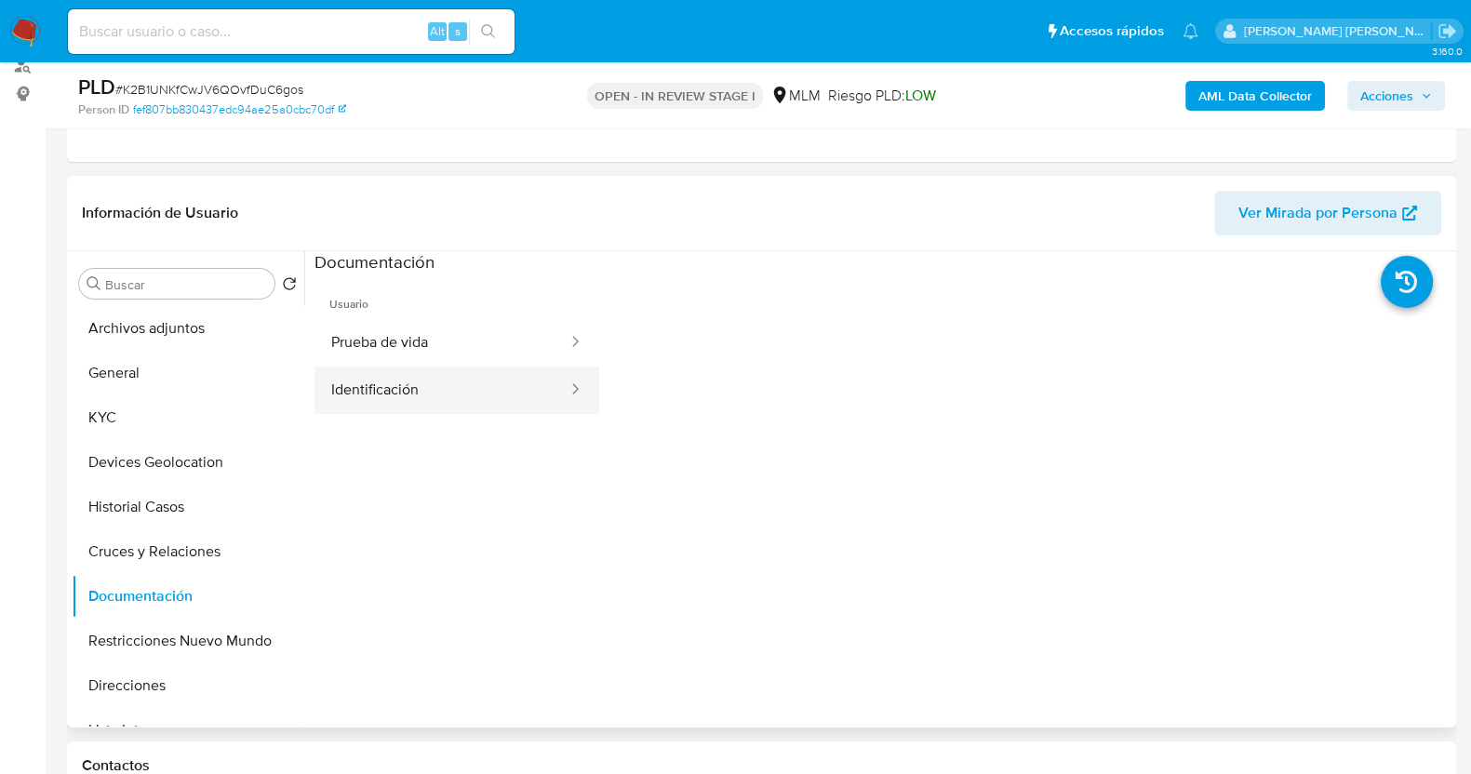
click at [554, 388] on div at bounding box center [569, 390] width 30 height 21
click at [437, 397] on button "Identificación" at bounding box center [441, 390] width 255 height 47
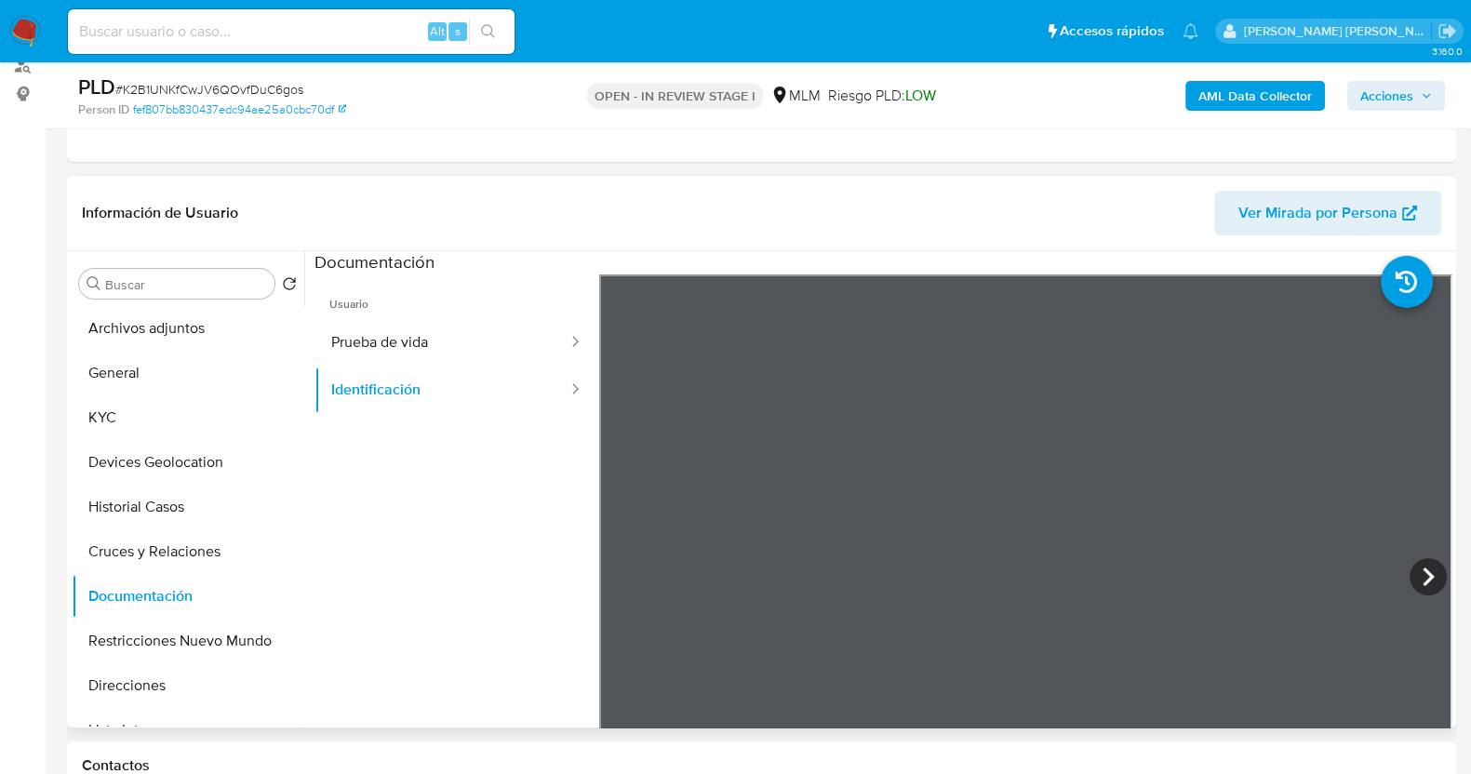
scroll to position [154, 0]
click at [431, 350] on button "Prueba de vida" at bounding box center [441, 342] width 255 height 47
click at [151, 411] on button "KYC" at bounding box center [181, 417] width 218 height 45
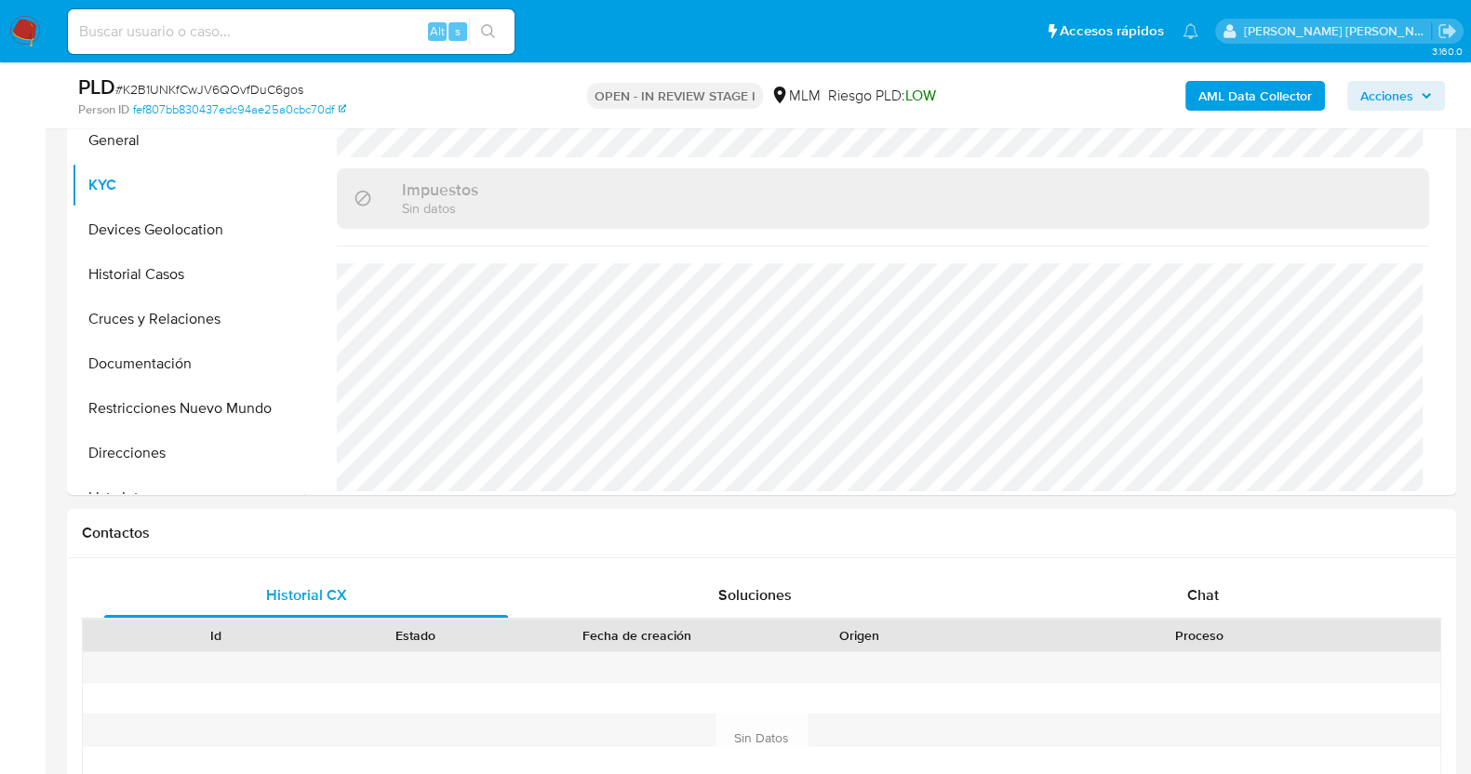
scroll to position [349, 0]
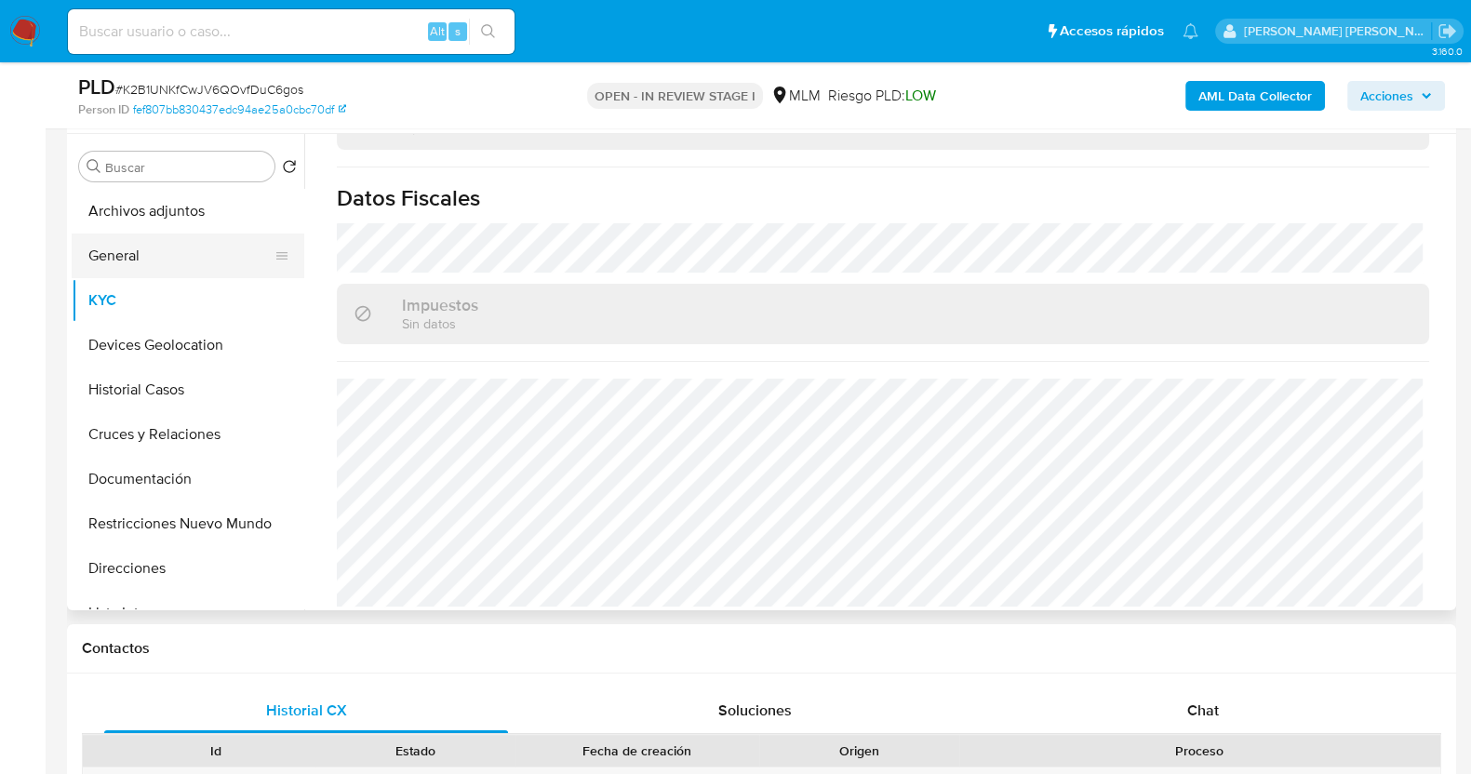
drag, startPoint x: 133, startPoint y: 256, endPoint x: 150, endPoint y: 259, distance: 17.0
click at [132, 256] on button "General" at bounding box center [181, 256] width 218 height 45
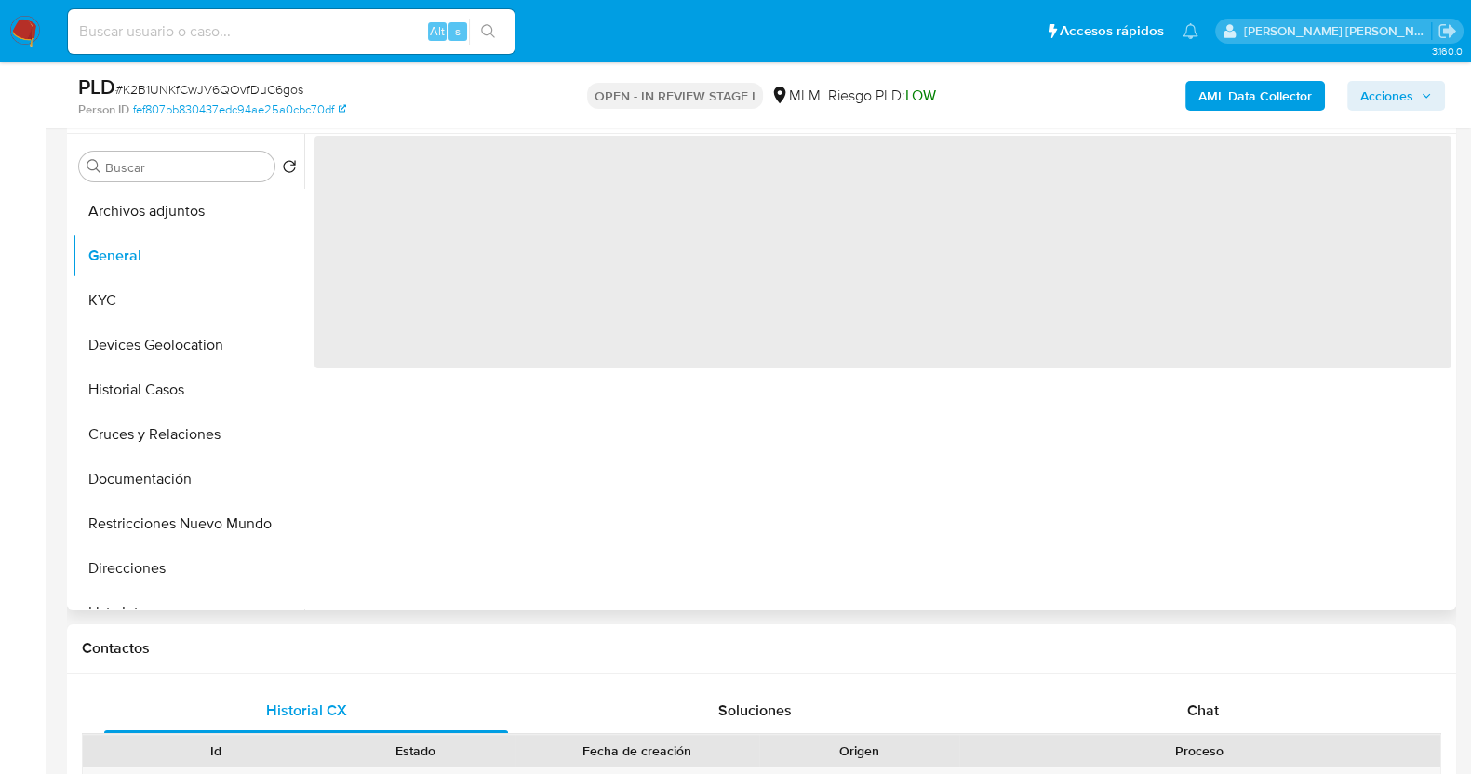
scroll to position [0, 0]
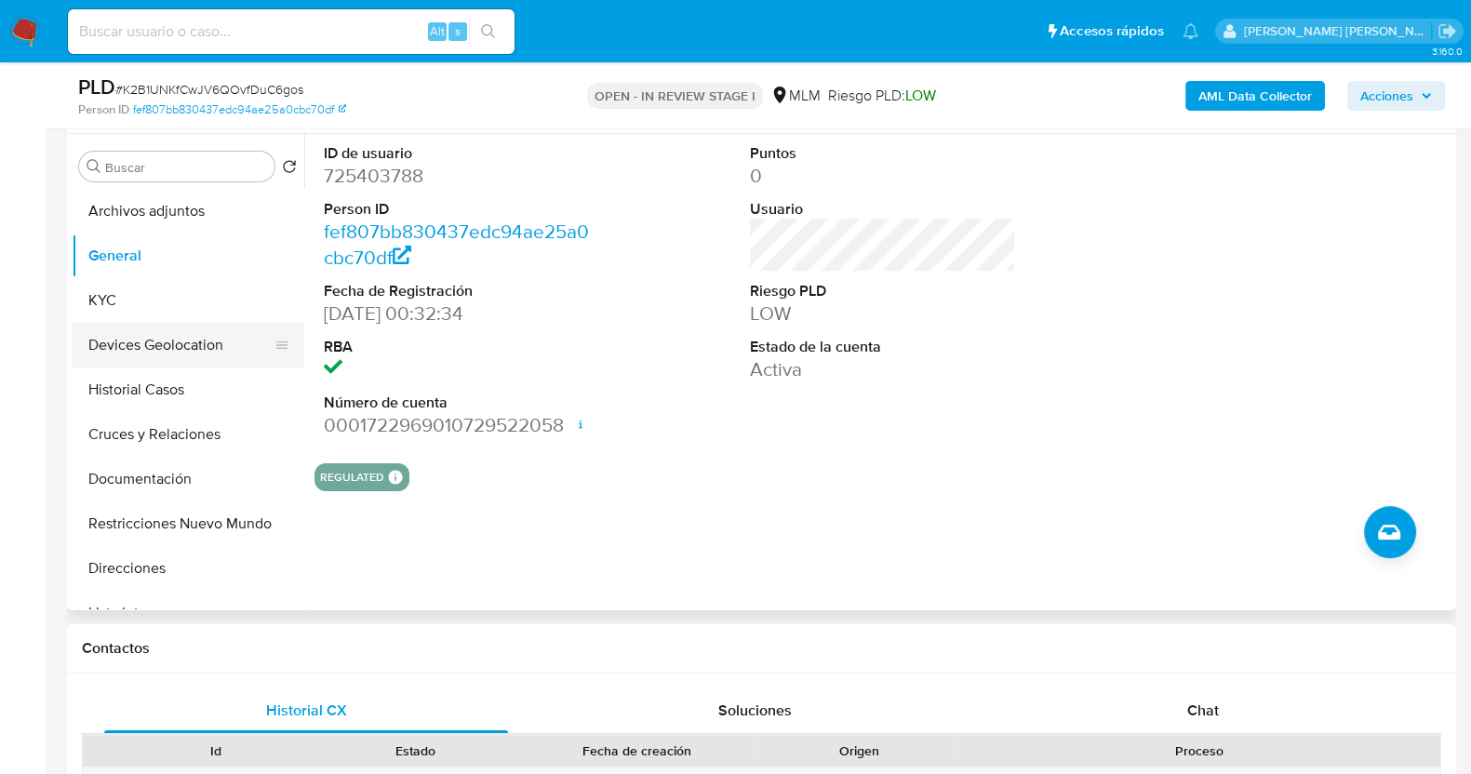
click at [194, 341] on button "Devices Geolocation" at bounding box center [181, 345] width 218 height 45
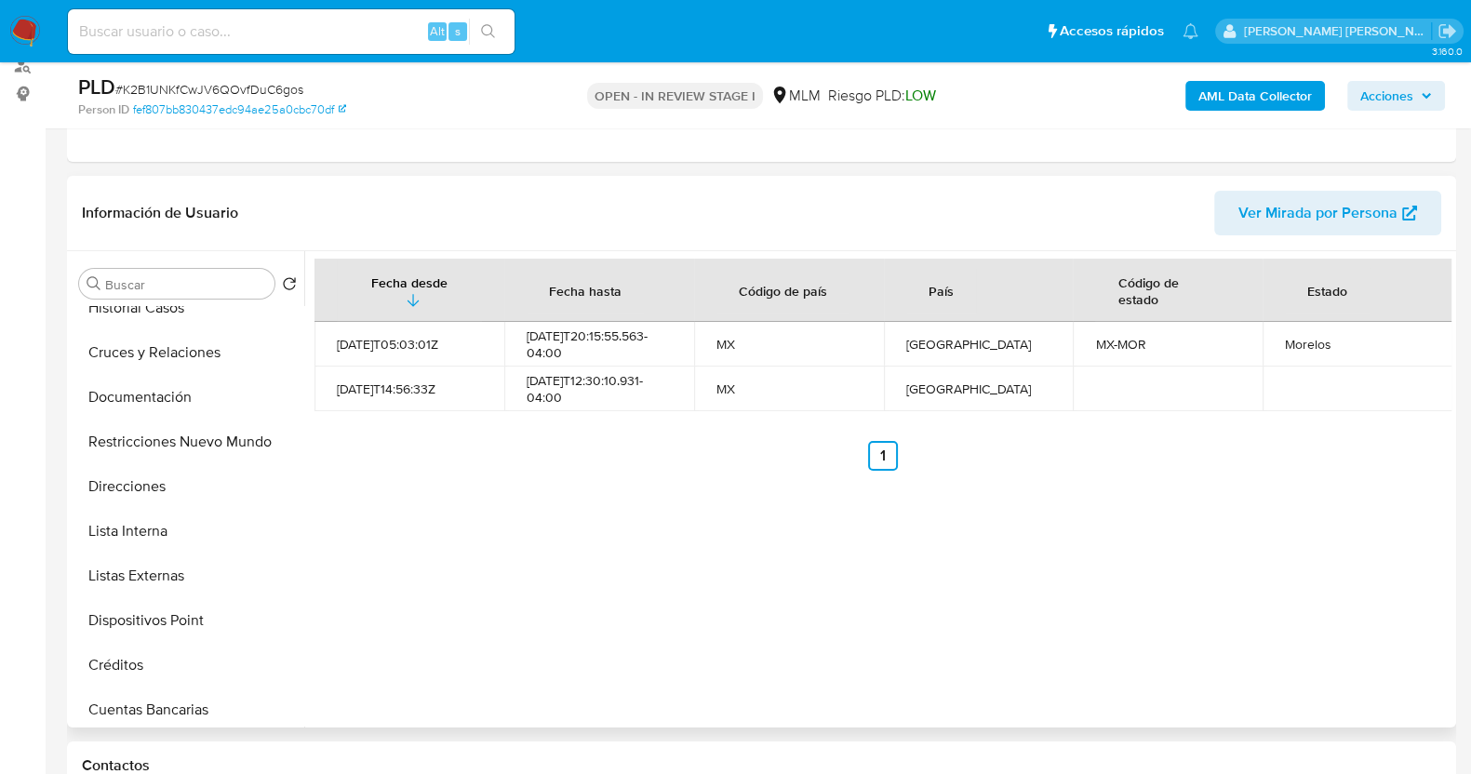
scroll to position [232, 0]
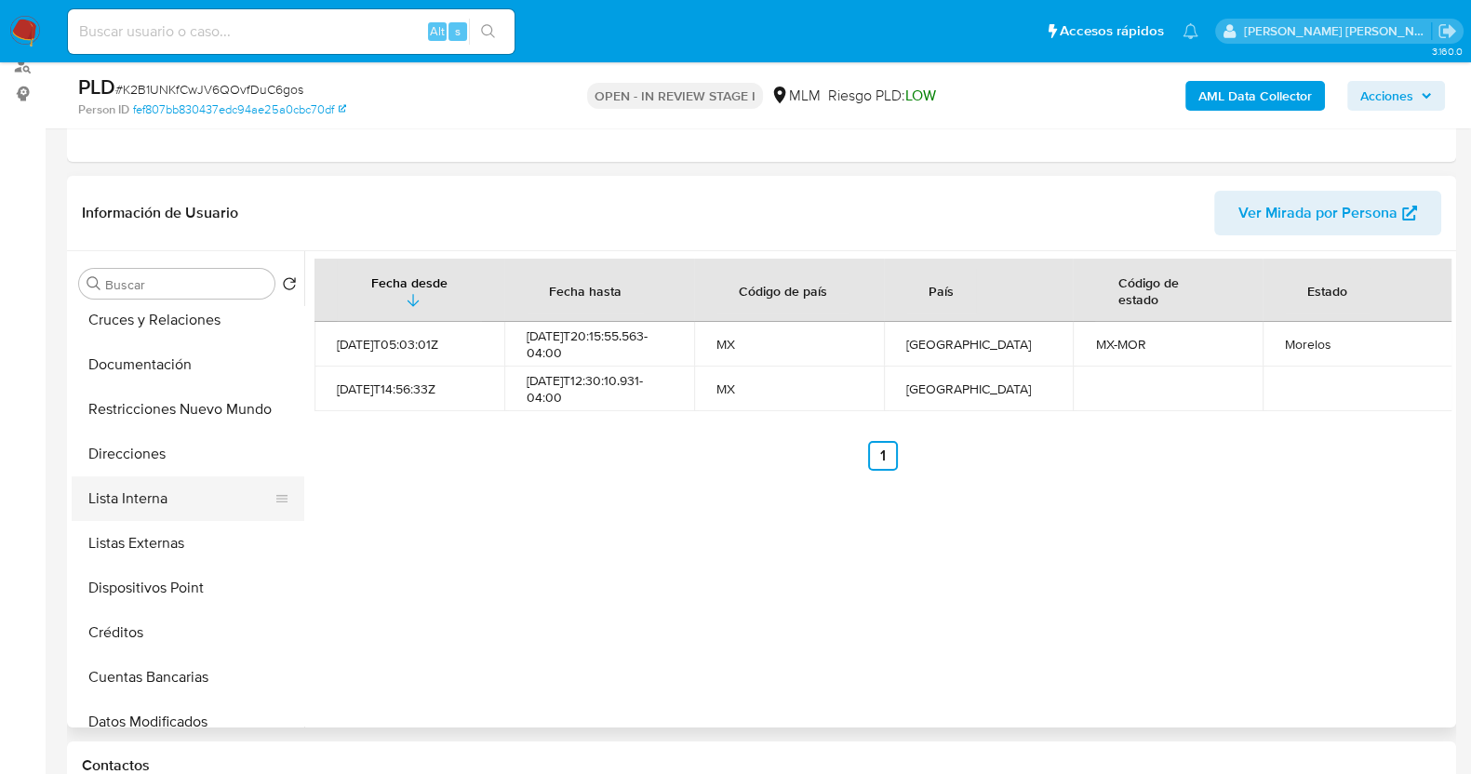
click at [180, 491] on button "Lista Interna" at bounding box center [181, 498] width 218 height 45
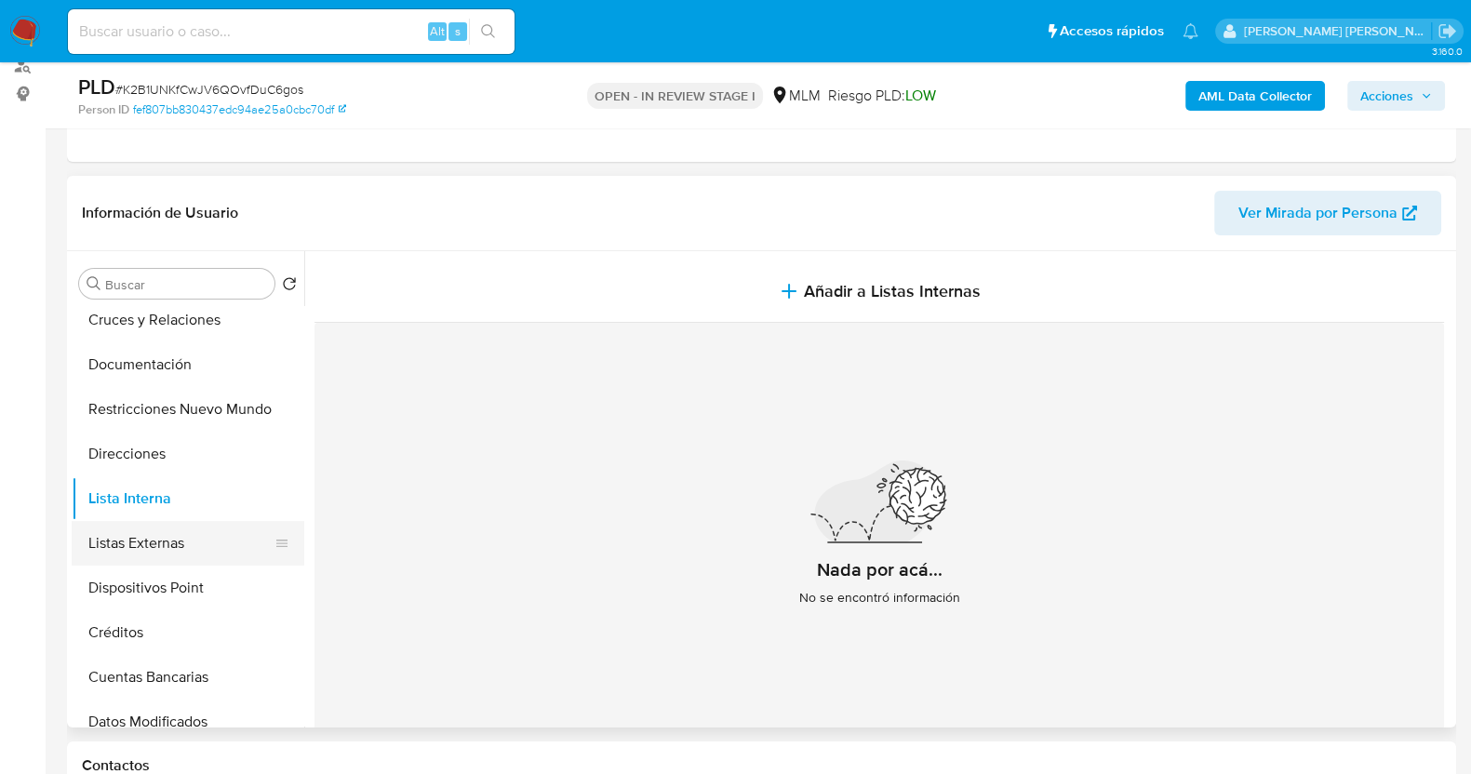
click at [187, 542] on button "Listas Externas" at bounding box center [181, 543] width 218 height 45
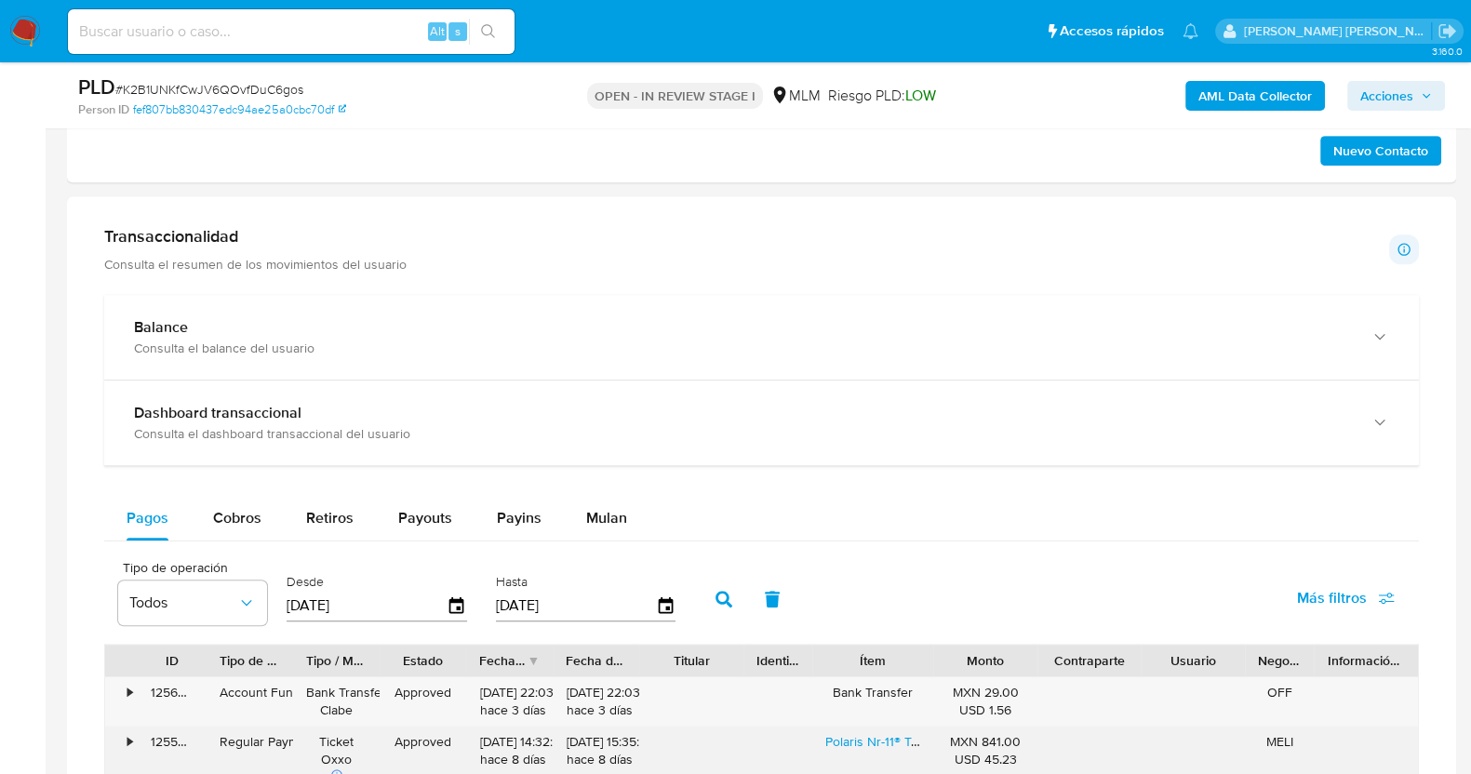
scroll to position [1163, 0]
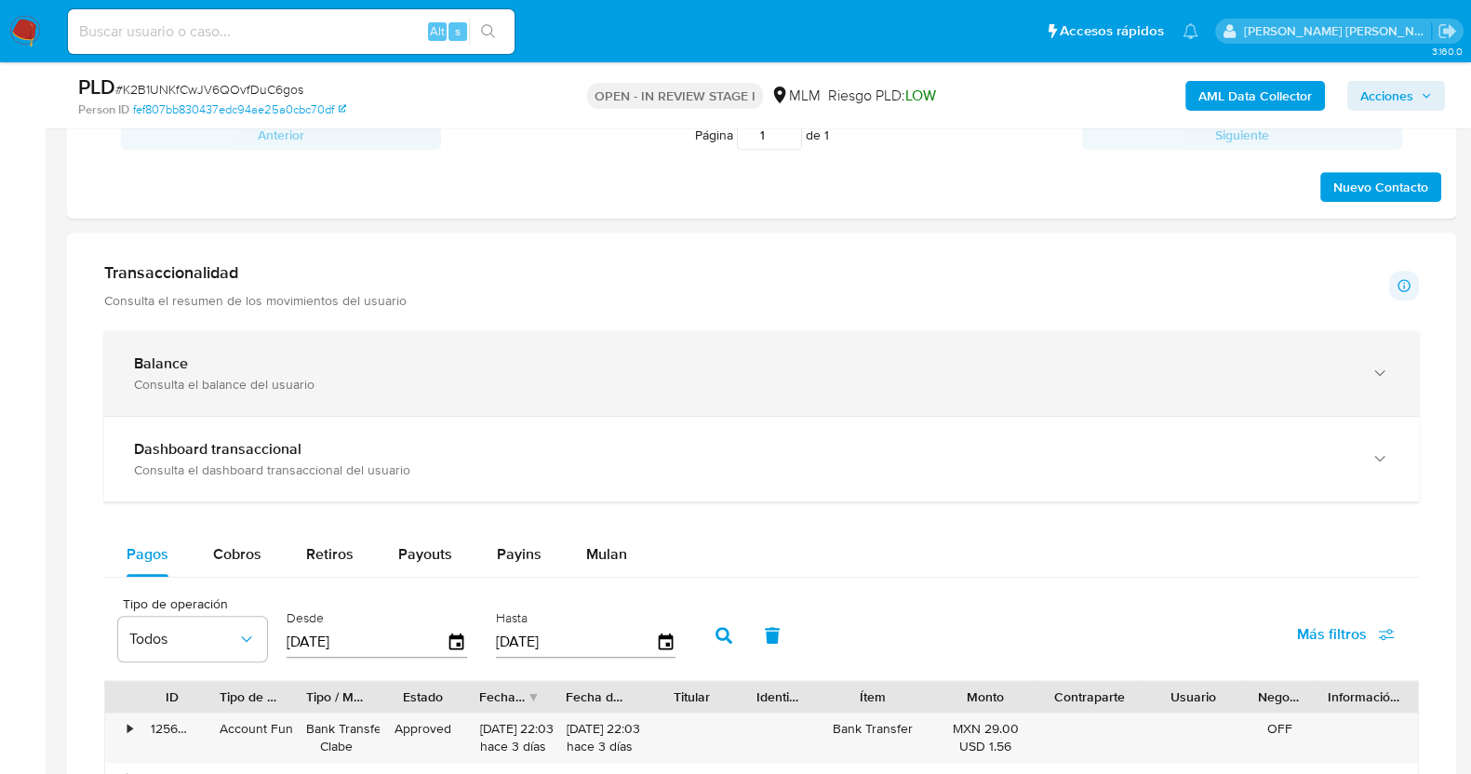
click at [1387, 372] on icon "button" at bounding box center [1379, 373] width 19 height 19
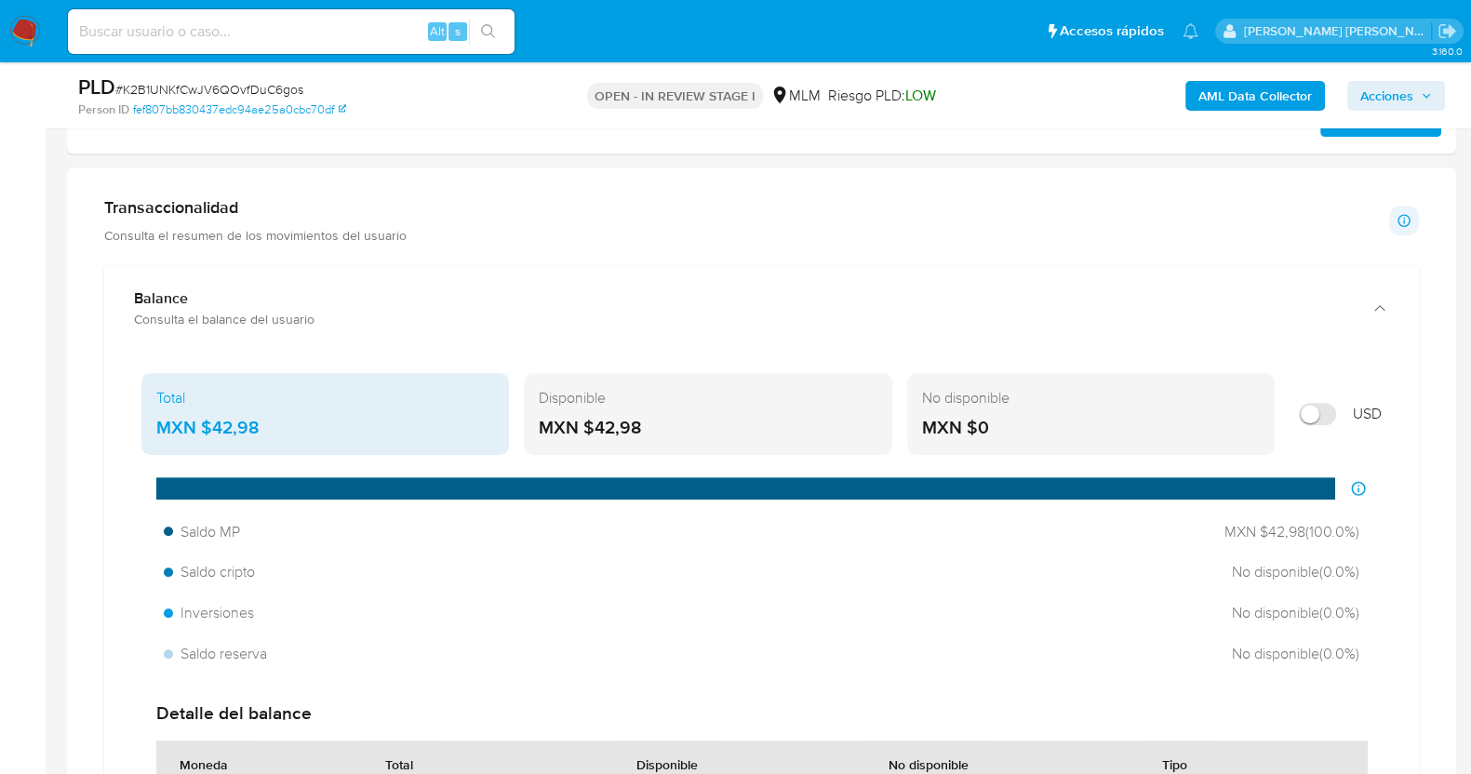
scroll to position [1279, 0]
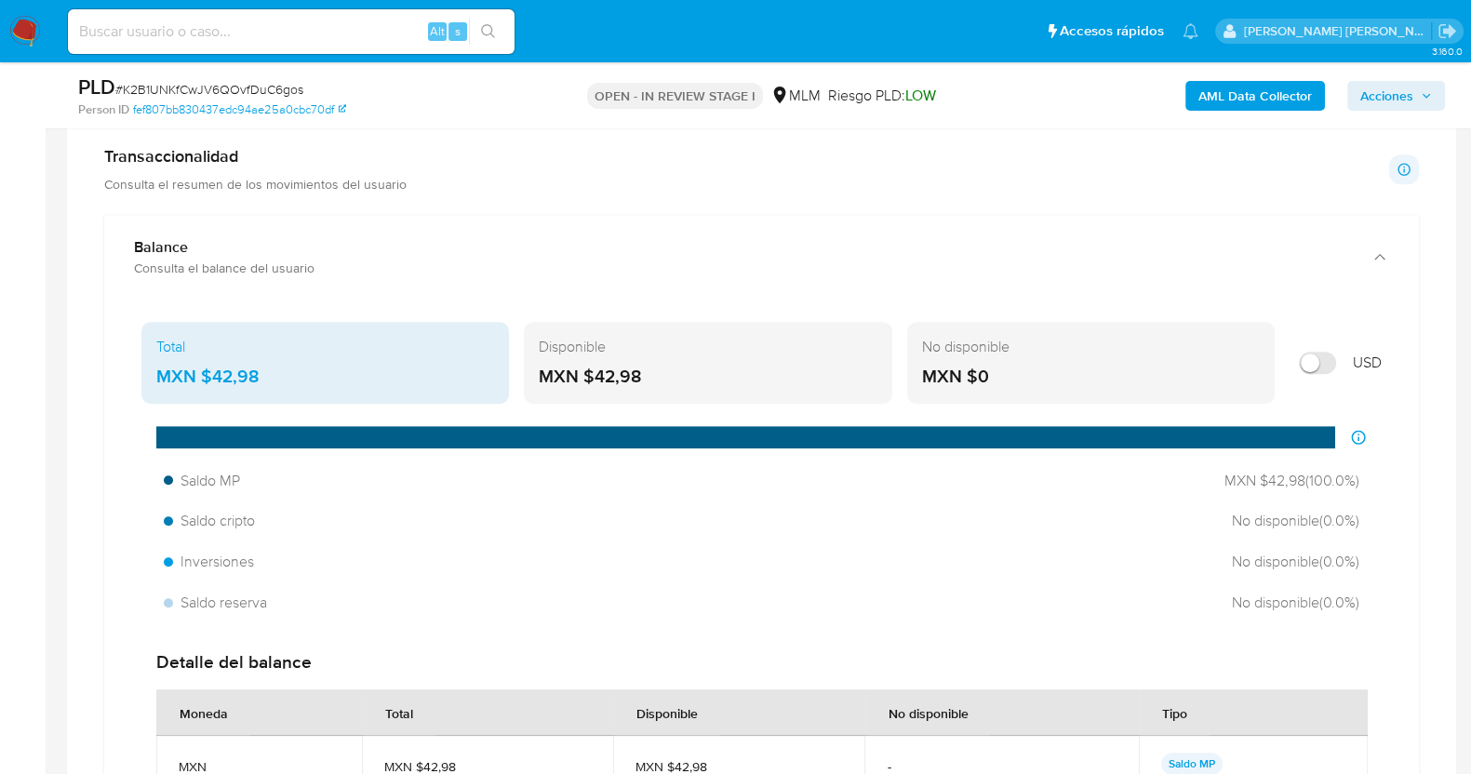
click at [763, 379] on div "MXN $42,98" at bounding box center [708, 377] width 338 height 24
